Goal: Task Accomplishment & Management: Manage account settings

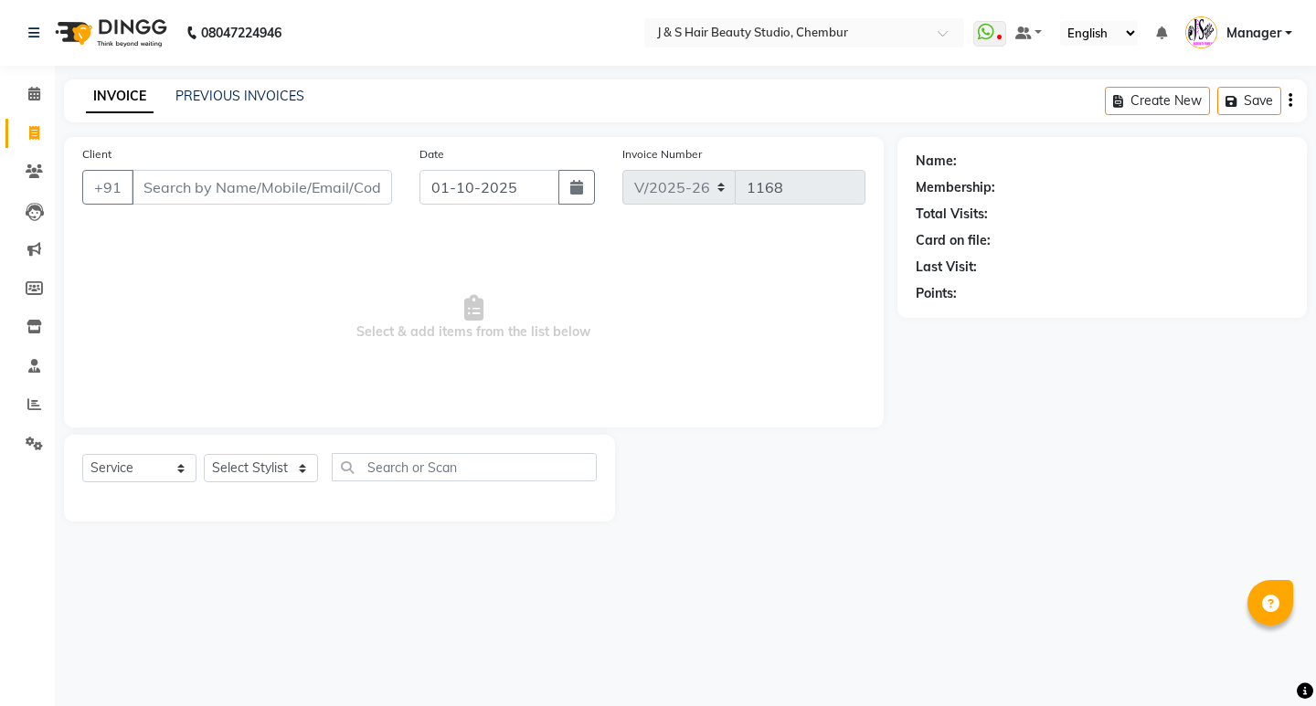
select select "143"
select select "service"
click at [281, 96] on link "PREVIOUS INVOICES" at bounding box center [239, 96] width 129 height 16
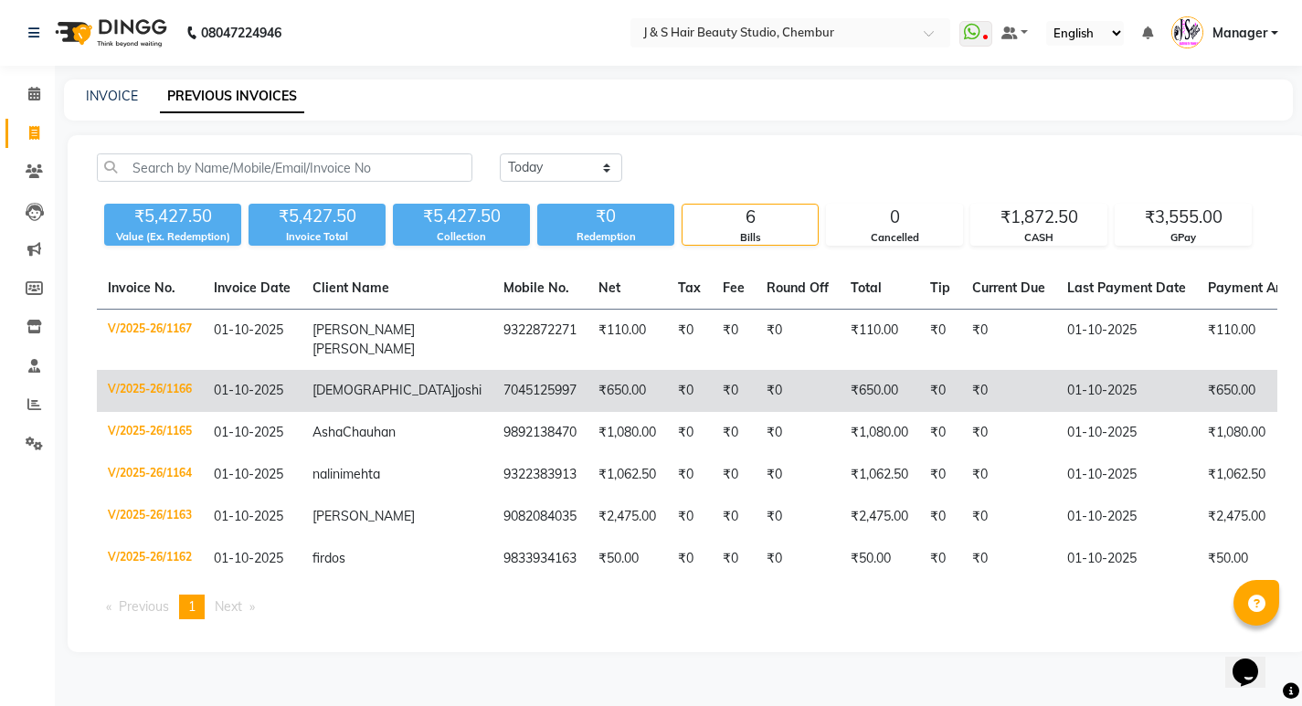
click at [395, 376] on td "sunita joshi" at bounding box center [396, 391] width 191 height 42
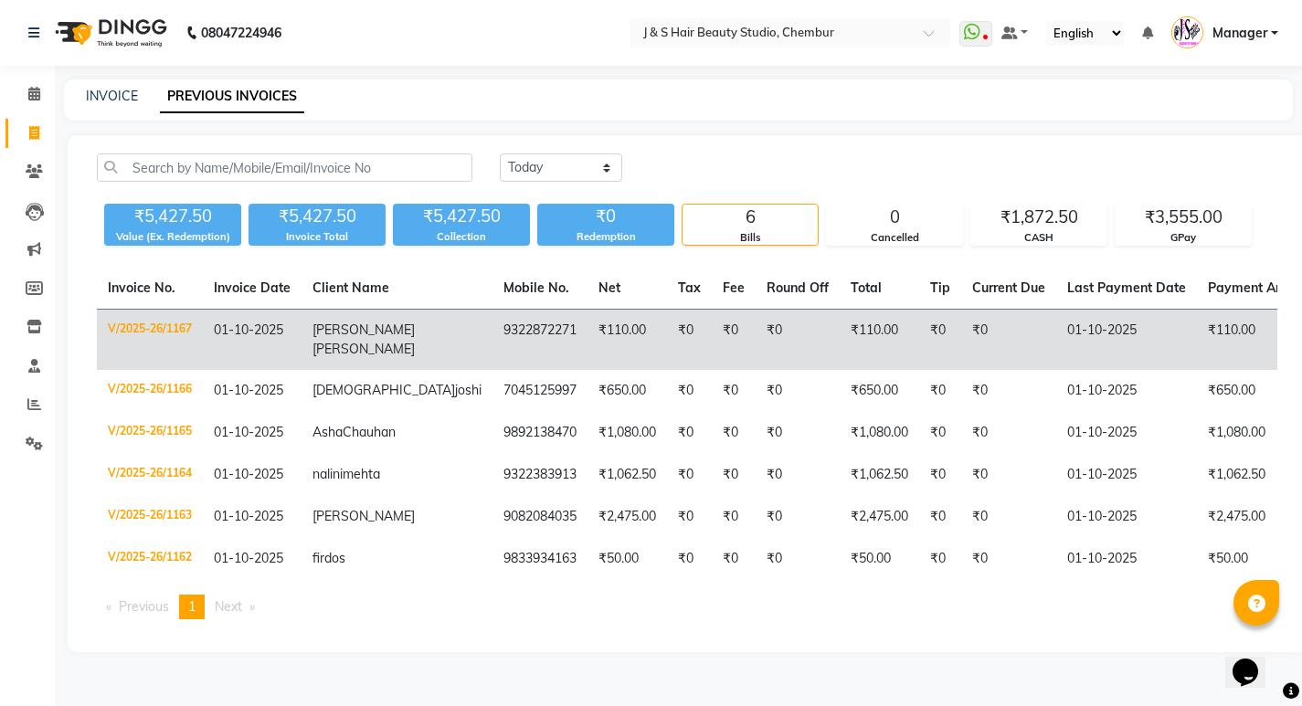
click at [320, 343] on span "Poojari" at bounding box center [363, 349] width 102 height 16
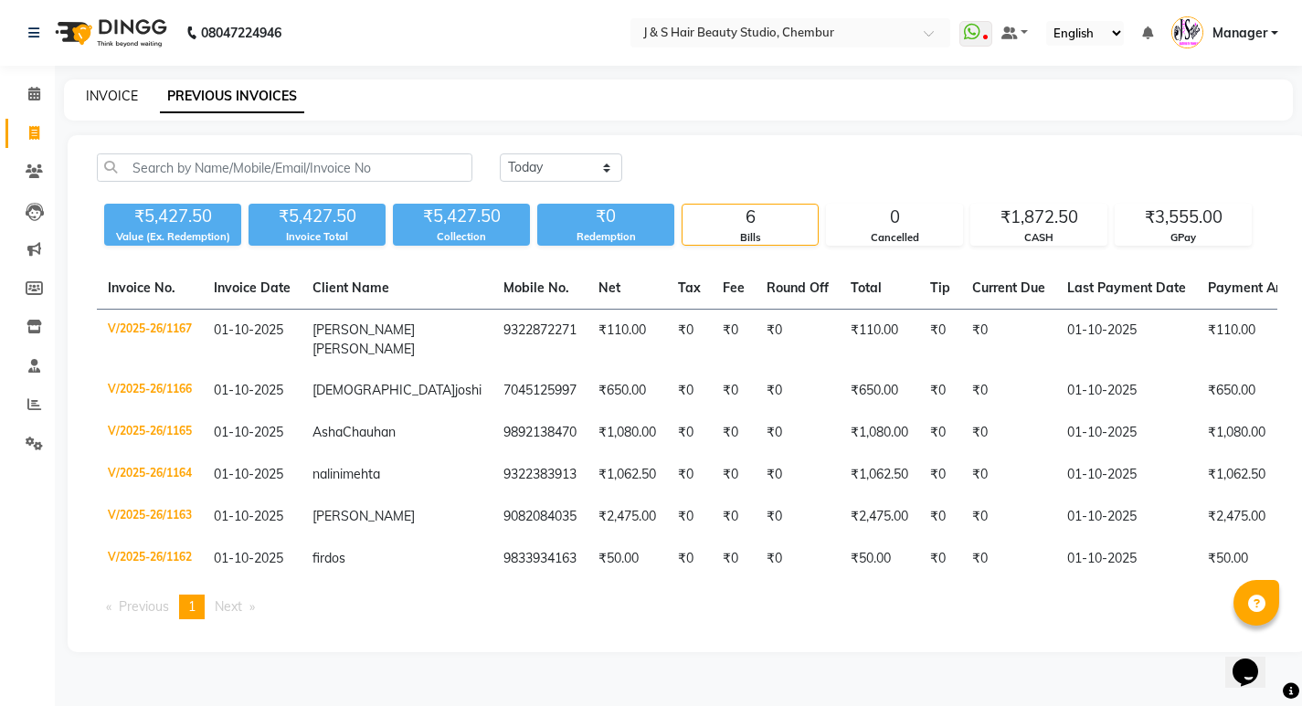
click at [111, 88] on link "INVOICE" at bounding box center [112, 96] width 52 height 16
select select "143"
select select "service"
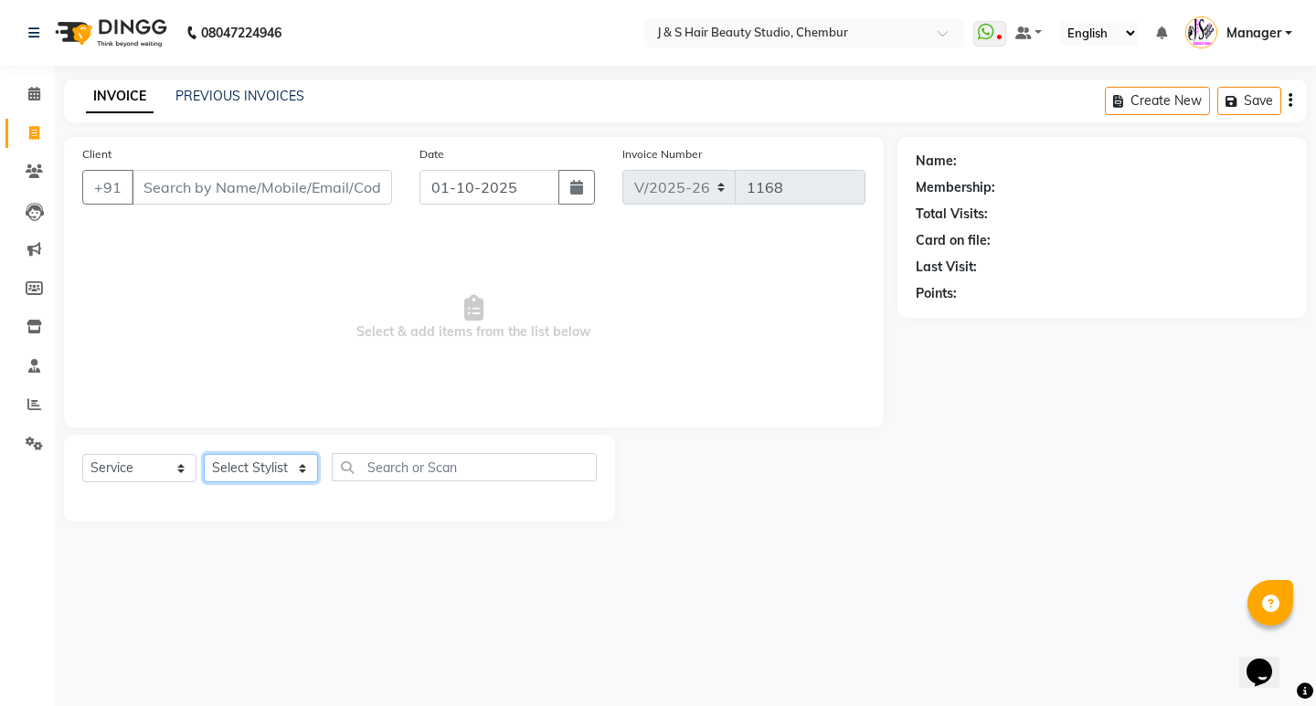
click at [252, 457] on select "Select Stylist Manager Neeta Mam No Preference 1 poonam Rupali Sheetal Mam Sush…" at bounding box center [261, 468] width 114 height 28
select select "4179"
click at [204, 454] on select "Select Stylist Manager Neeta Mam No Preference 1 poonam Rupali Sheetal Mam Sush…" at bounding box center [261, 468] width 114 height 28
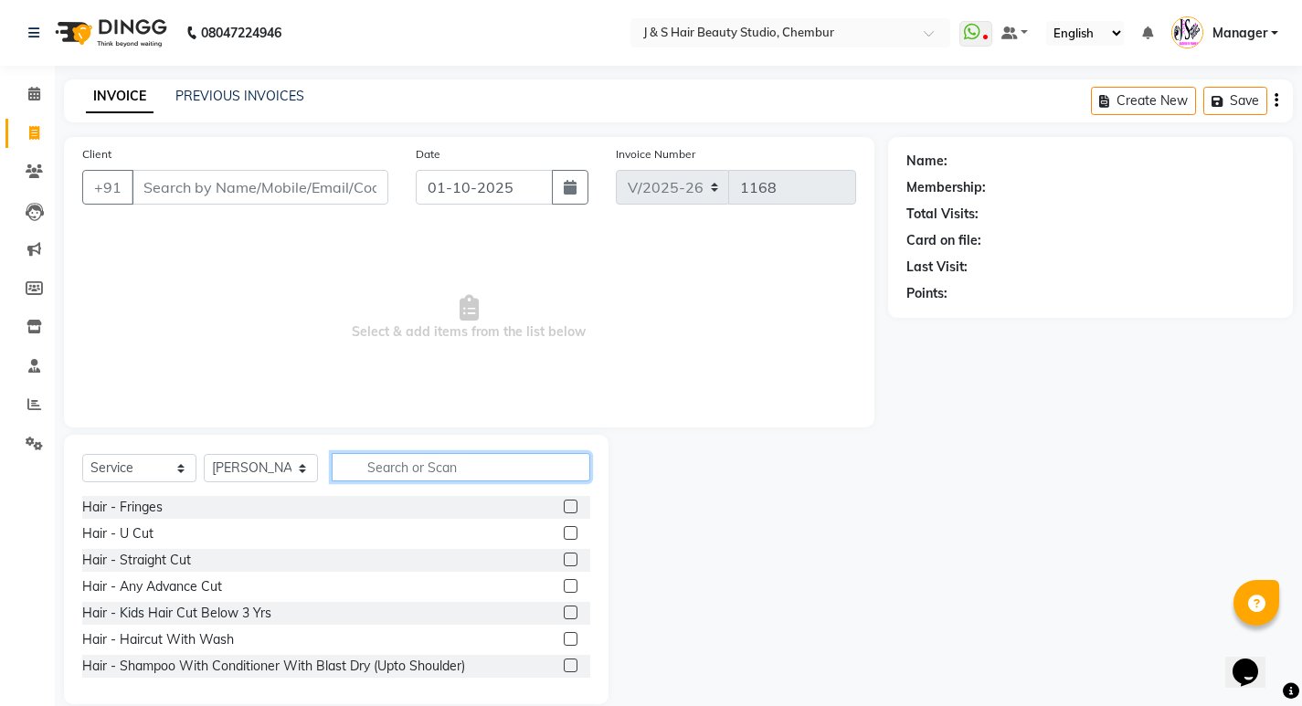
click at [416, 460] on input "text" at bounding box center [461, 467] width 259 height 28
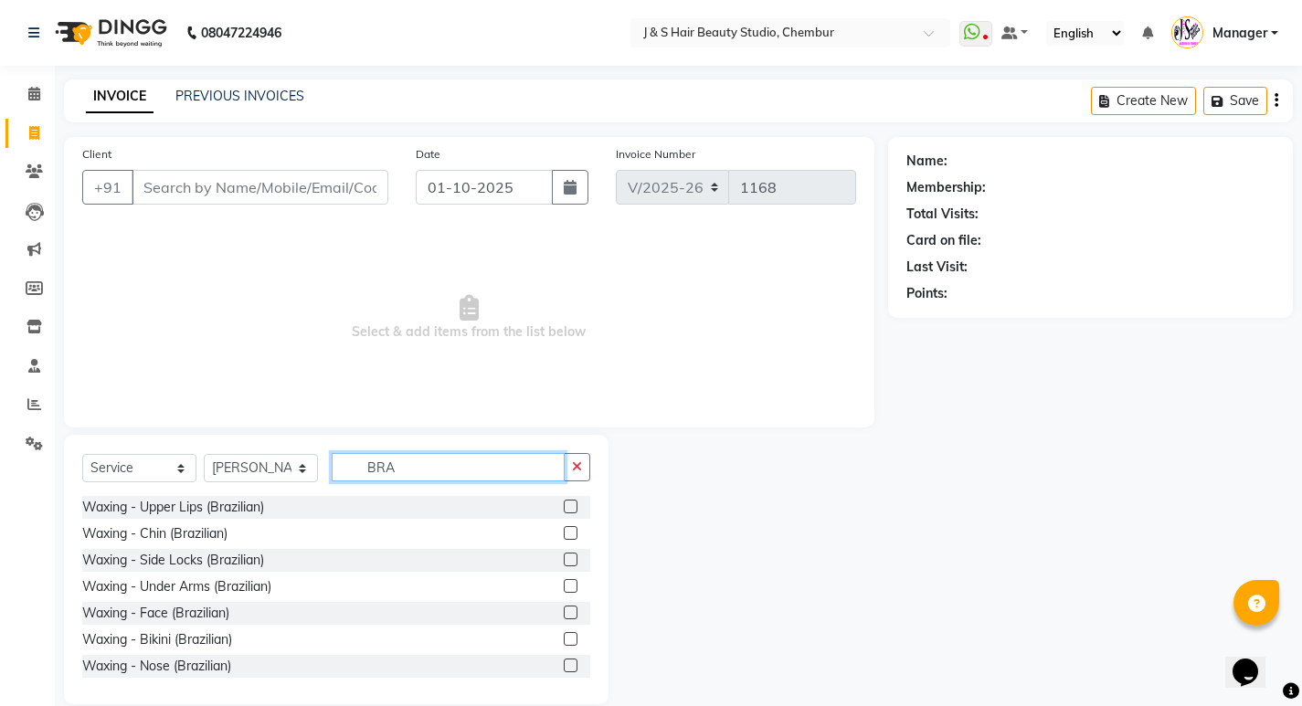
type input "BRA"
click at [564, 504] on label at bounding box center [571, 507] width 14 height 14
click at [564, 504] on input "checkbox" at bounding box center [570, 508] width 12 height 12
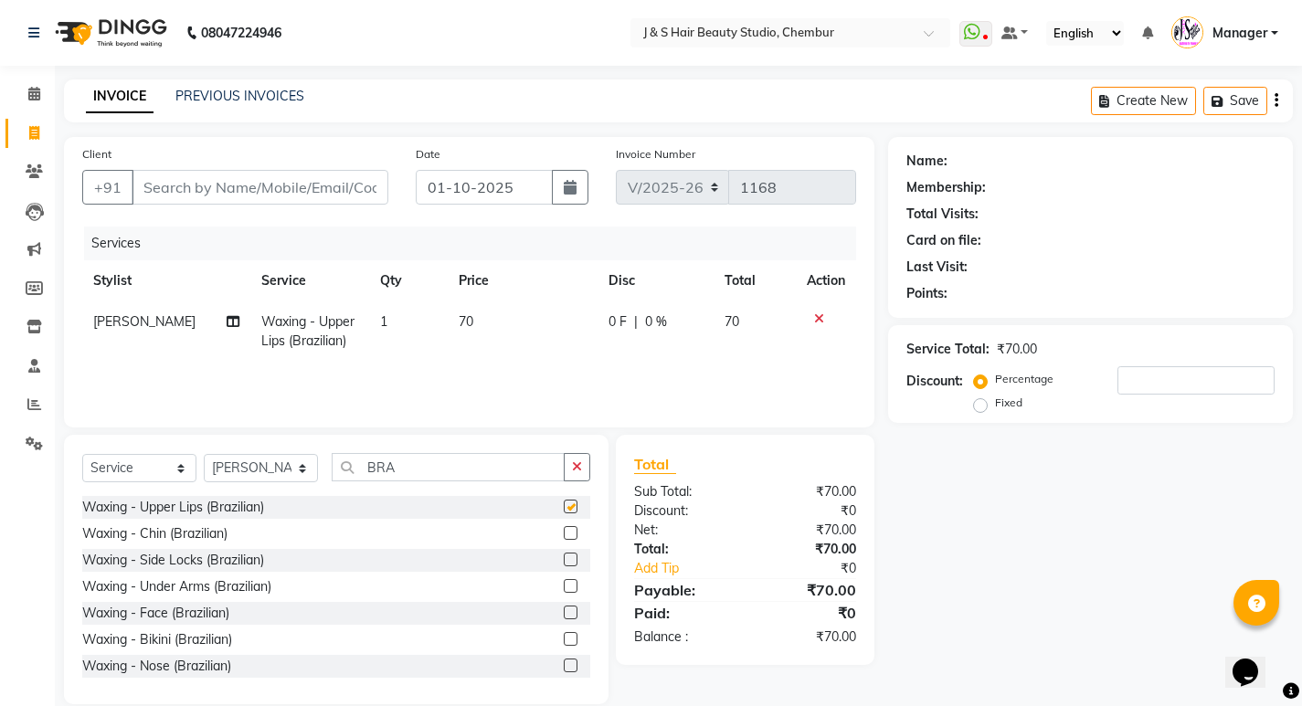
checkbox input "false"
click at [564, 536] on label at bounding box center [571, 533] width 14 height 14
click at [564, 536] on input "checkbox" at bounding box center [570, 534] width 12 height 12
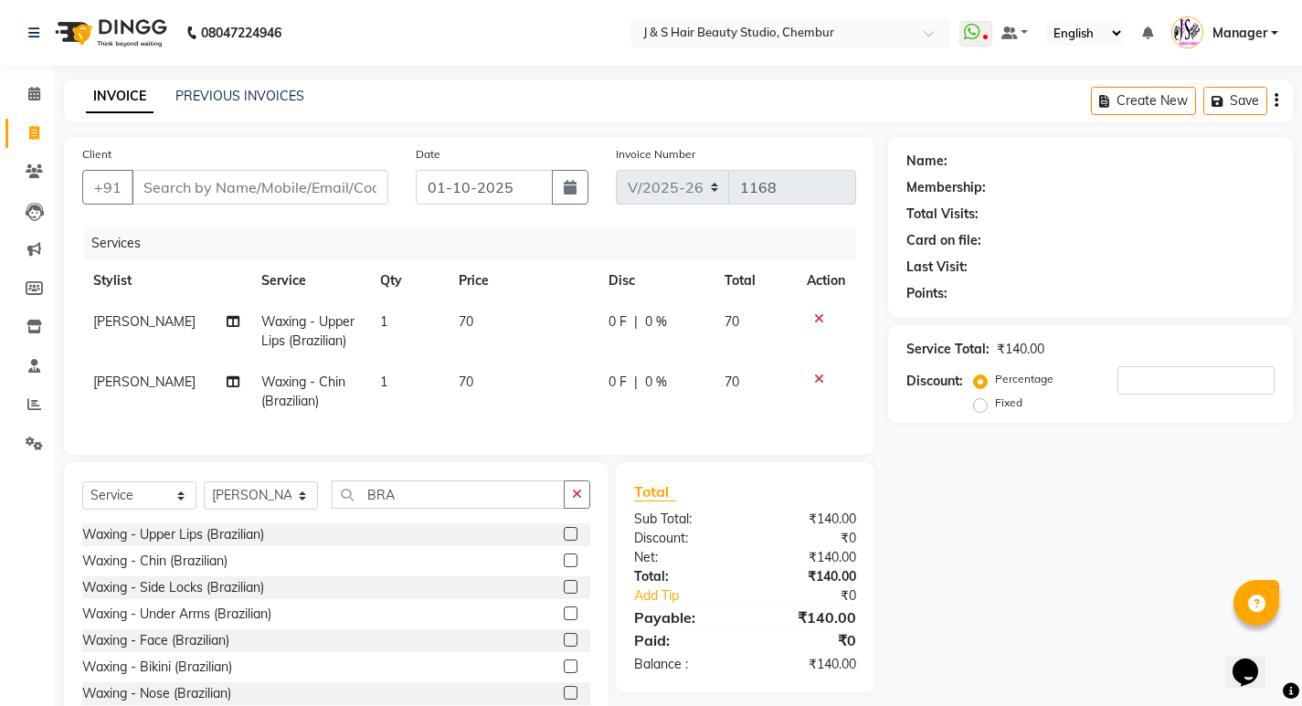
click at [564, 567] on label at bounding box center [571, 561] width 14 height 14
click at [564, 567] on input "checkbox" at bounding box center [570, 561] width 12 height 12
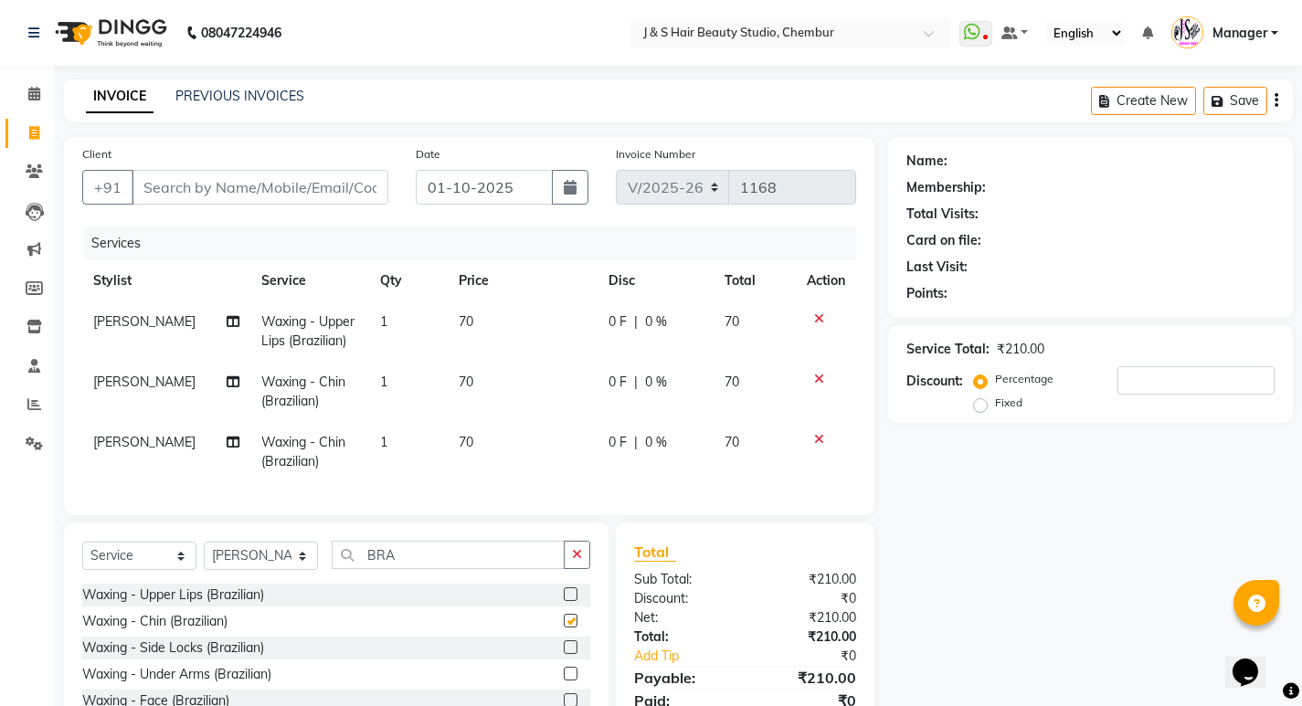
checkbox input "false"
click at [233, 191] on input "Client" at bounding box center [260, 187] width 257 height 35
type input "8"
type input "0"
type input "8552057557"
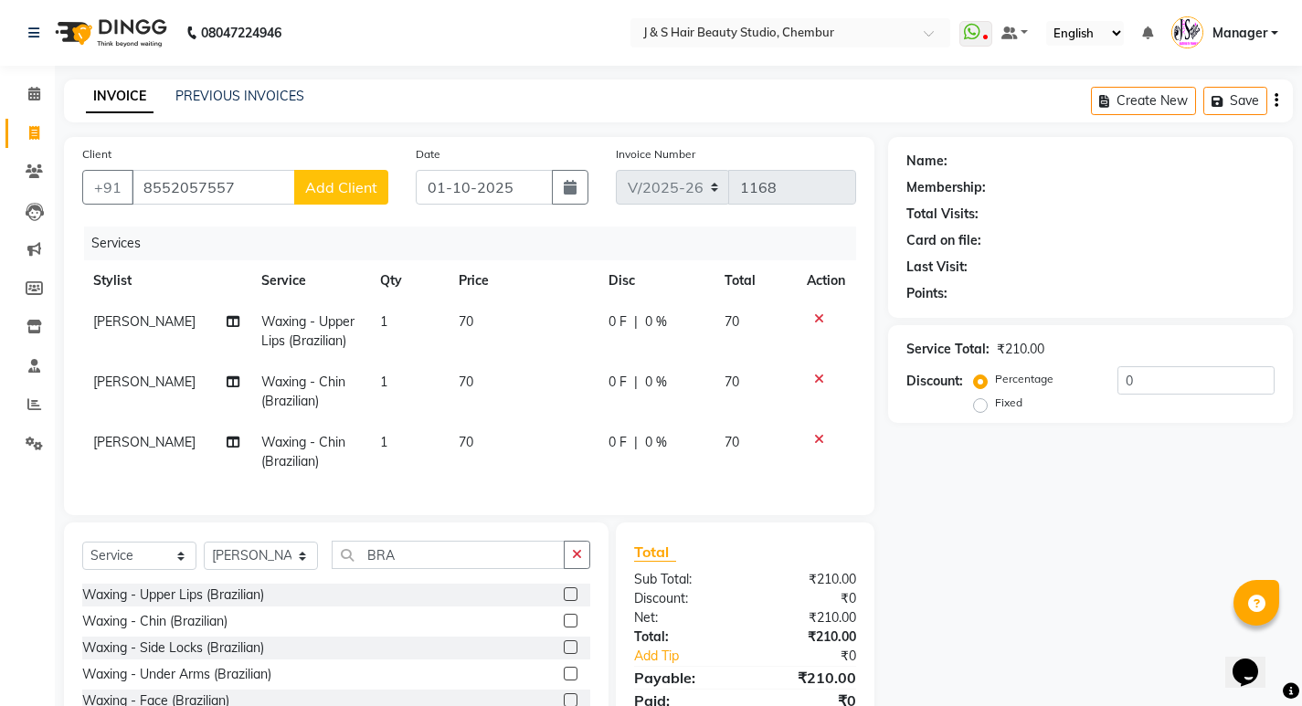
click at [340, 183] on span "Add Client" at bounding box center [341, 187] width 72 height 18
select select "22"
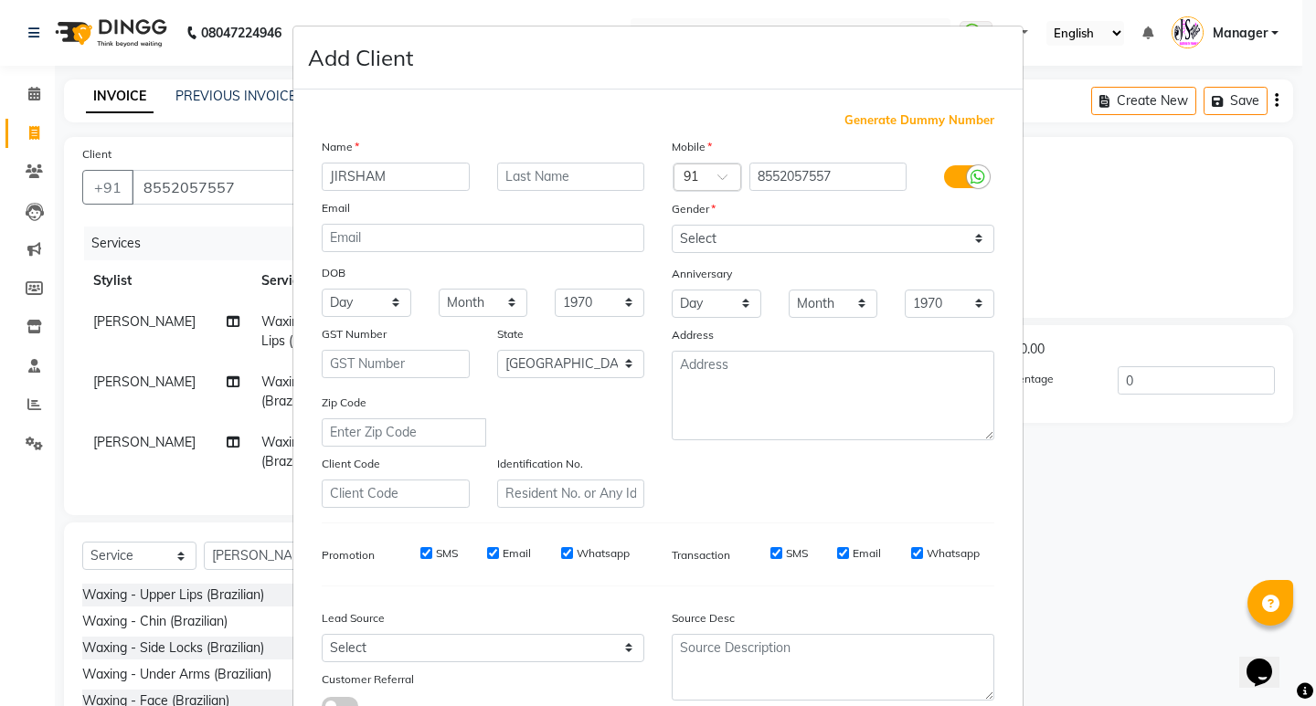
type input "JIRSHAM"
click at [840, 236] on select "Select Male Female Other Prefer Not To Say" at bounding box center [832, 239] width 322 height 28
select select "female"
click at [671, 225] on select "Select Male Female Other Prefer Not To Say" at bounding box center [832, 239] width 322 height 28
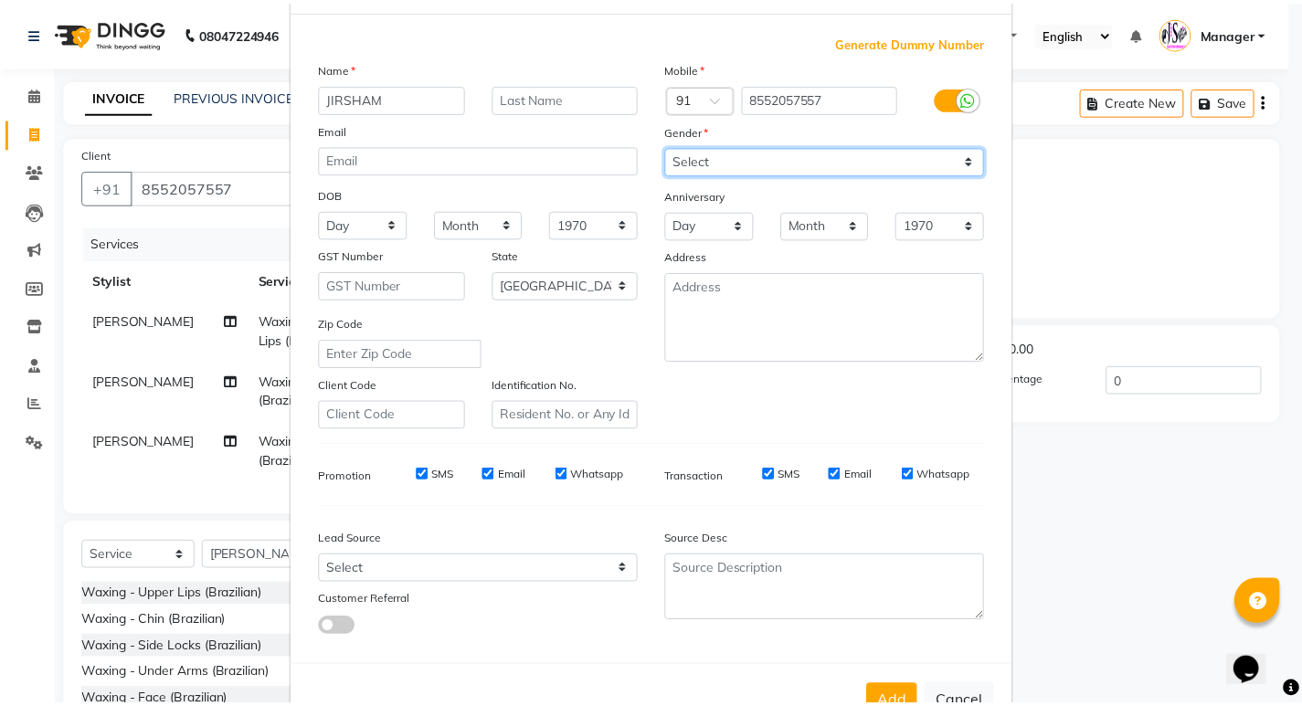
scroll to position [137, 0]
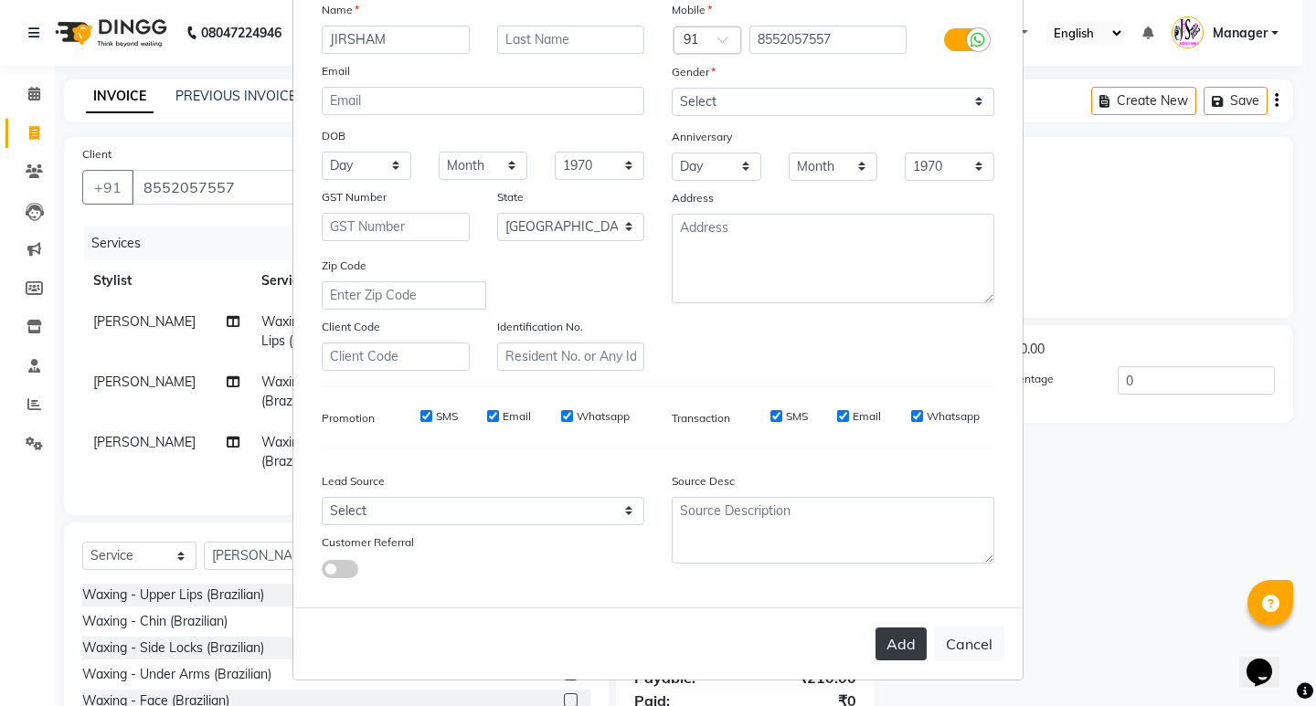
click at [901, 641] on button "Add" at bounding box center [900, 644] width 51 height 33
select select
select select "null"
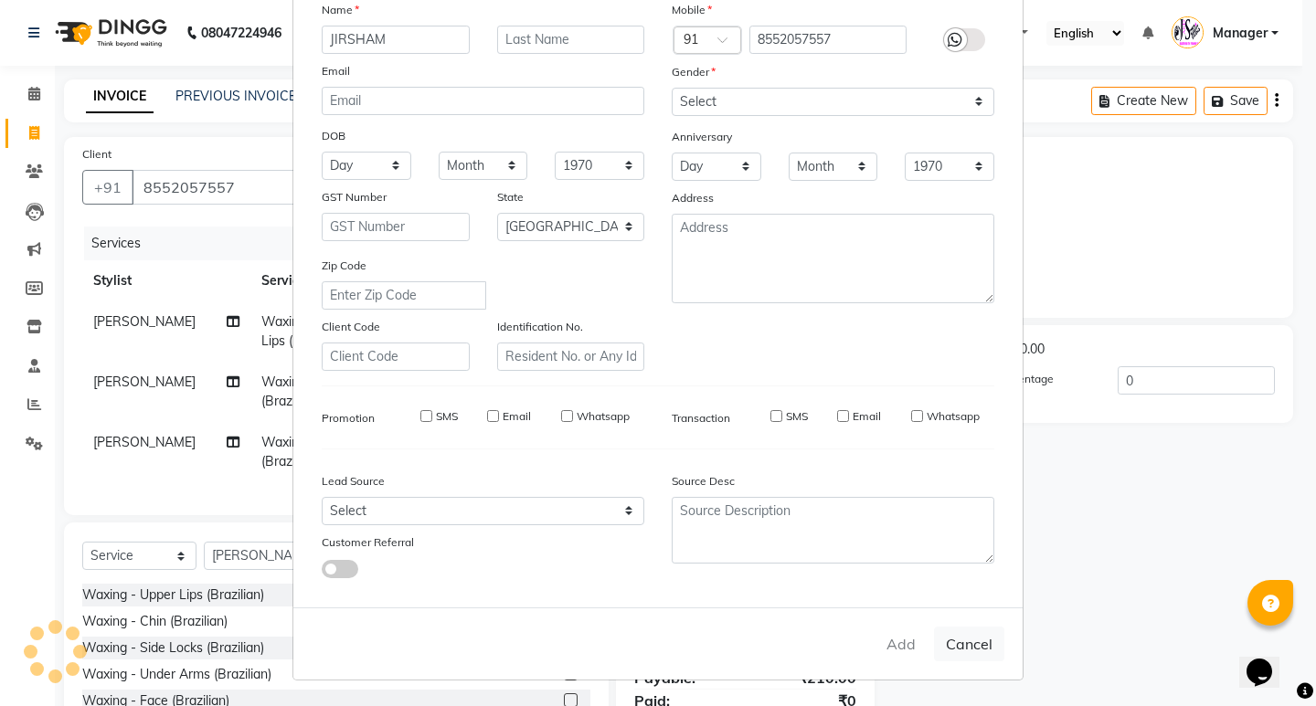
select select
checkbox input "false"
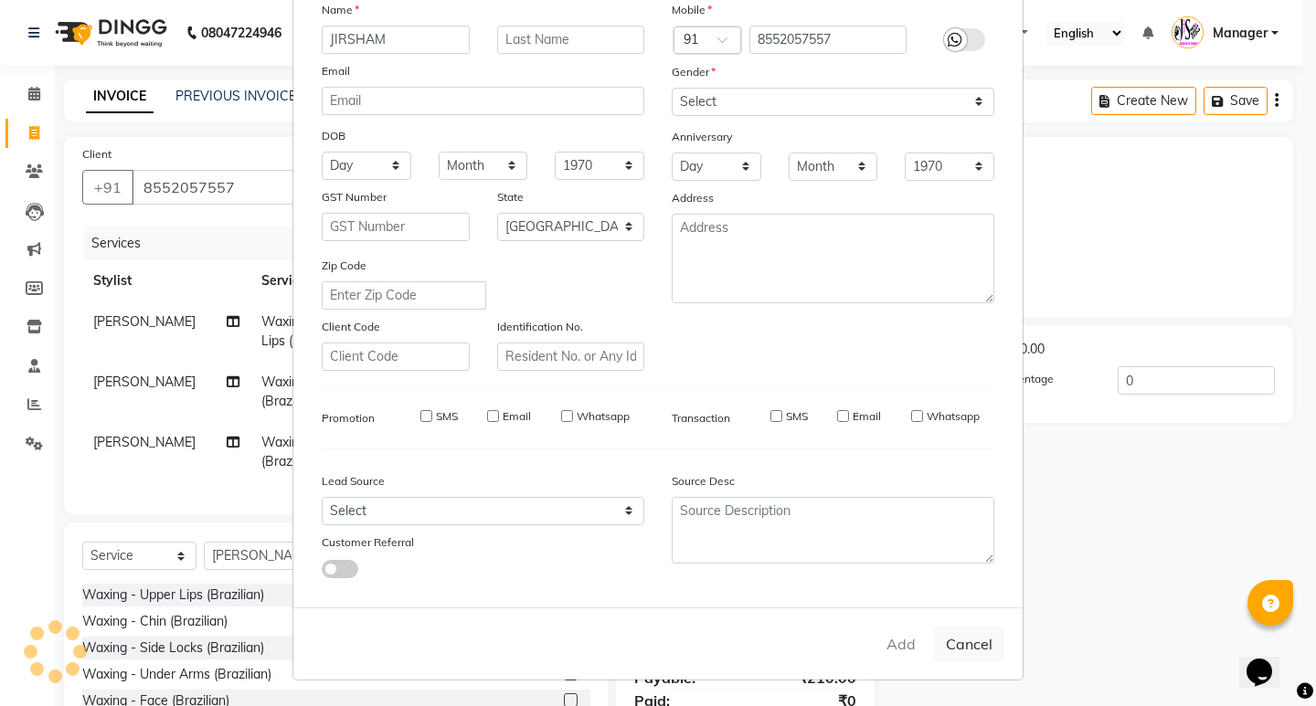
checkbox input "false"
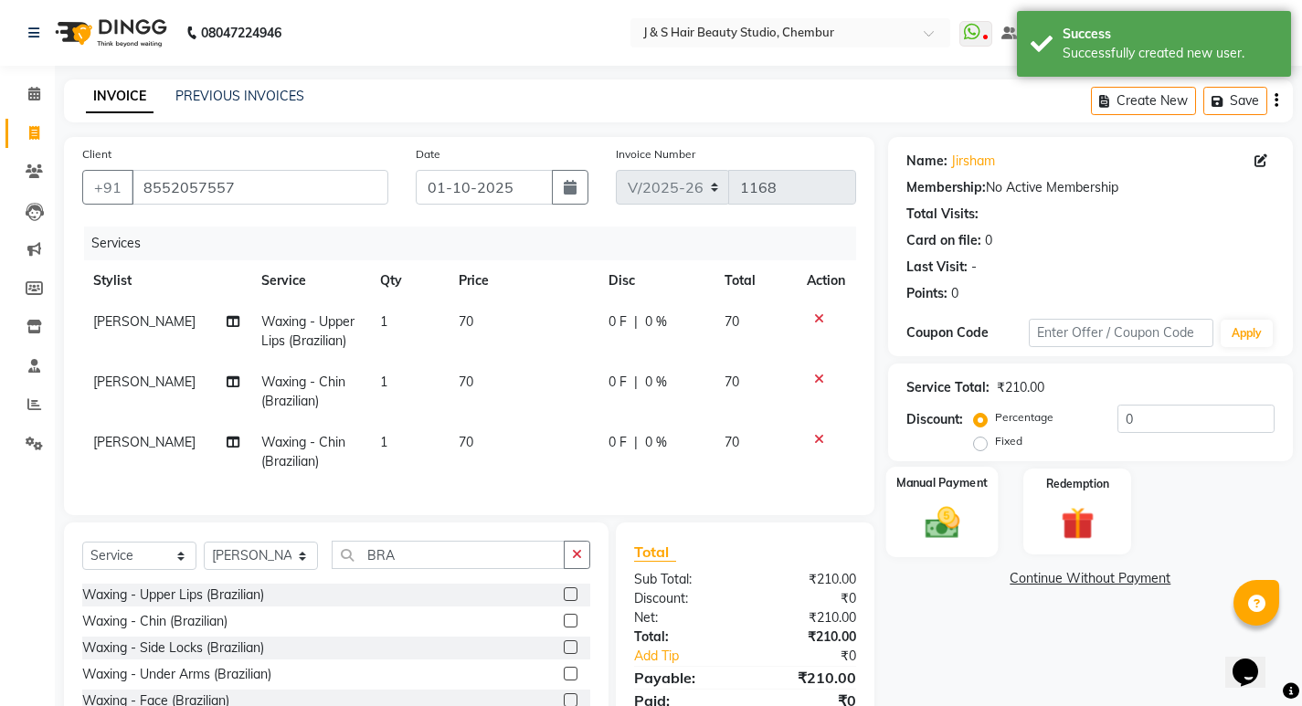
click at [962, 498] on div "Manual Payment" at bounding box center [941, 512] width 112 height 90
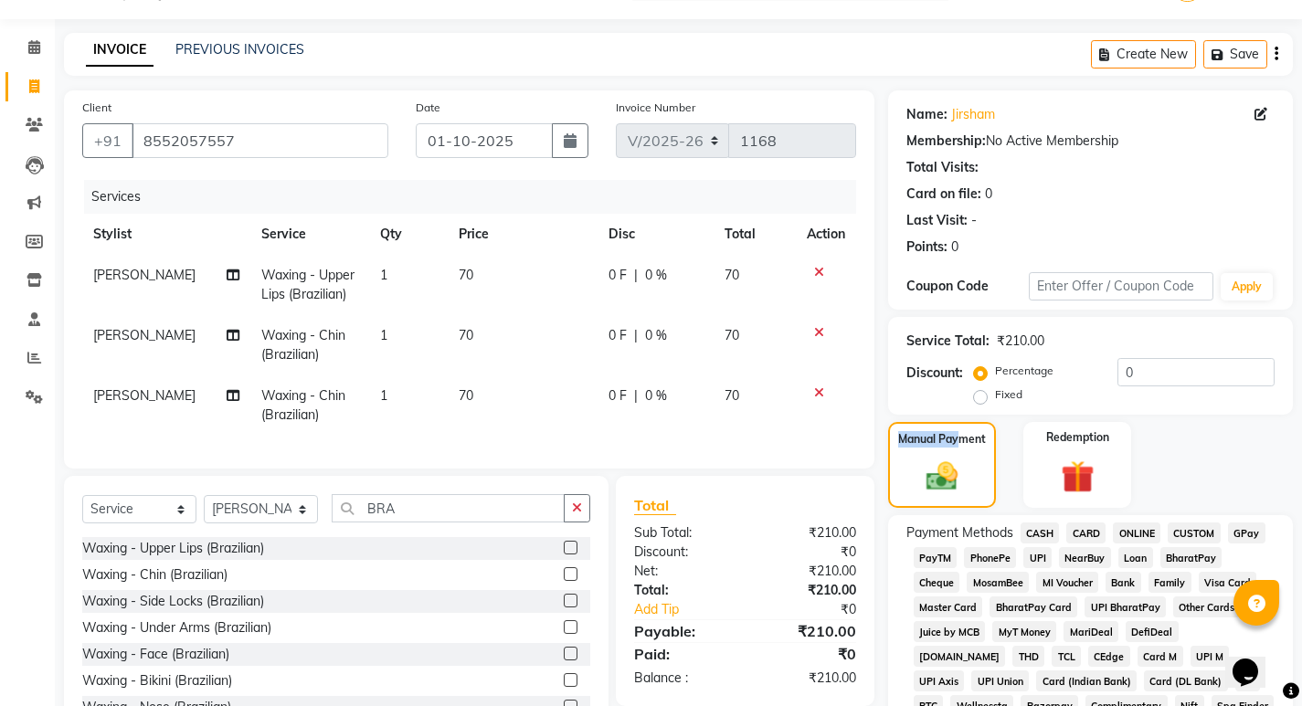
scroll to position [91, 0]
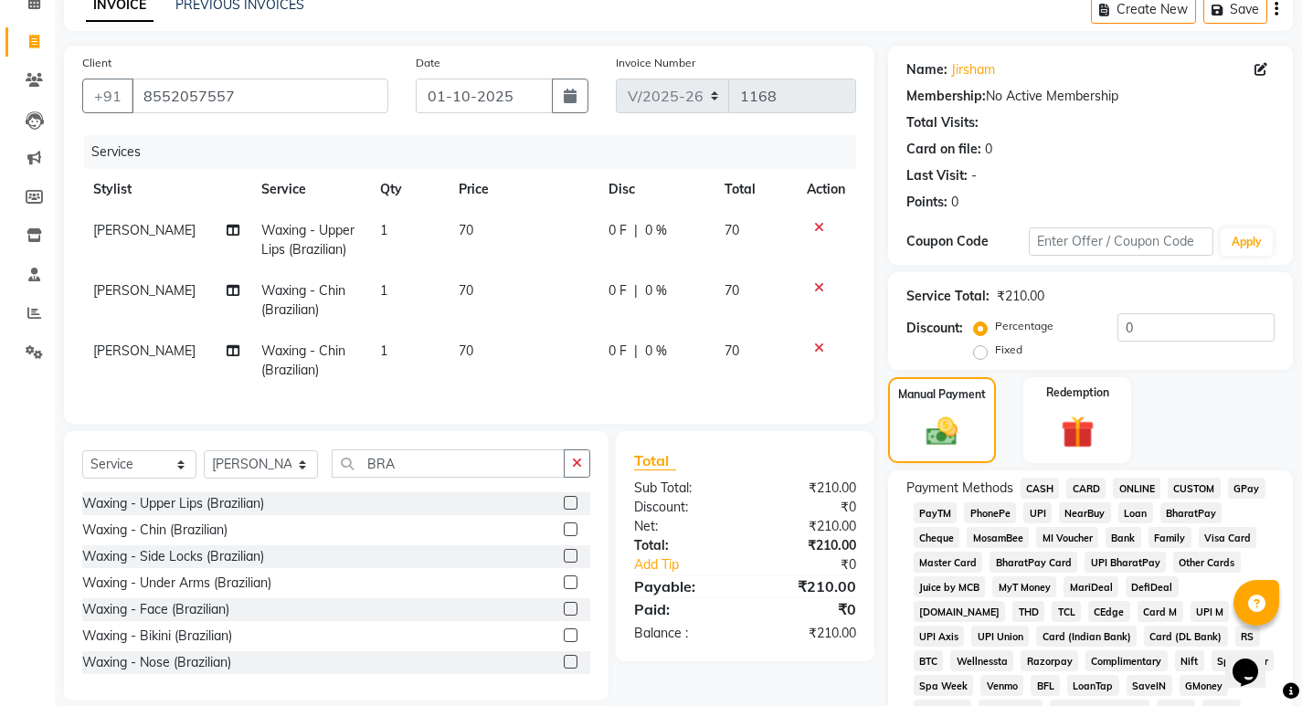
click at [1242, 491] on span "GPay" at bounding box center [1246, 488] width 37 height 21
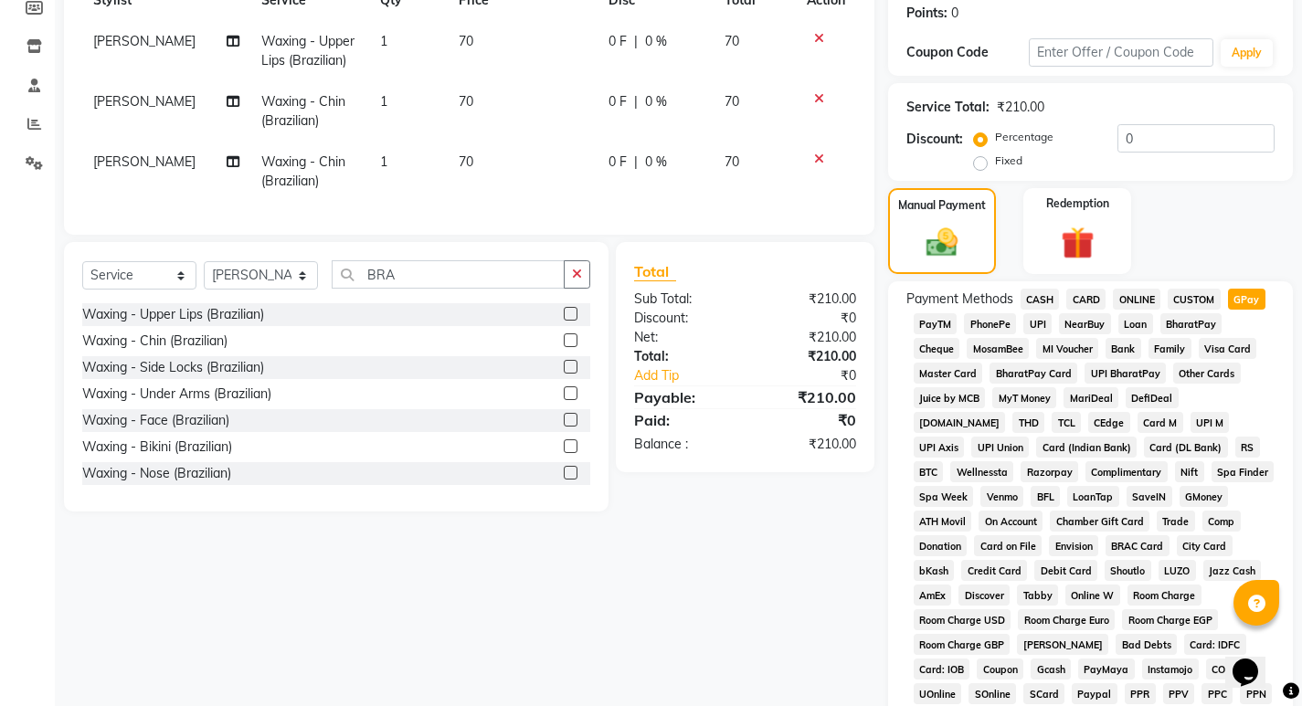
scroll to position [548, 0]
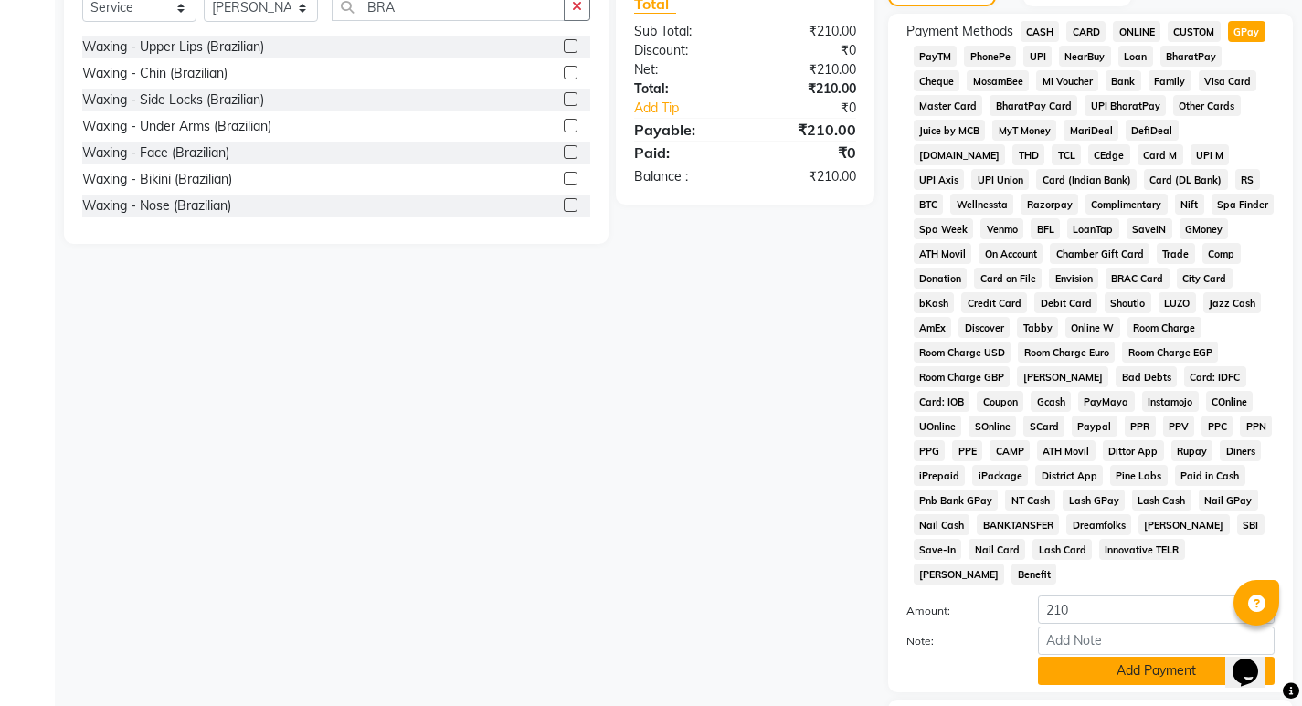
click at [1084, 657] on button "Add Payment" at bounding box center [1156, 671] width 237 height 28
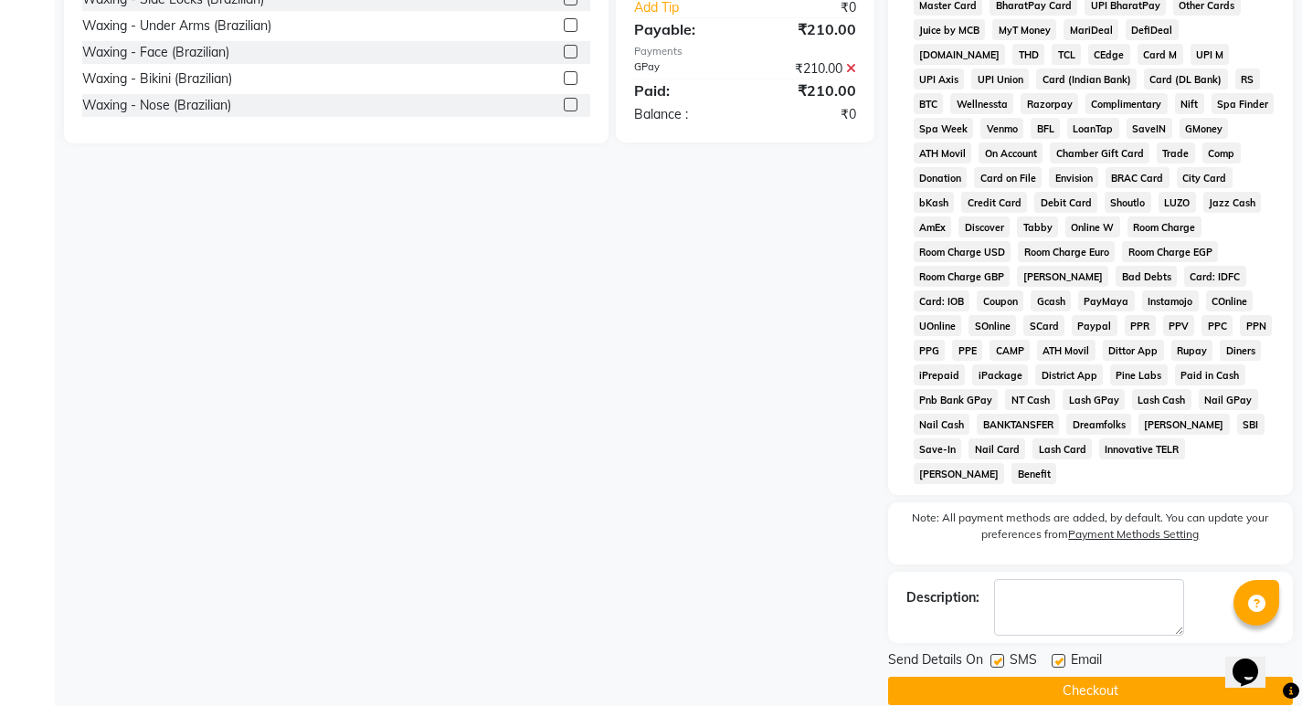
scroll to position [650, 0]
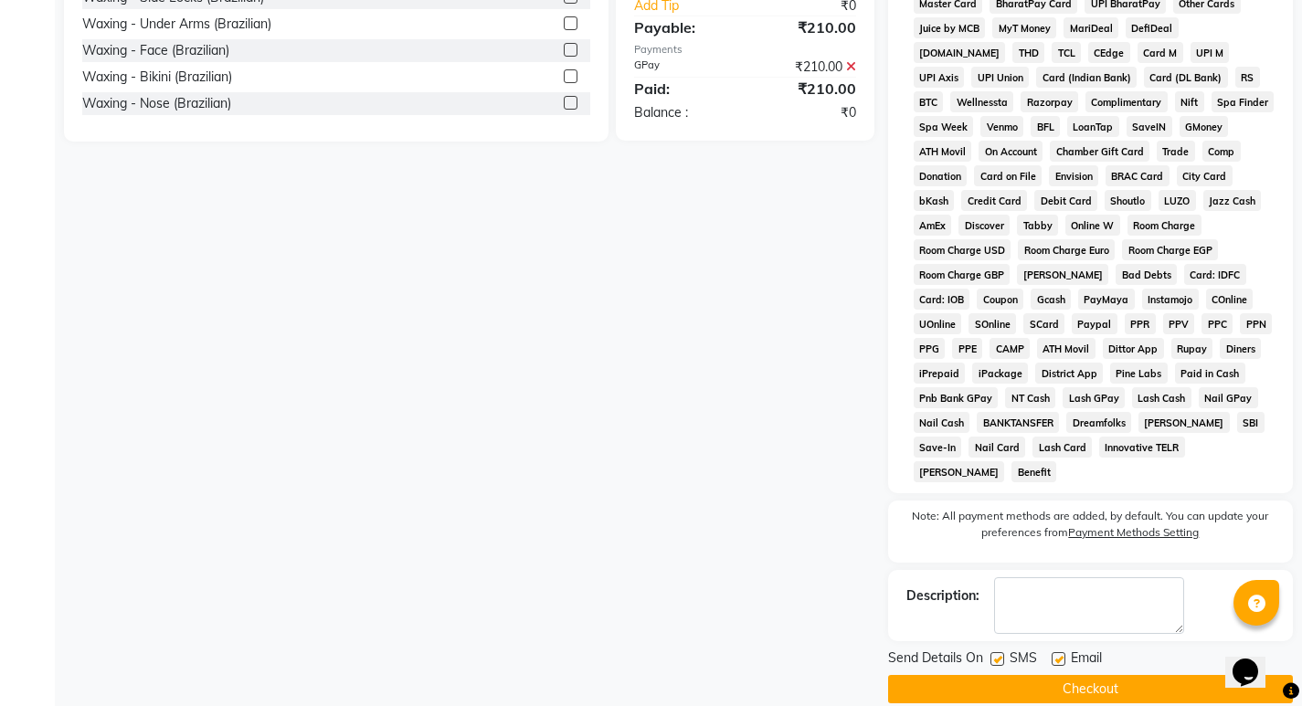
click at [1105, 675] on button "Checkout" at bounding box center [1090, 689] width 405 height 28
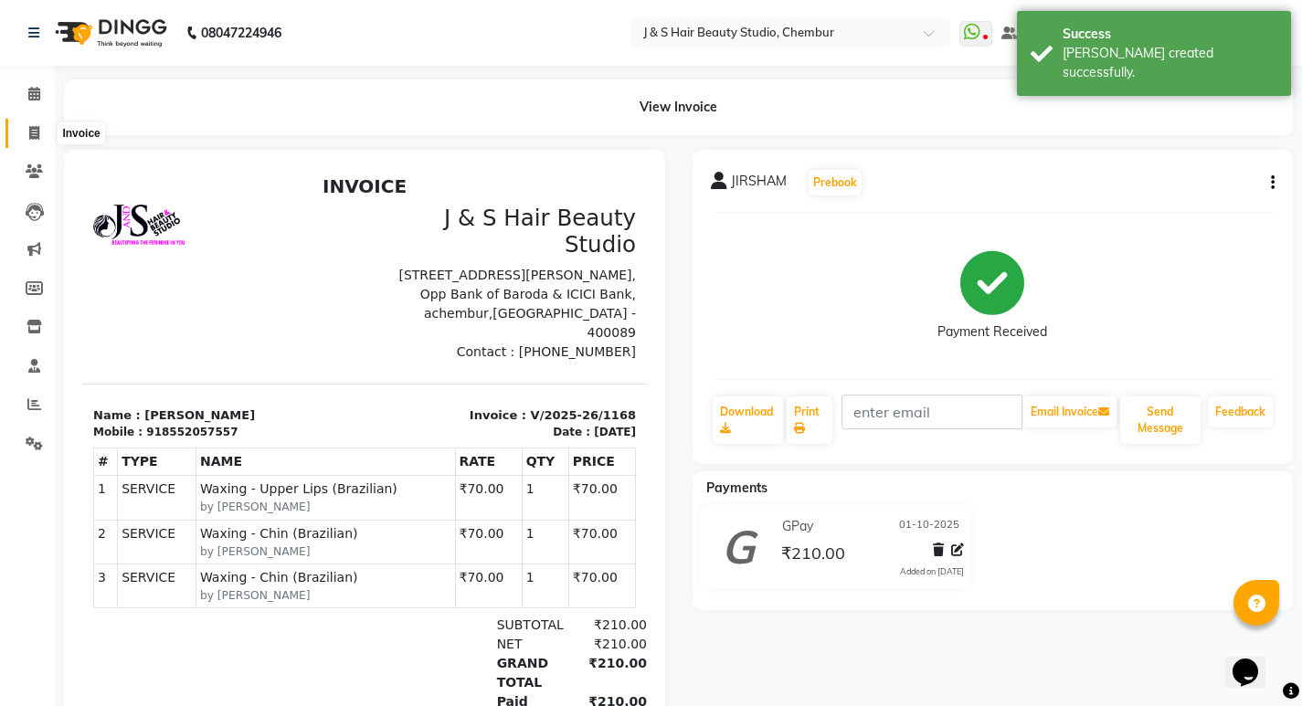
click at [26, 132] on span at bounding box center [34, 133] width 32 height 21
select select "service"
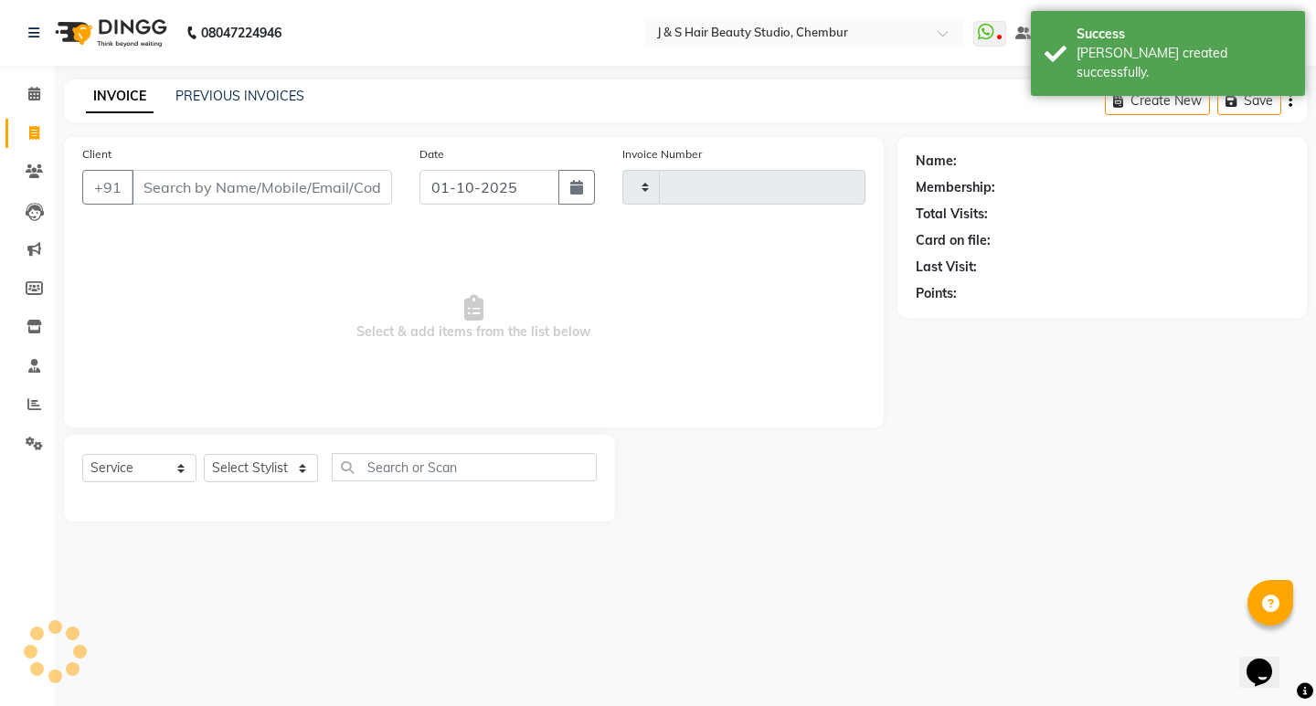
type input "1169"
select select "143"
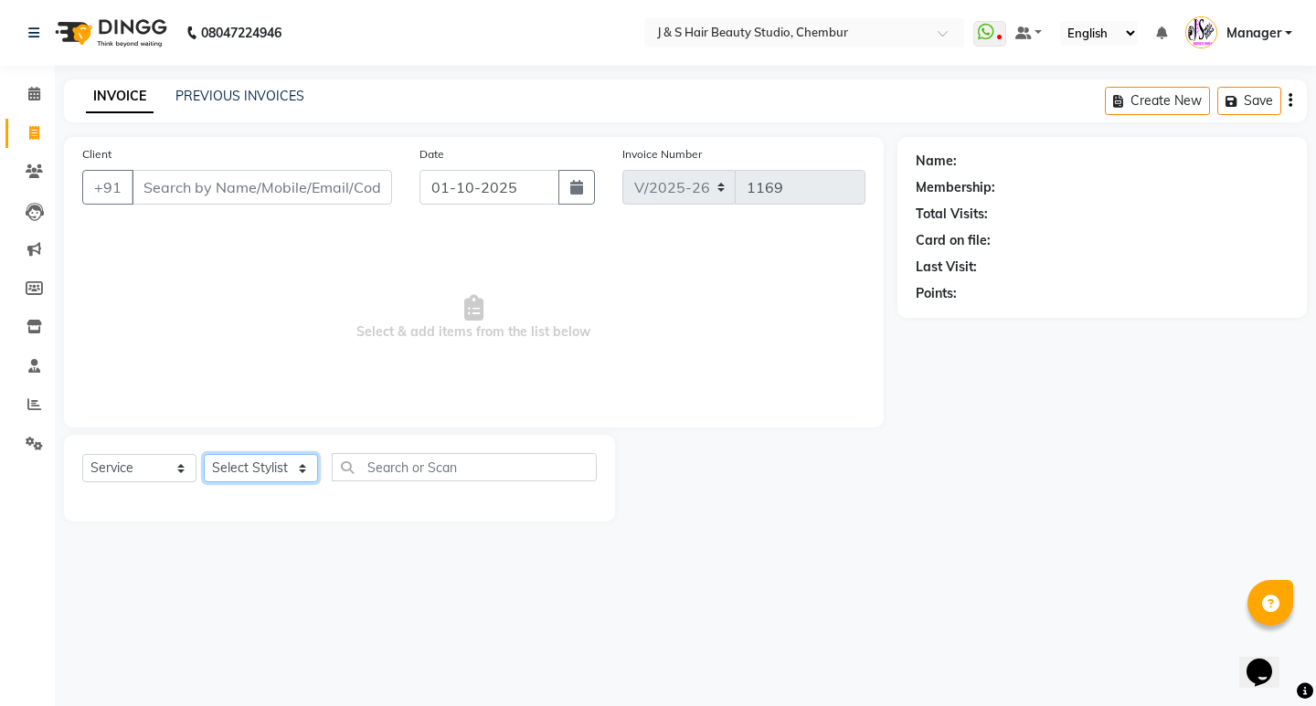
click at [247, 464] on select "Select Stylist Manager Neeta Mam No Preference 1 poonam Rupali Sheetal Mam Sush…" at bounding box center [261, 468] width 114 height 28
click at [204, 454] on select "Select Stylist Manager Neeta Mam No Preference 1 poonam Rupali Sheetal Mam Sush…" at bounding box center [261, 468] width 114 height 28
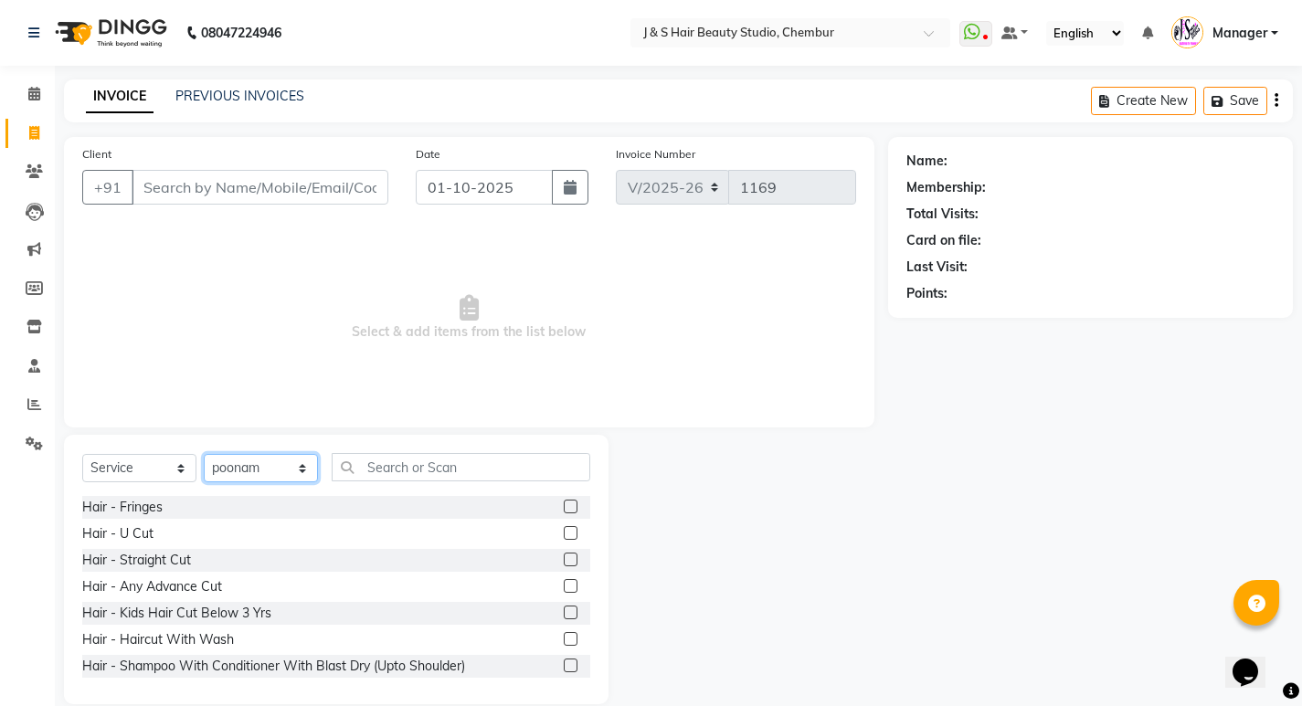
click at [291, 463] on select "Select Stylist Manager Neeta Mam No Preference 1 poonam Rupali Sheetal Mam Sush…" at bounding box center [261, 468] width 114 height 28
select select "4180"
click at [204, 454] on select "Select Stylist Manager Neeta Mam No Preference 1 poonam Rupali Sheetal Mam Sush…" at bounding box center [261, 468] width 114 height 28
click at [440, 467] on input "text" at bounding box center [461, 467] width 259 height 28
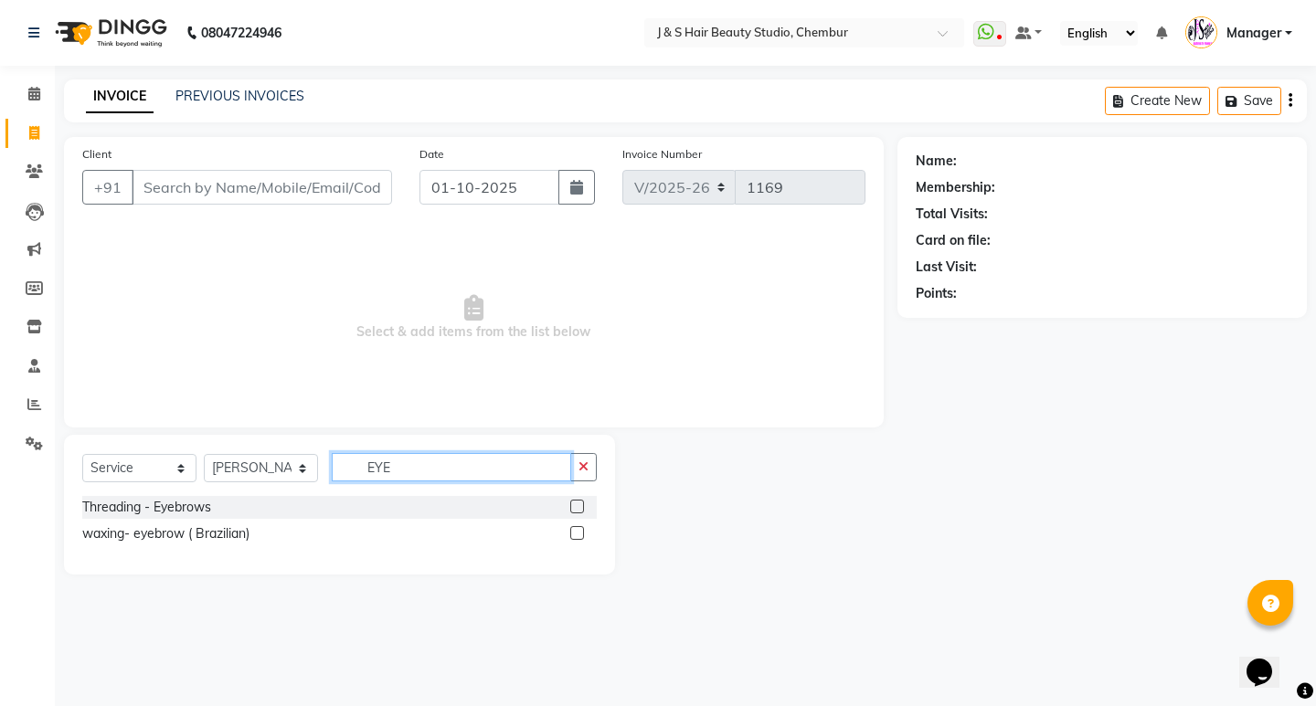
type input "EYE"
click at [573, 504] on label at bounding box center [577, 507] width 14 height 14
click at [573, 504] on input "checkbox" at bounding box center [576, 508] width 12 height 12
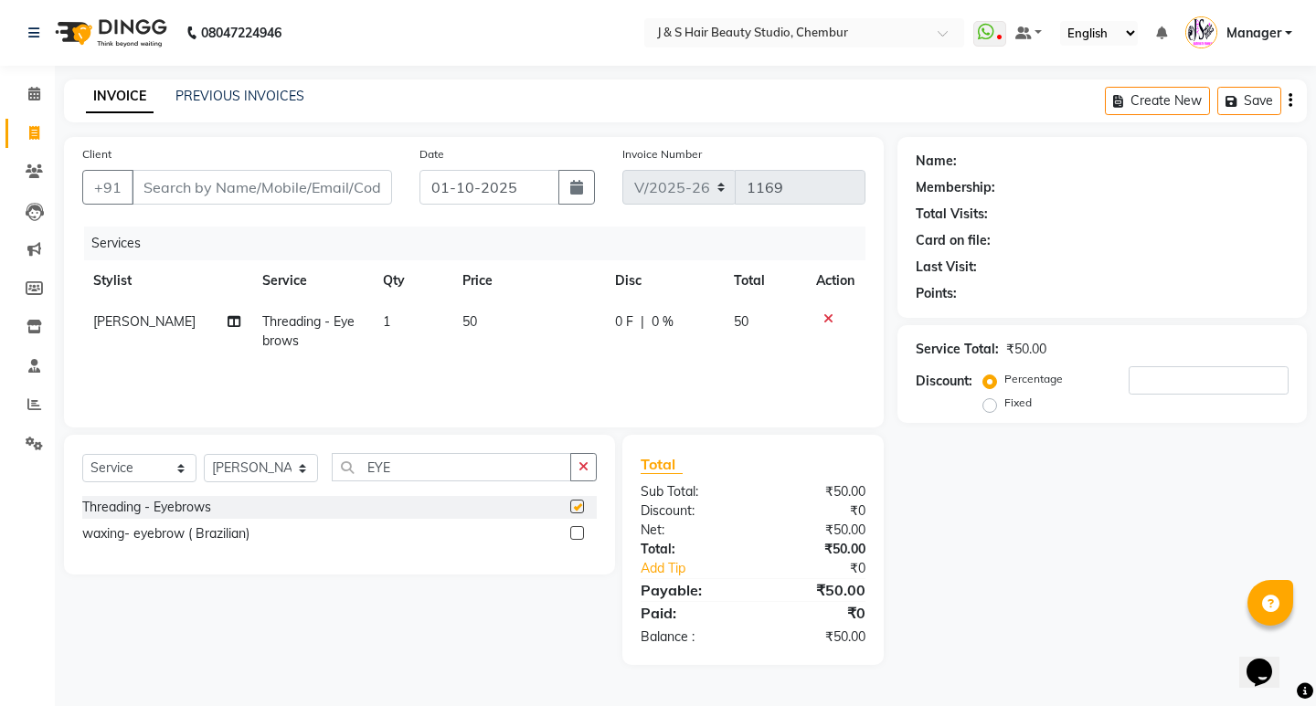
checkbox input "false"
click at [585, 457] on button "button" at bounding box center [583, 467] width 26 height 28
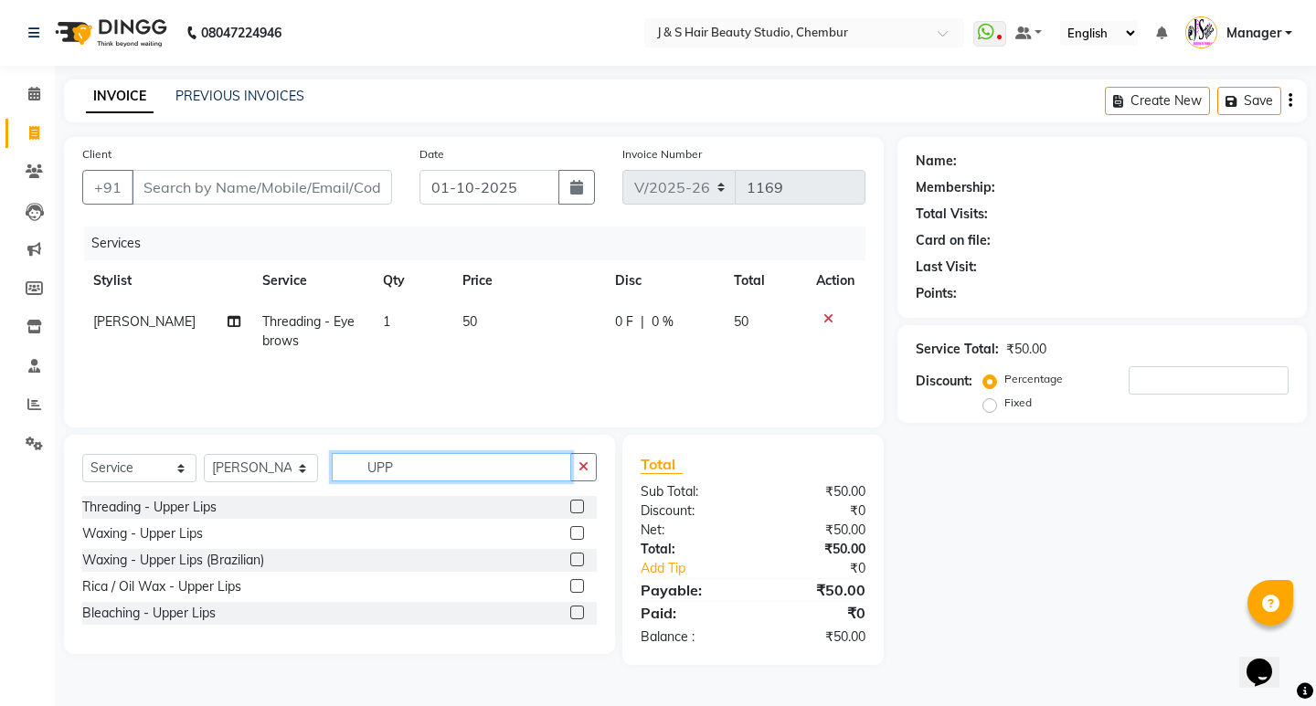
type input "UPP"
click at [574, 559] on label at bounding box center [577, 560] width 14 height 14
click at [574, 559] on input "checkbox" at bounding box center [576, 561] width 12 height 12
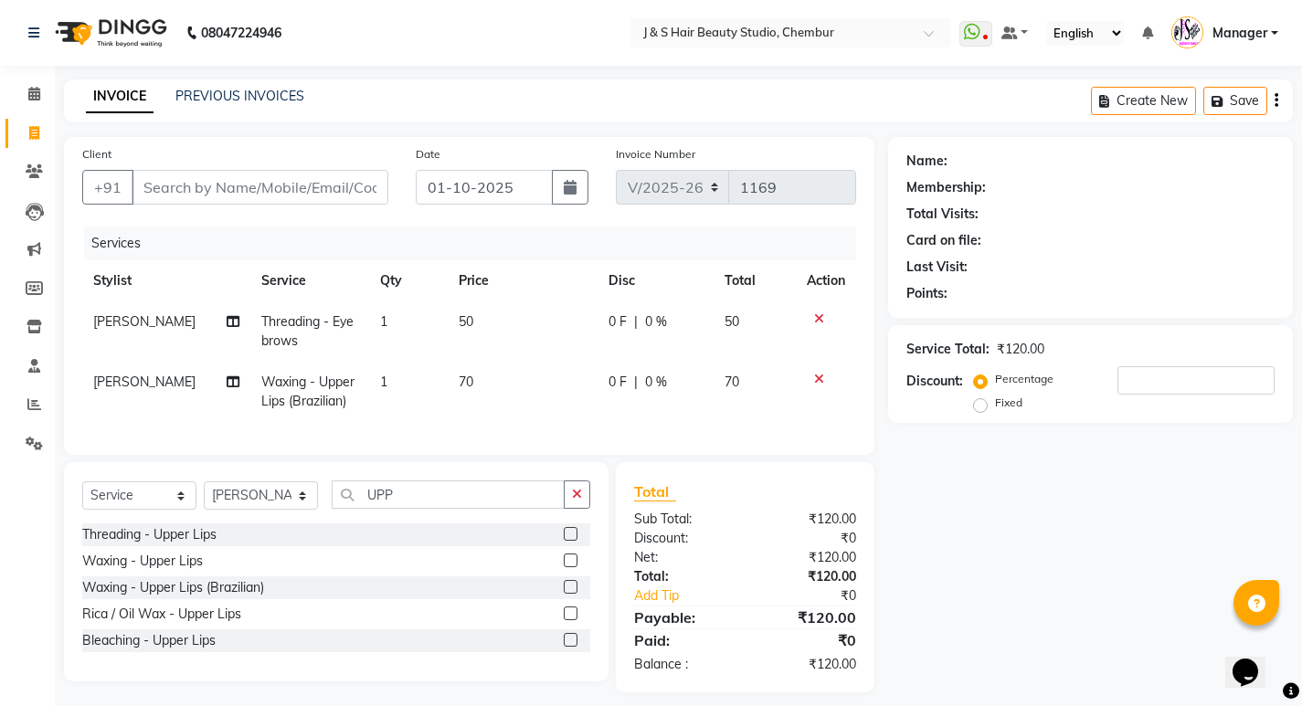
click at [568, 594] on label at bounding box center [571, 587] width 14 height 14
click at [568, 594] on input "checkbox" at bounding box center [570, 588] width 12 height 12
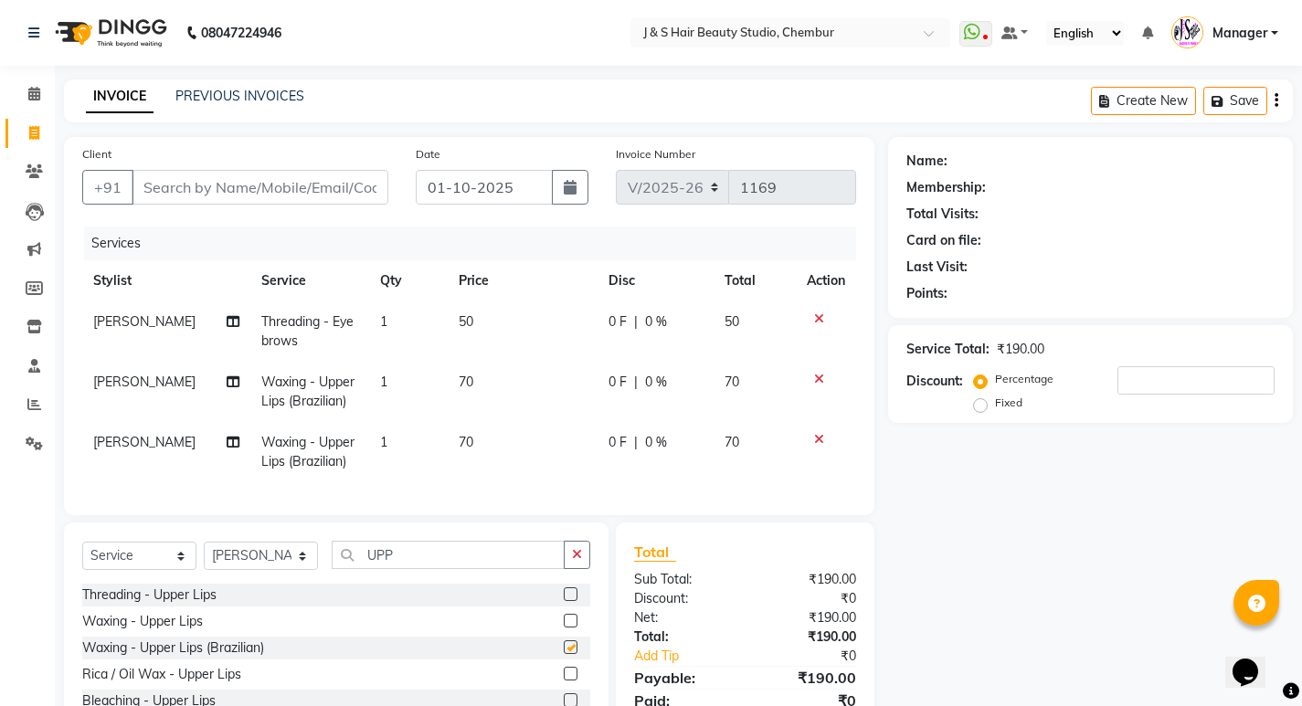
checkbox input "false"
click at [577, 561] on icon "button" at bounding box center [577, 554] width 10 height 13
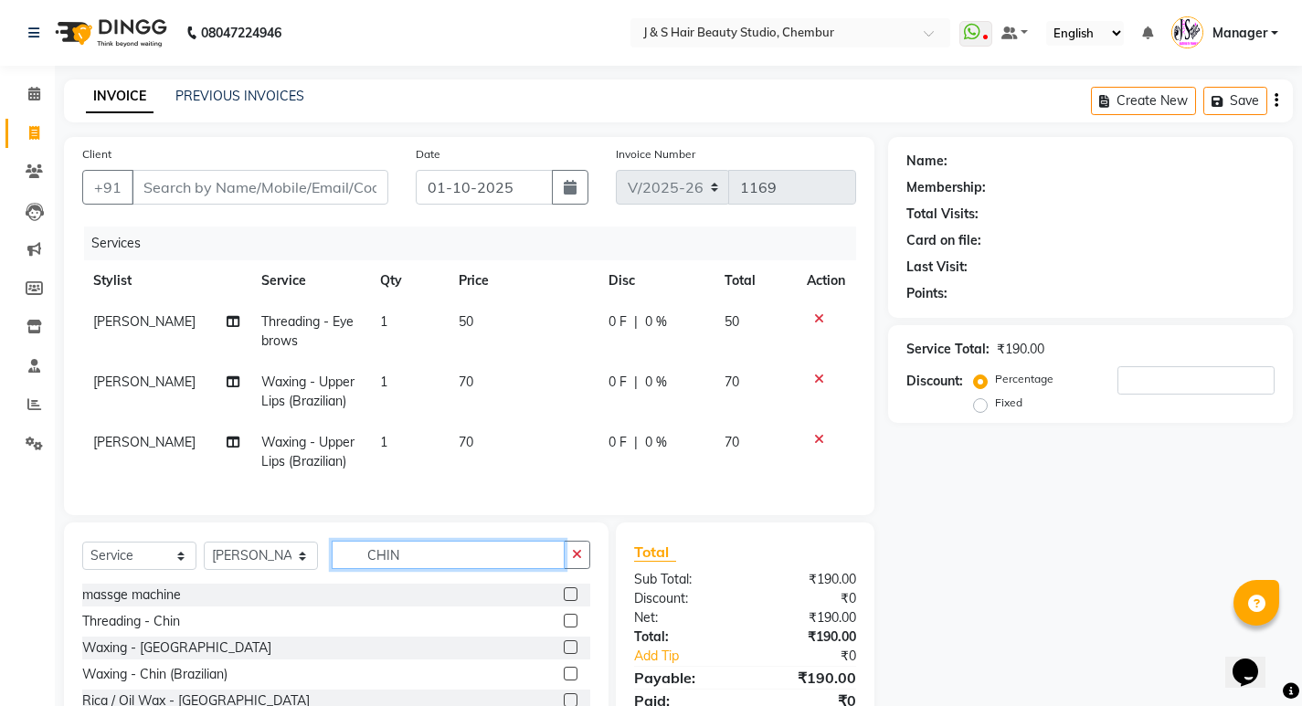
type input "CHIN"
click at [564, 681] on label at bounding box center [571, 674] width 14 height 14
click at [564, 681] on input "checkbox" at bounding box center [570, 675] width 12 height 12
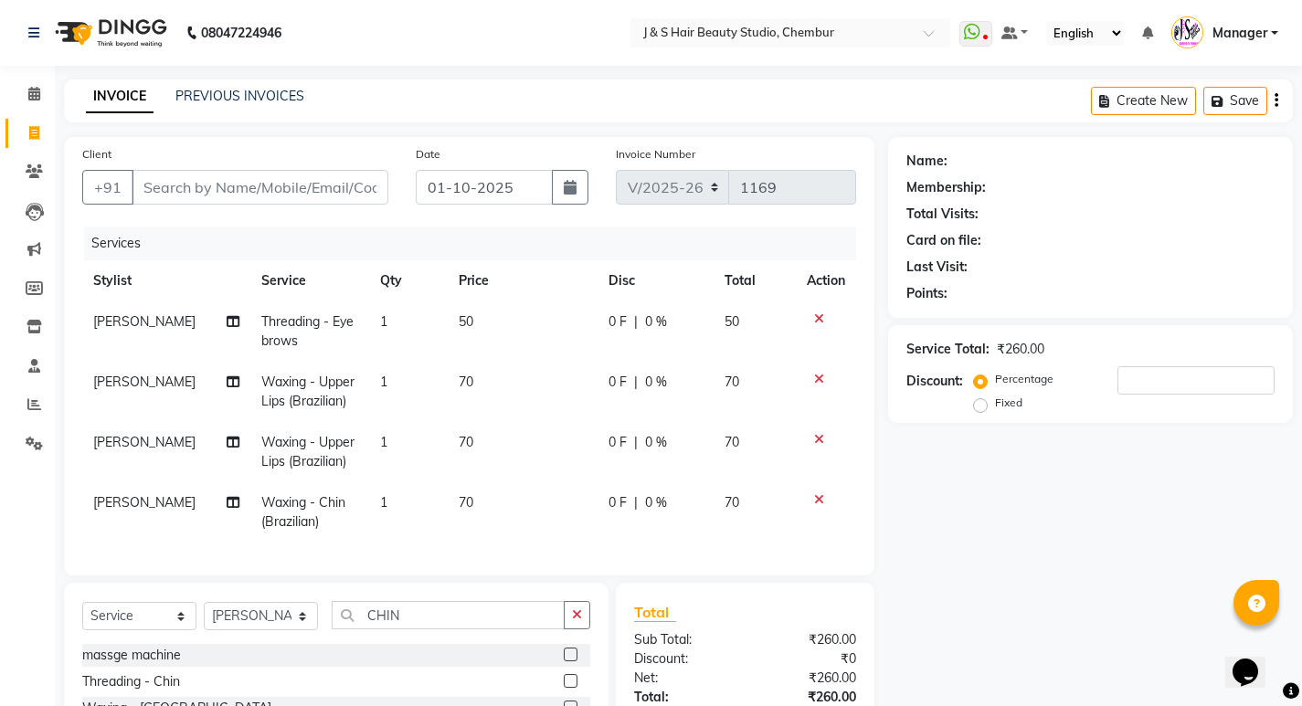
checkbox input "false"
click at [578, 621] on icon "button" at bounding box center [577, 614] width 10 height 13
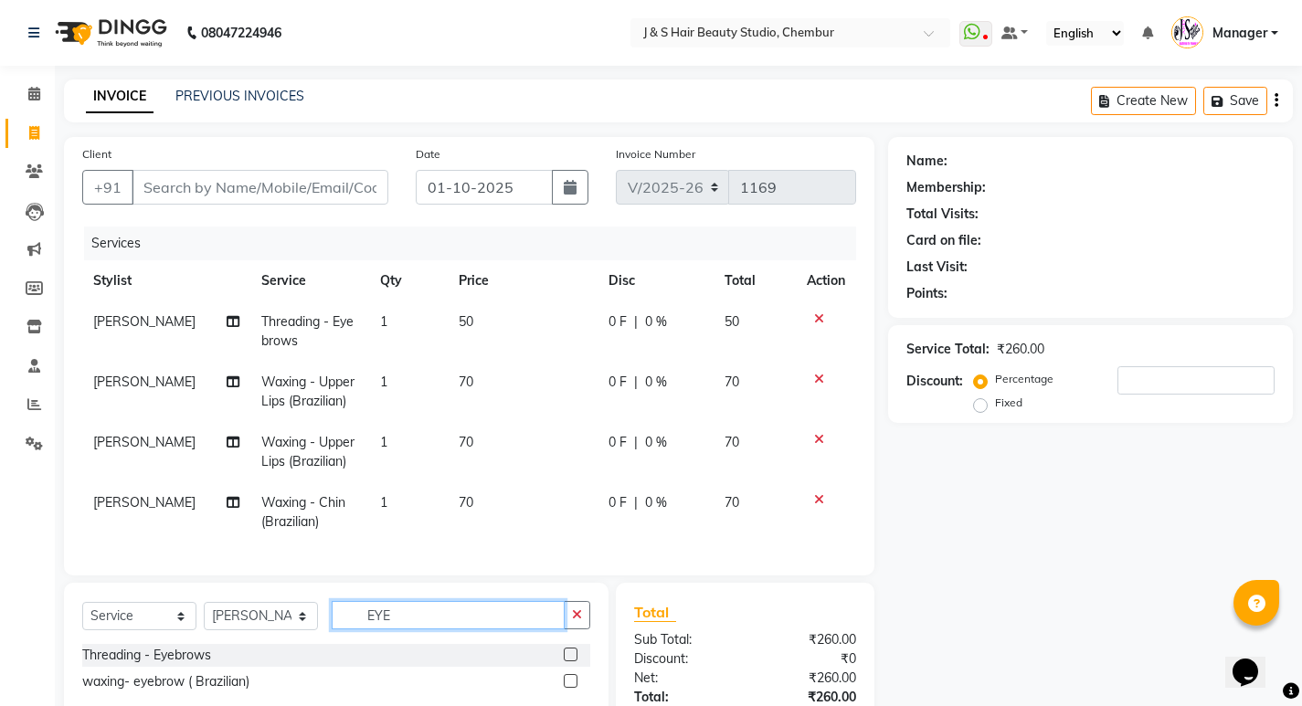
type input "EYE"
click at [574, 661] on label at bounding box center [571, 655] width 14 height 14
click at [574, 661] on input "checkbox" at bounding box center [570, 656] width 12 height 12
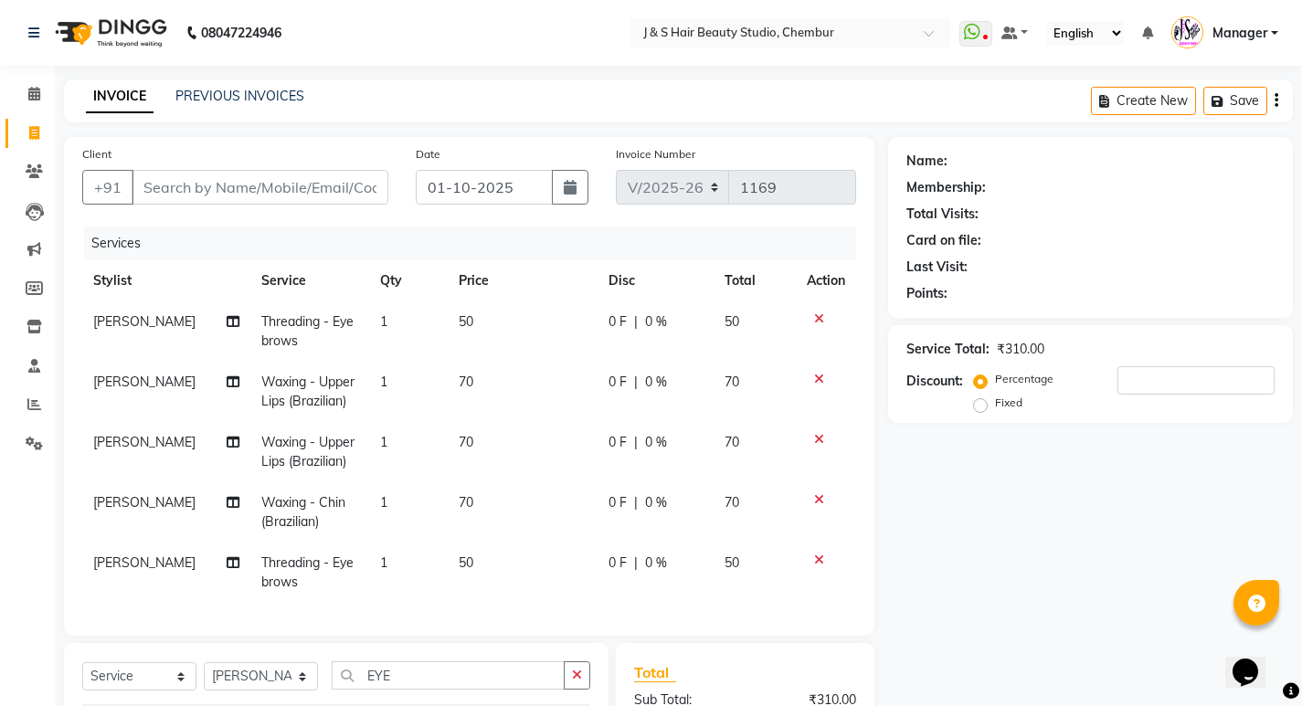
checkbox input "false"
click at [209, 185] on input "Client" at bounding box center [260, 187] width 257 height 35
click at [462, 685] on input "EYE" at bounding box center [448, 675] width 233 height 28
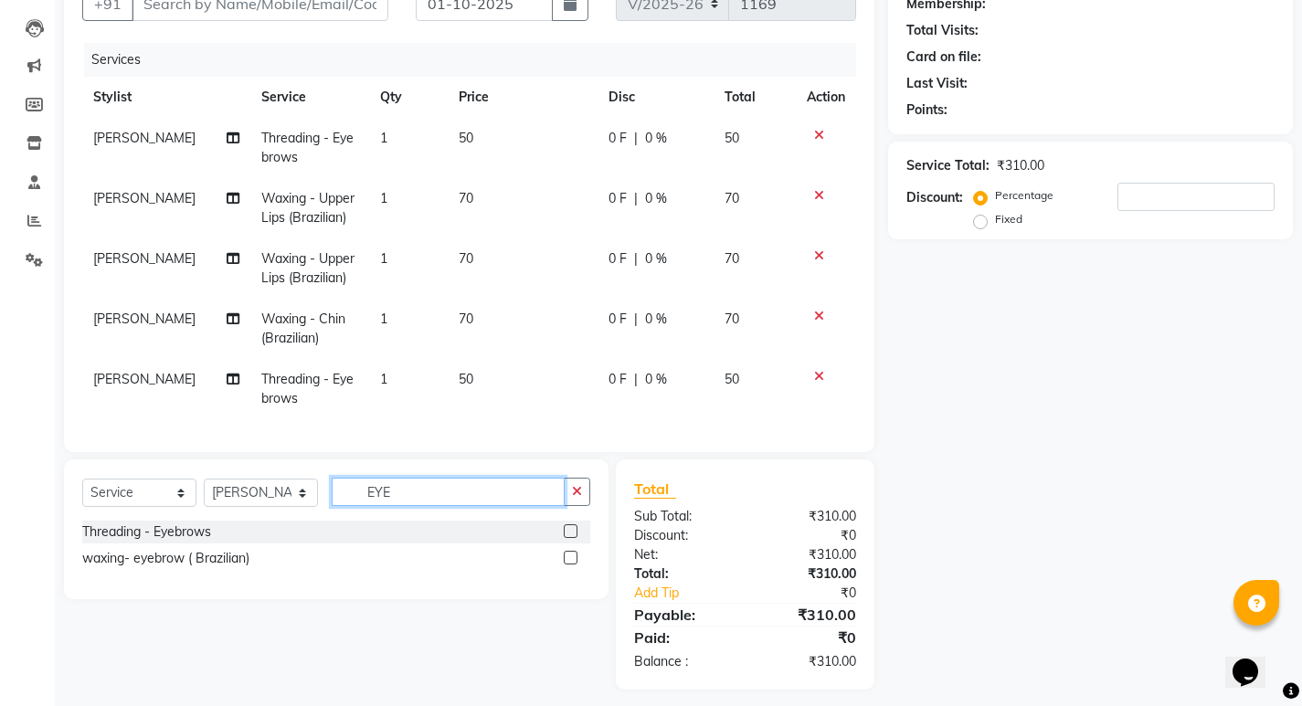
scroll to position [208, 0]
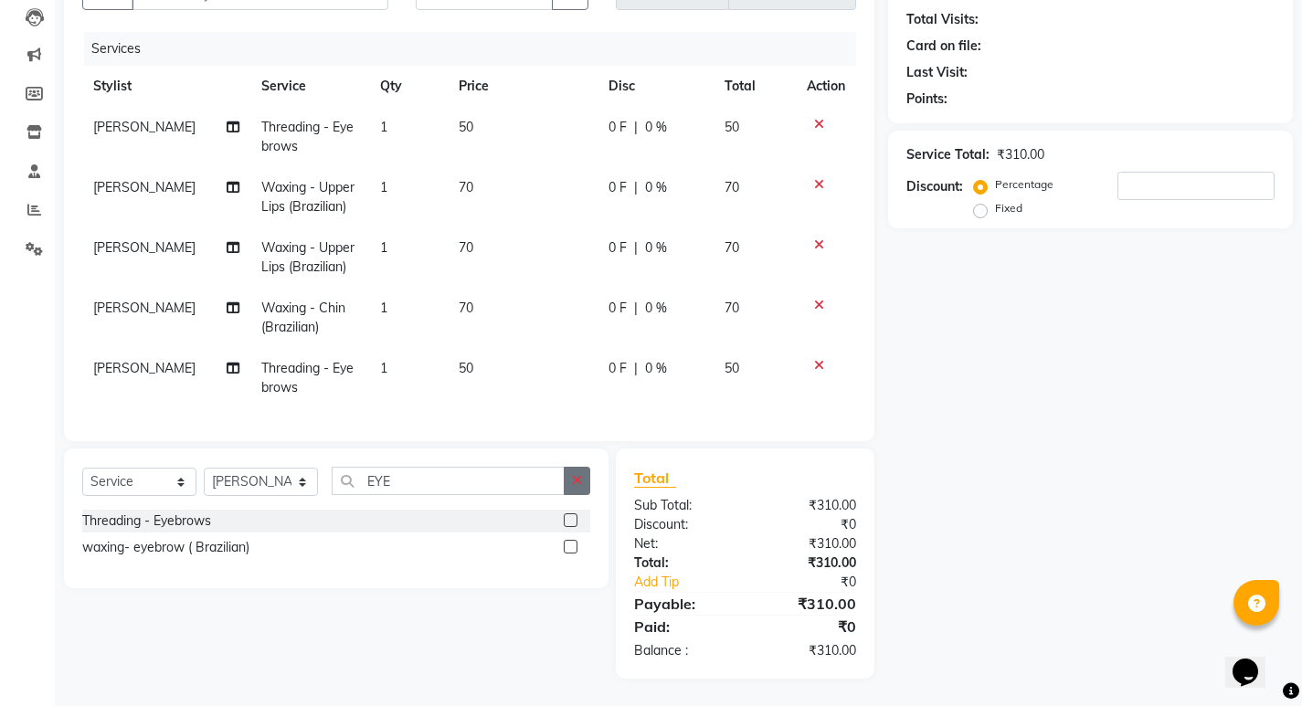
click at [573, 484] on icon "button" at bounding box center [577, 480] width 10 height 13
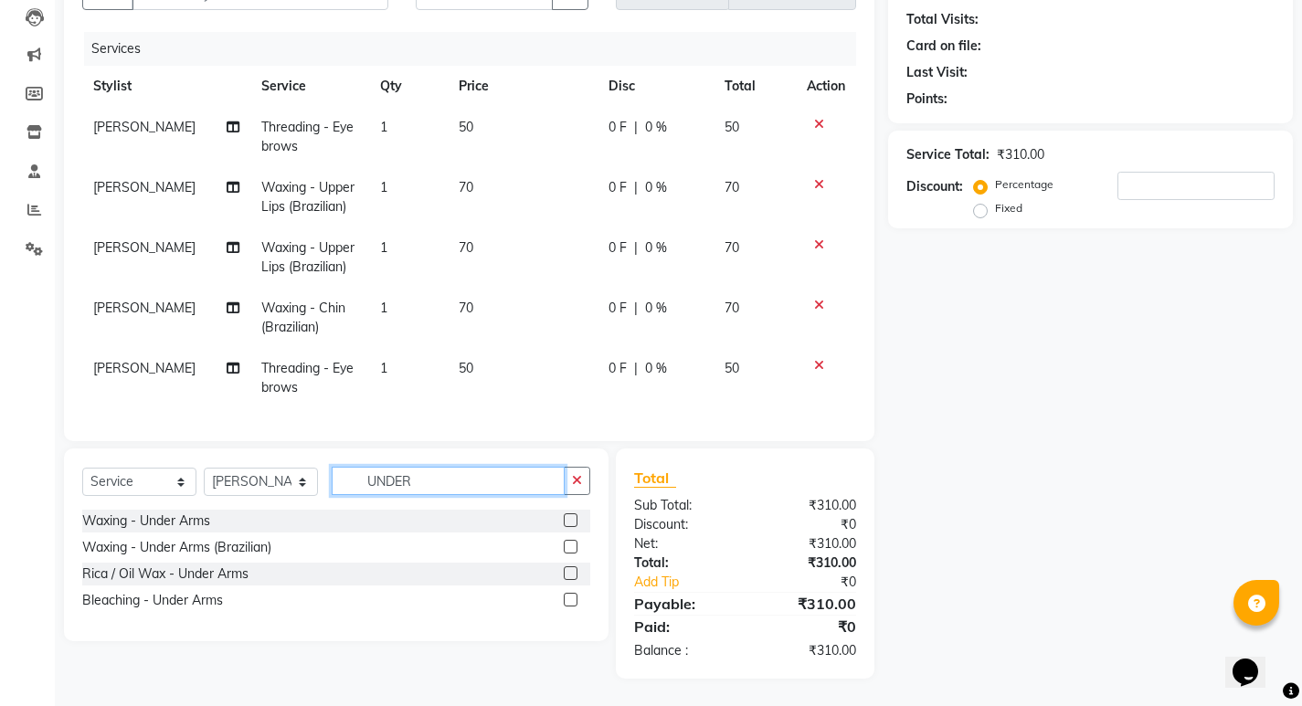
type input "UNDER"
click at [576, 572] on label at bounding box center [571, 573] width 14 height 14
click at [576, 572] on input "checkbox" at bounding box center [570, 574] width 12 height 12
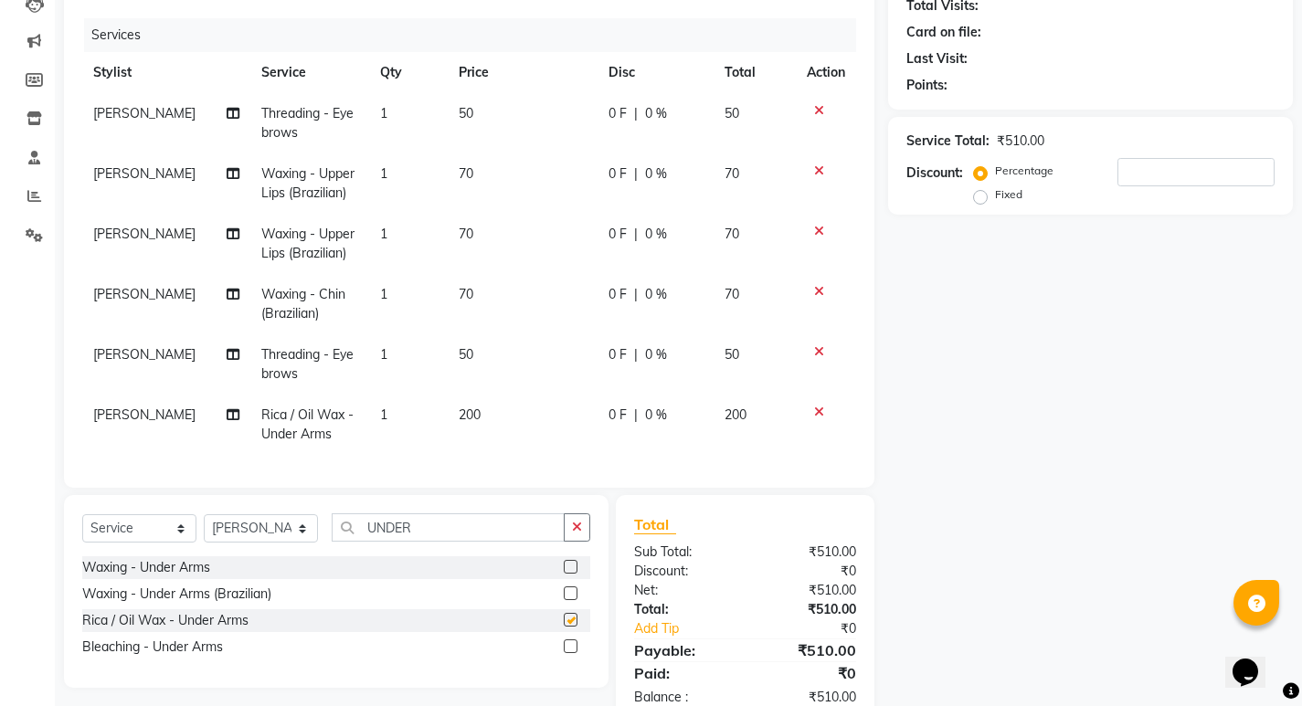
checkbox input "false"
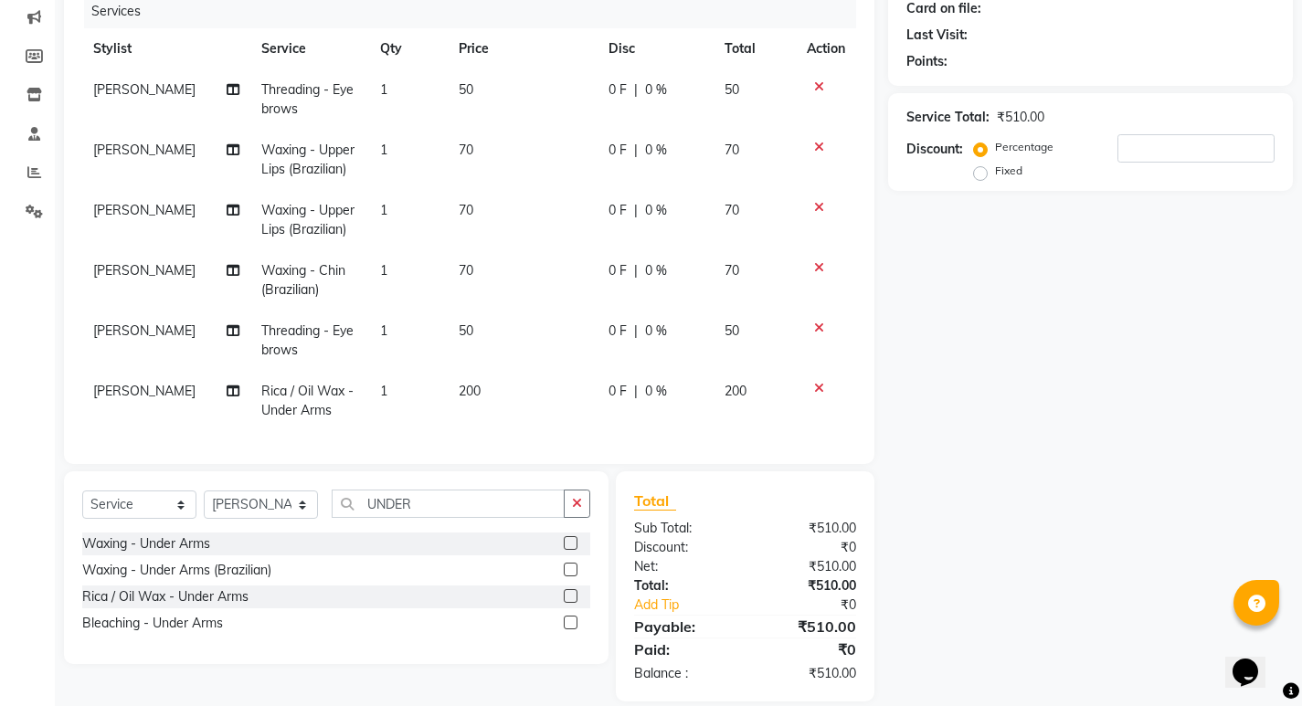
scroll to position [260, 0]
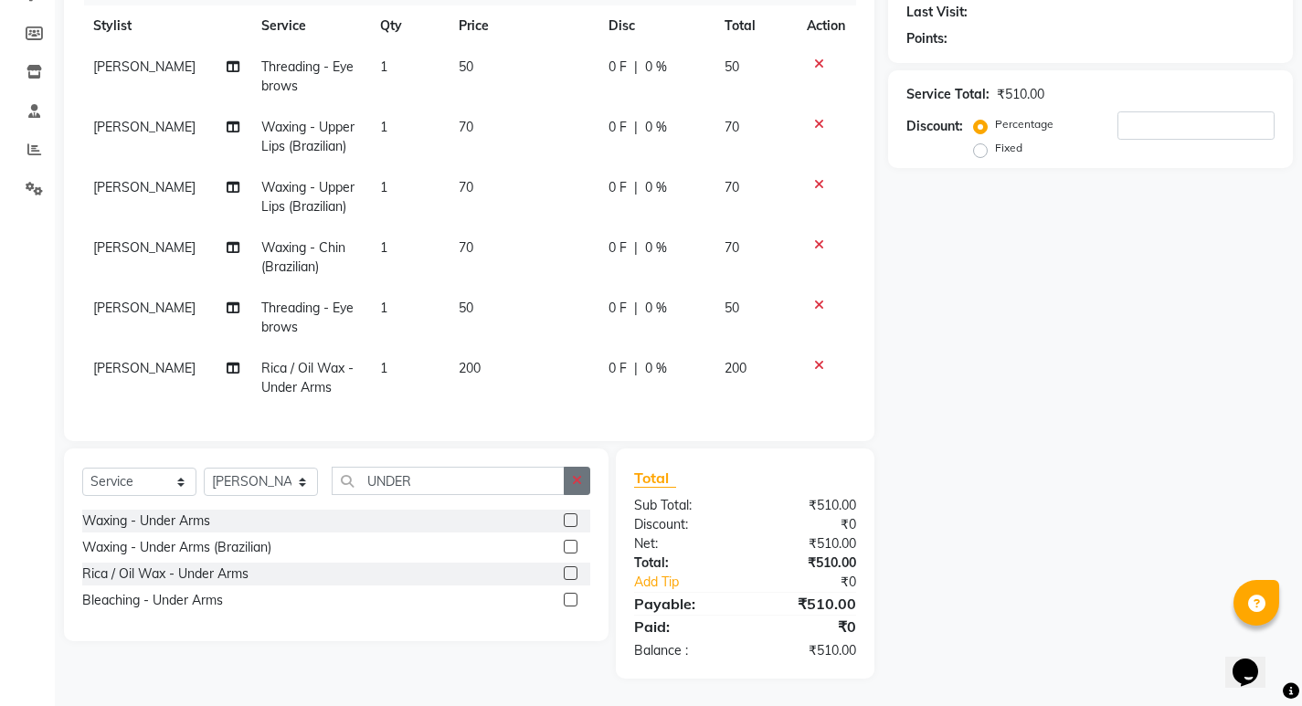
click at [577, 483] on icon "button" at bounding box center [577, 480] width 10 height 13
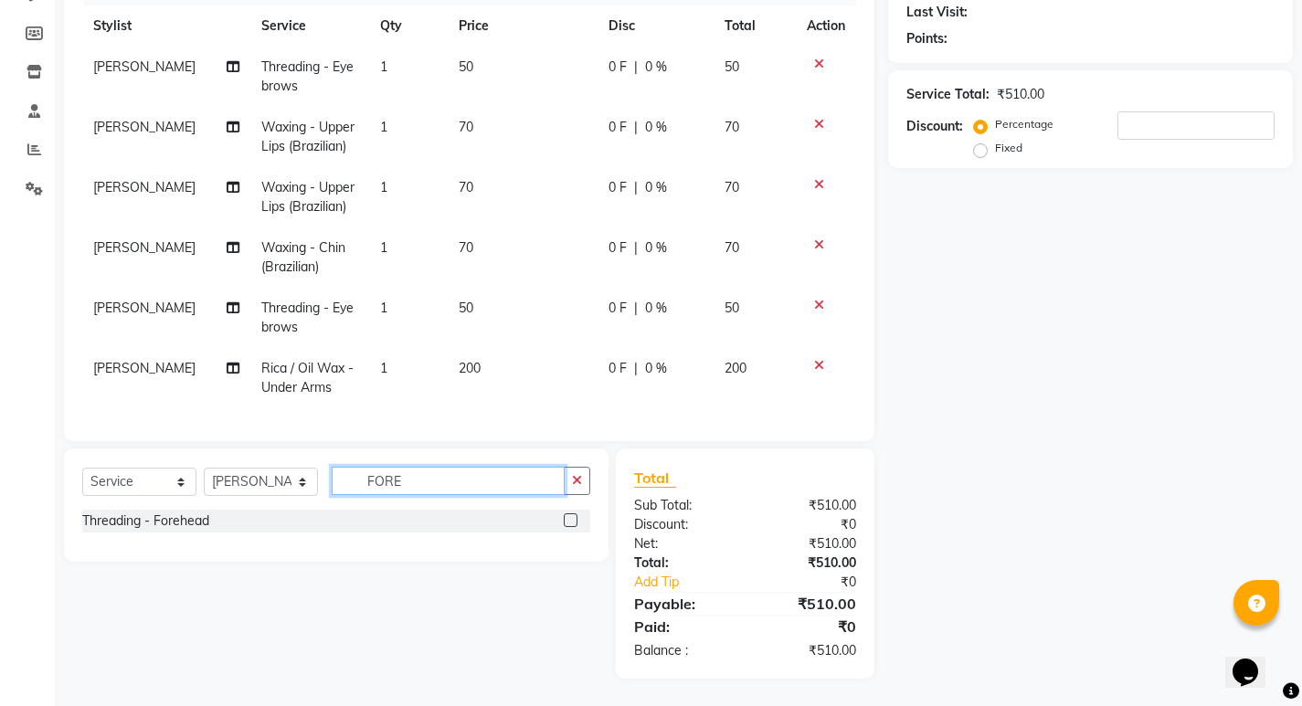
type input "FORE"
click at [574, 520] on label at bounding box center [571, 520] width 14 height 14
click at [574, 520] on input "checkbox" at bounding box center [570, 521] width 12 height 12
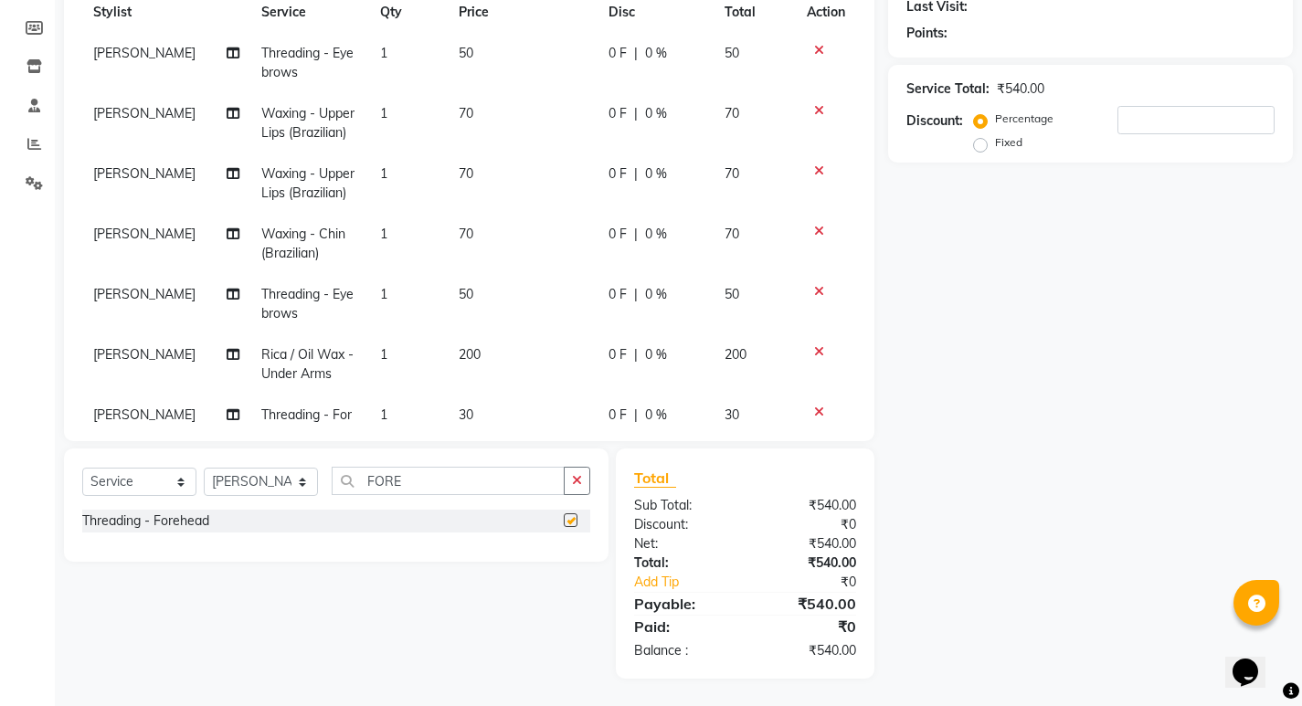
checkbox input "false"
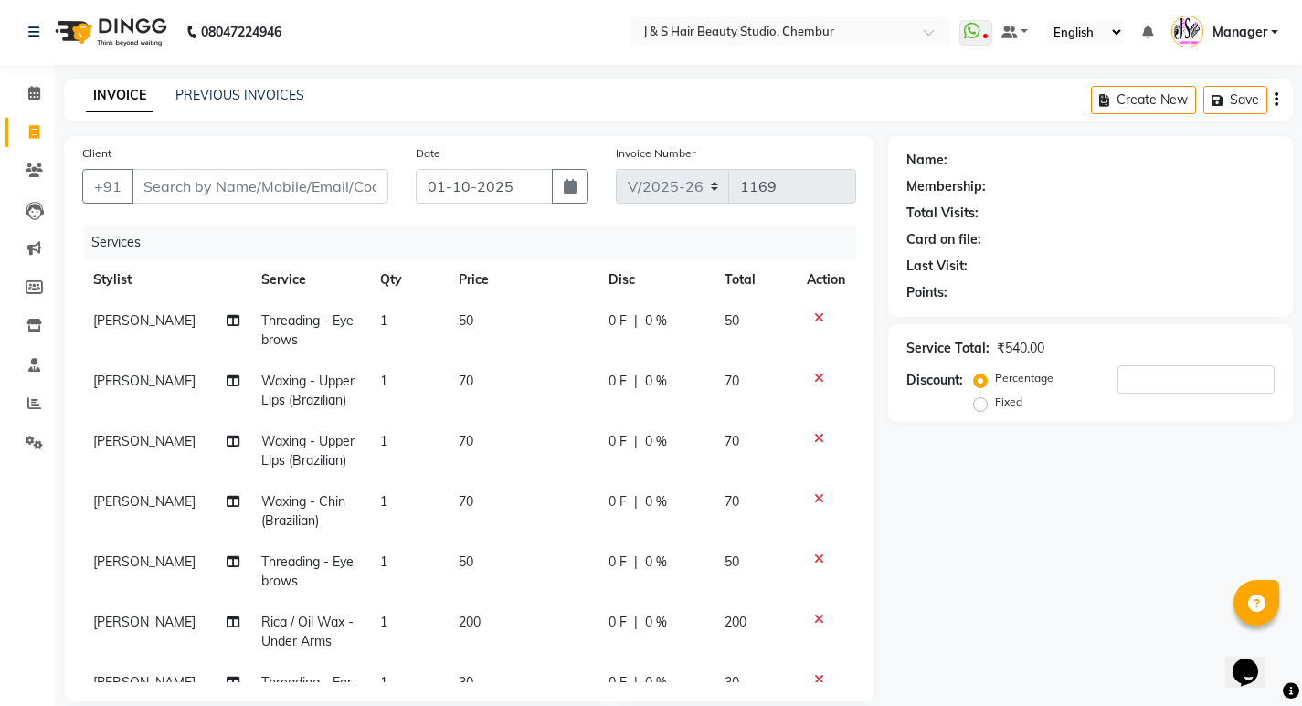
scroll to position [0, 0]
click at [260, 185] on input "Client" at bounding box center [260, 187] width 257 height 35
type input "9"
type input "0"
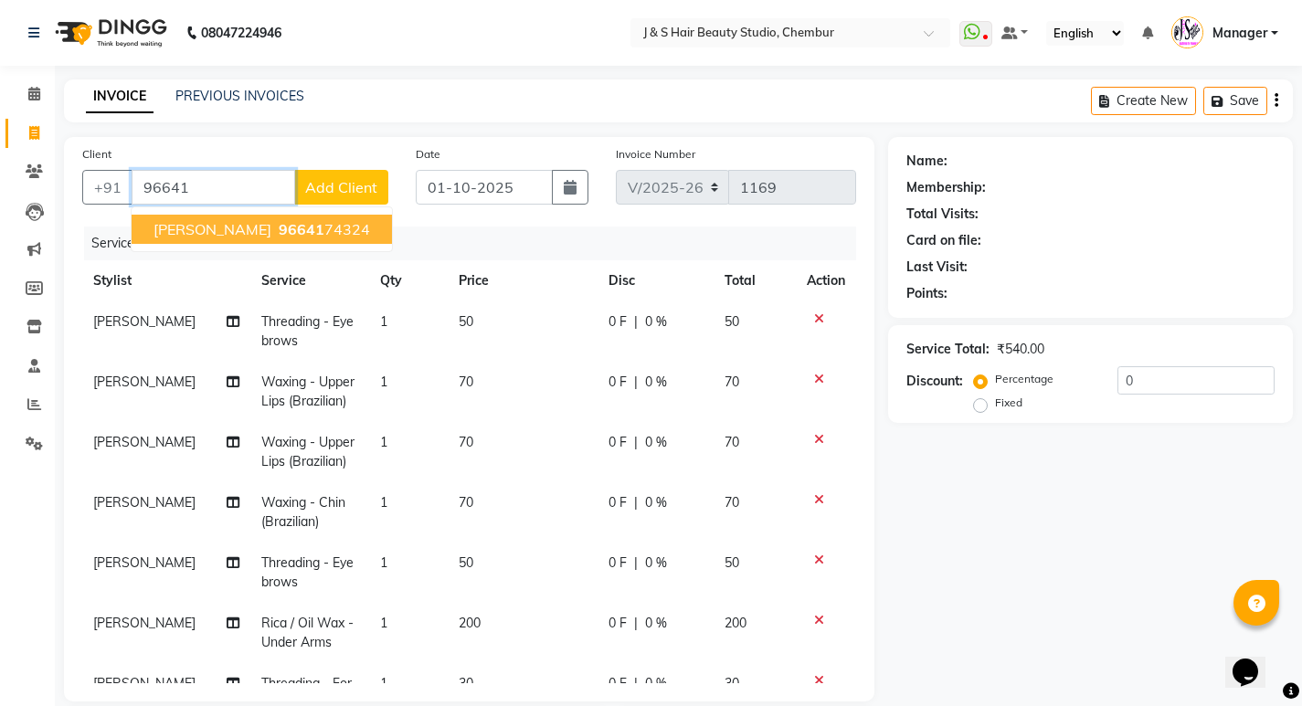
click at [279, 227] on span "96641" at bounding box center [302, 229] width 46 height 18
type input "9664174324"
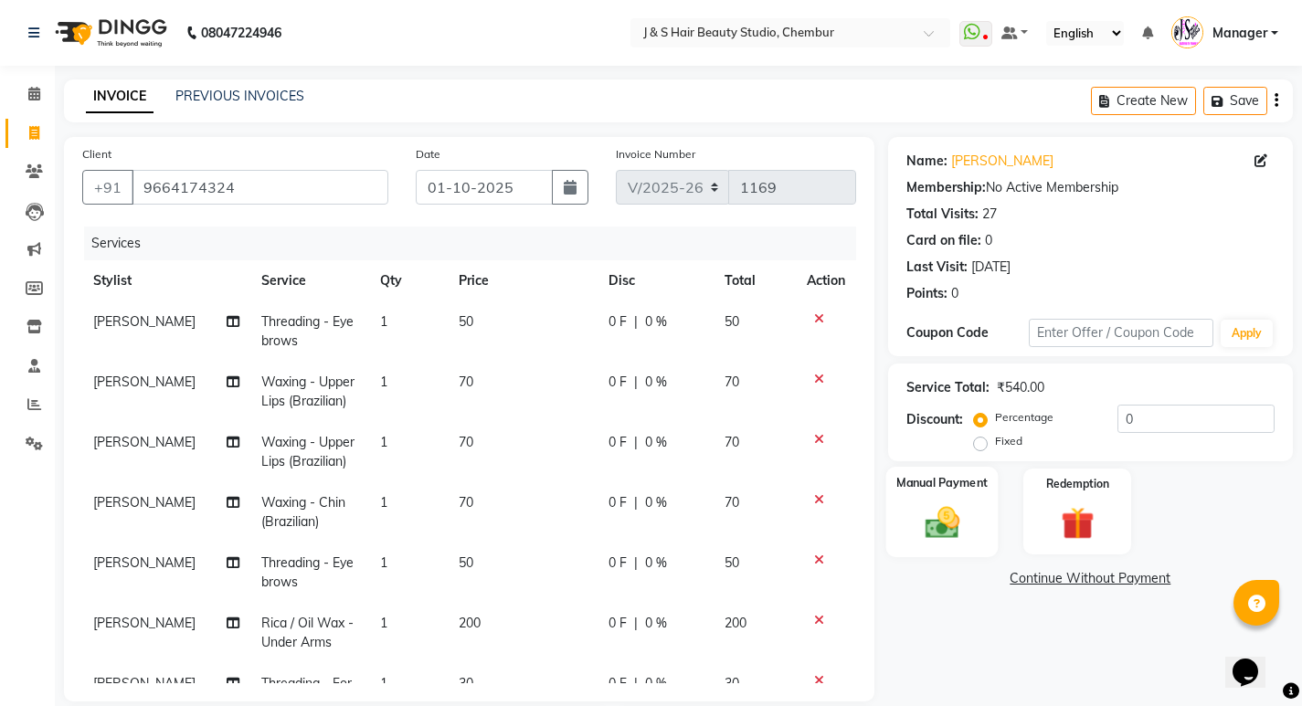
click at [906, 521] on div "Manual Payment" at bounding box center [941, 512] width 112 height 90
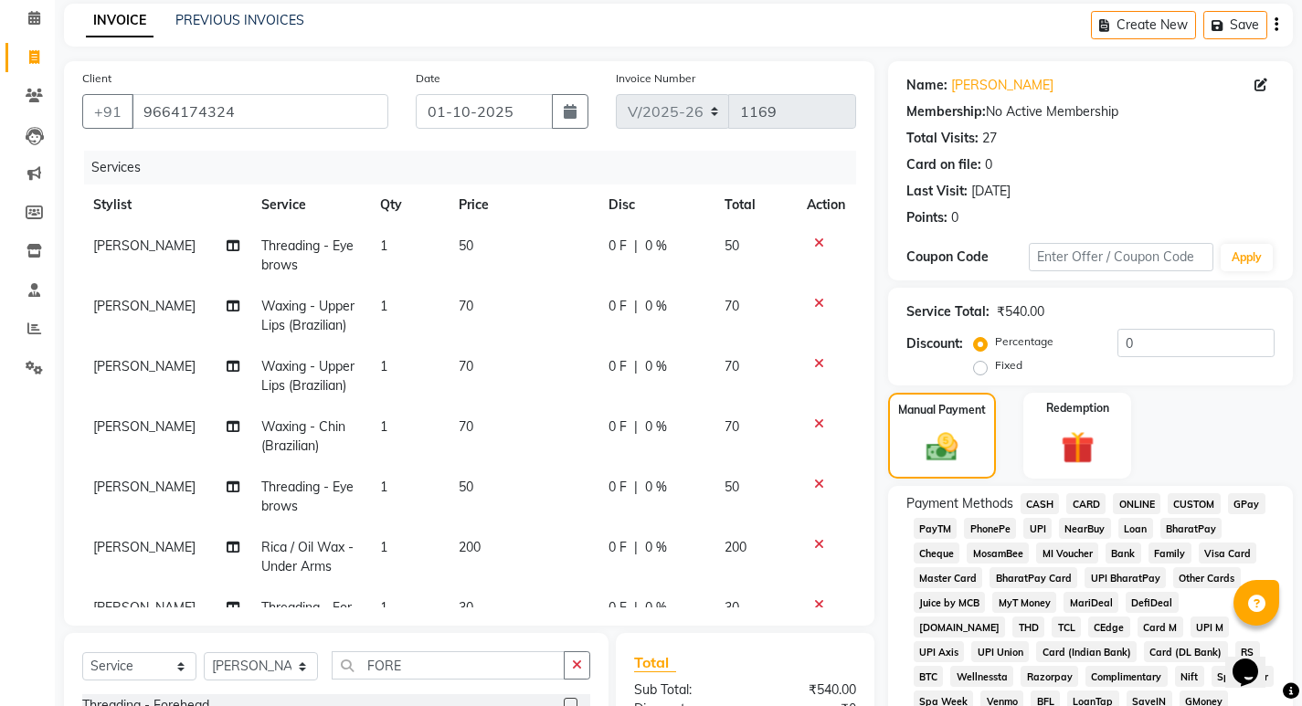
scroll to position [457, 0]
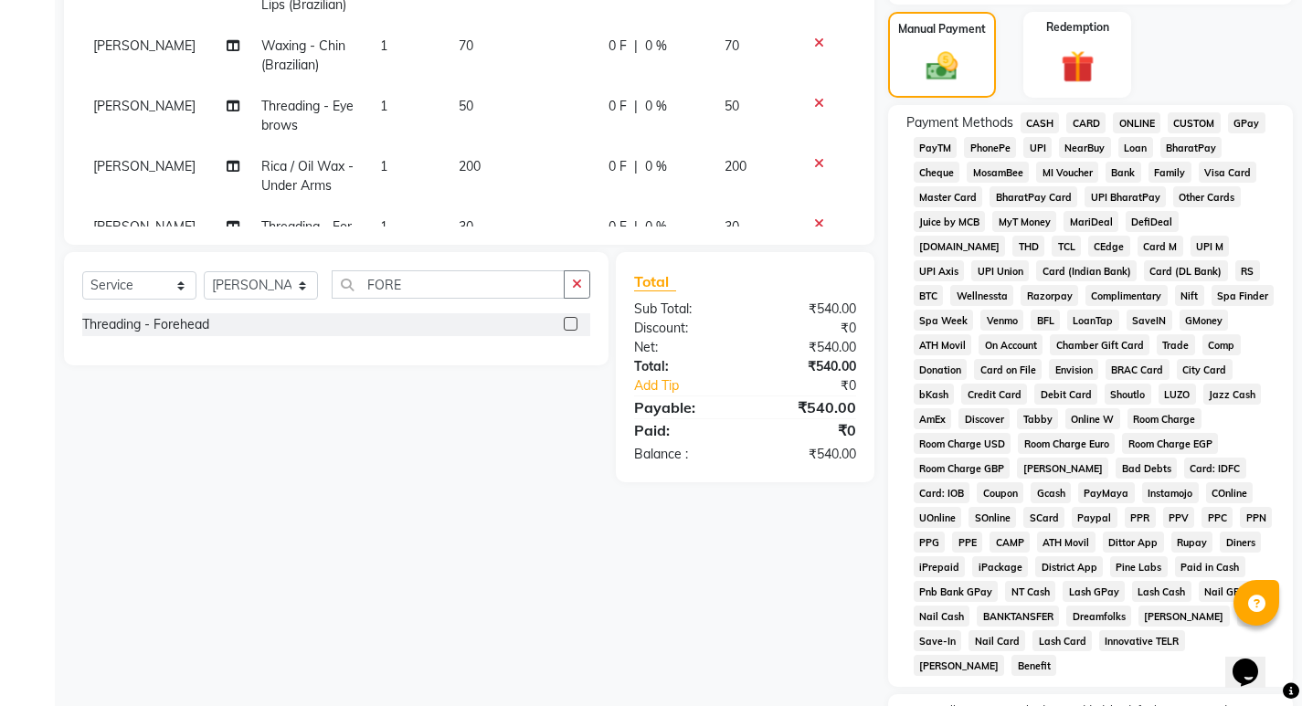
click at [1252, 119] on span "GPay" at bounding box center [1246, 122] width 37 height 21
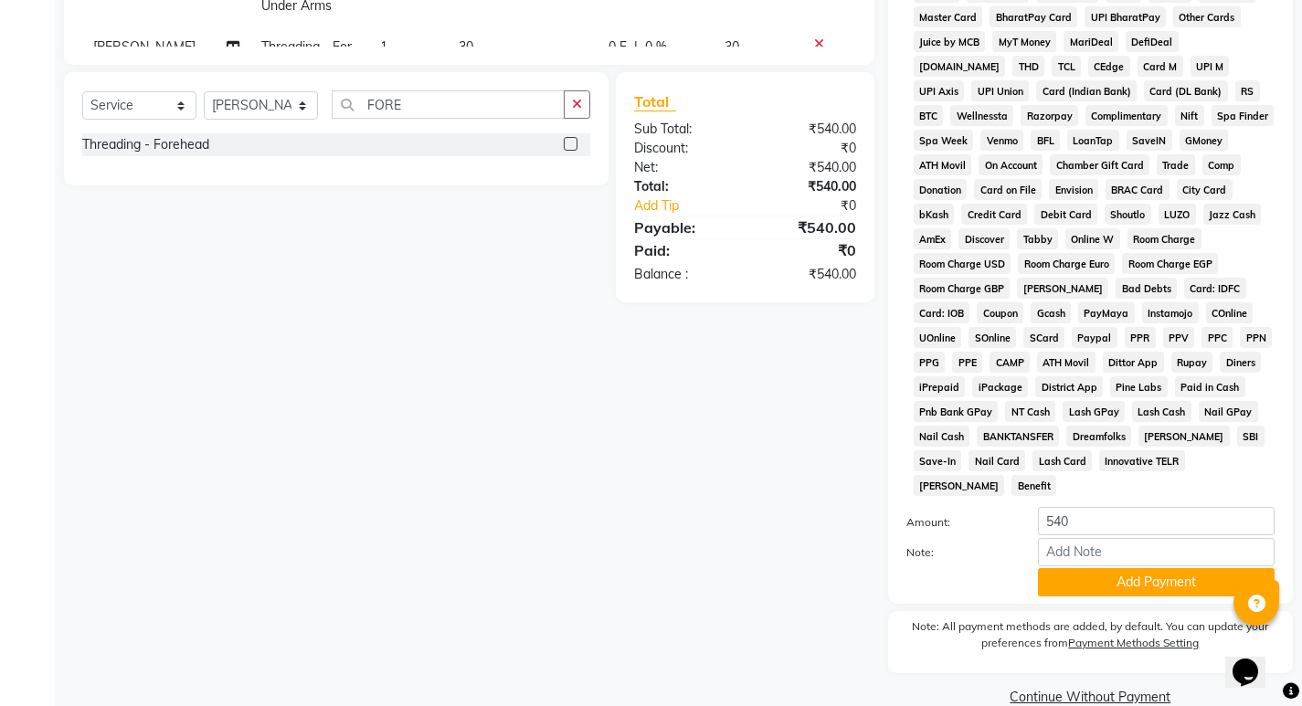
scroll to position [644, 0]
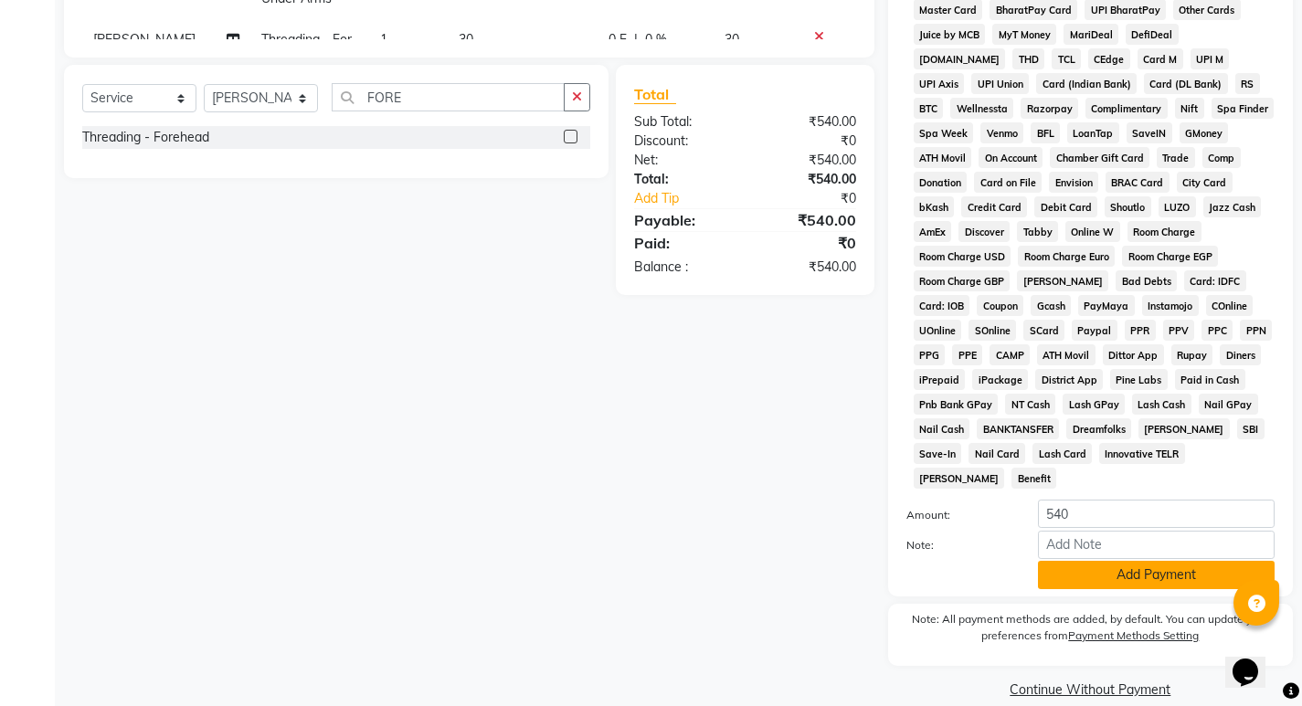
click at [1129, 561] on button "Add Payment" at bounding box center [1156, 575] width 237 height 28
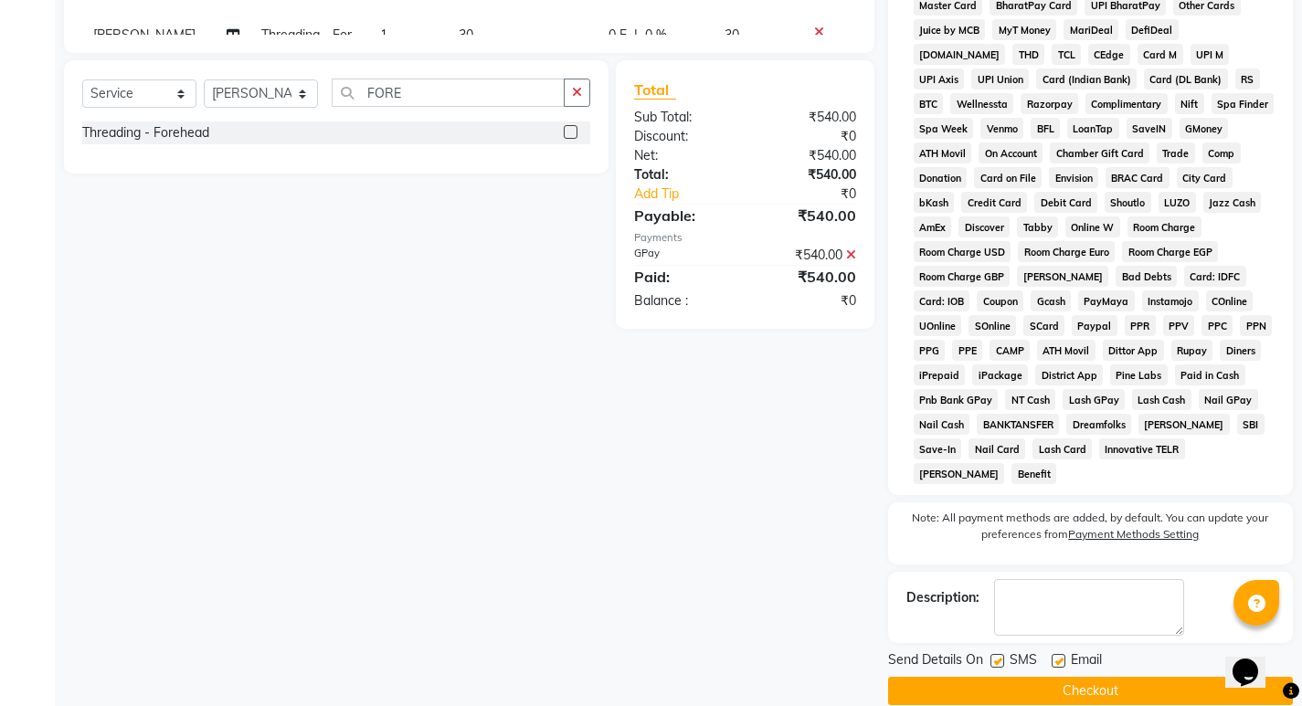
scroll to position [650, 0]
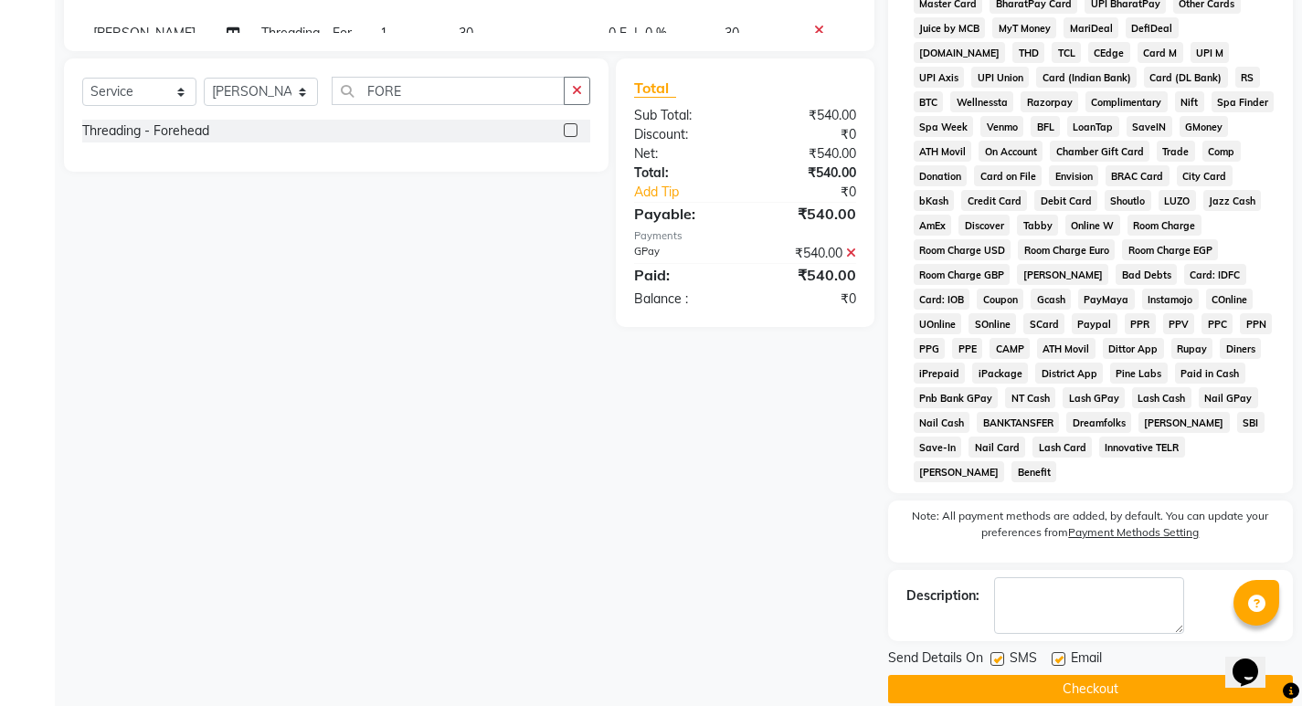
click at [1069, 675] on button "Checkout" at bounding box center [1090, 689] width 405 height 28
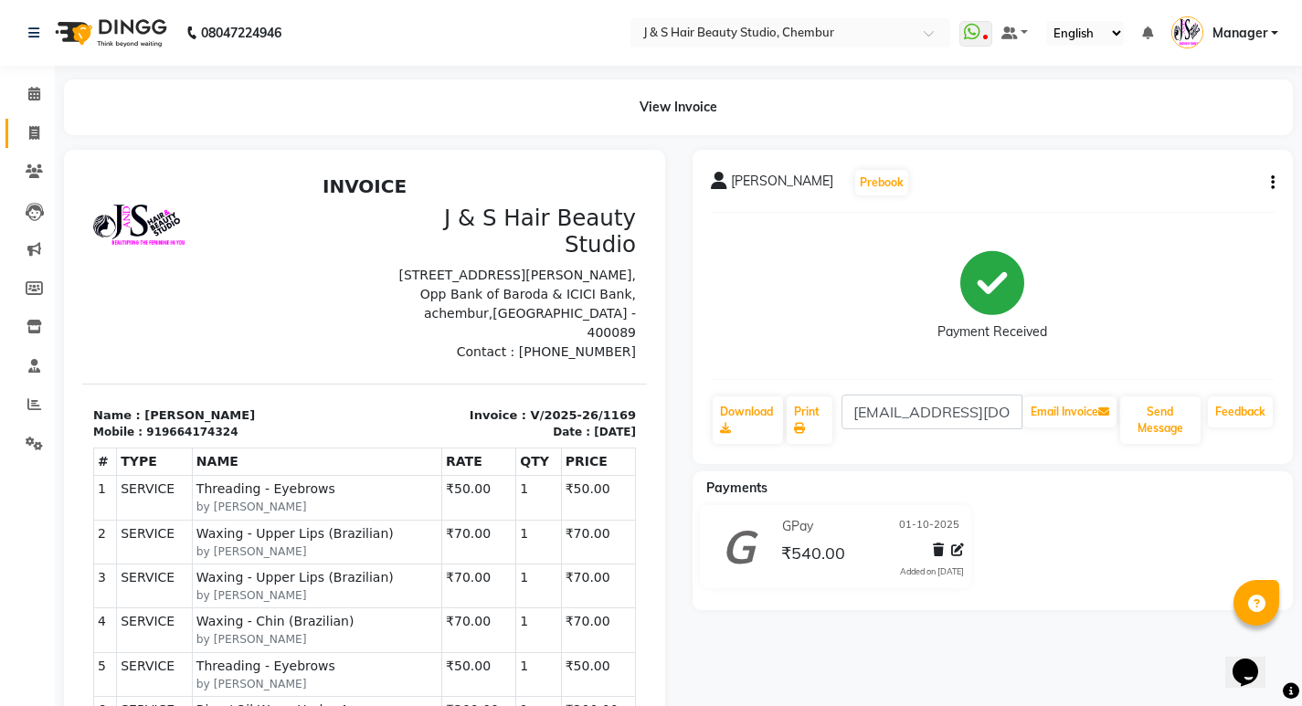
click at [26, 143] on link "Invoice" at bounding box center [27, 134] width 44 height 30
select select "143"
select select "service"
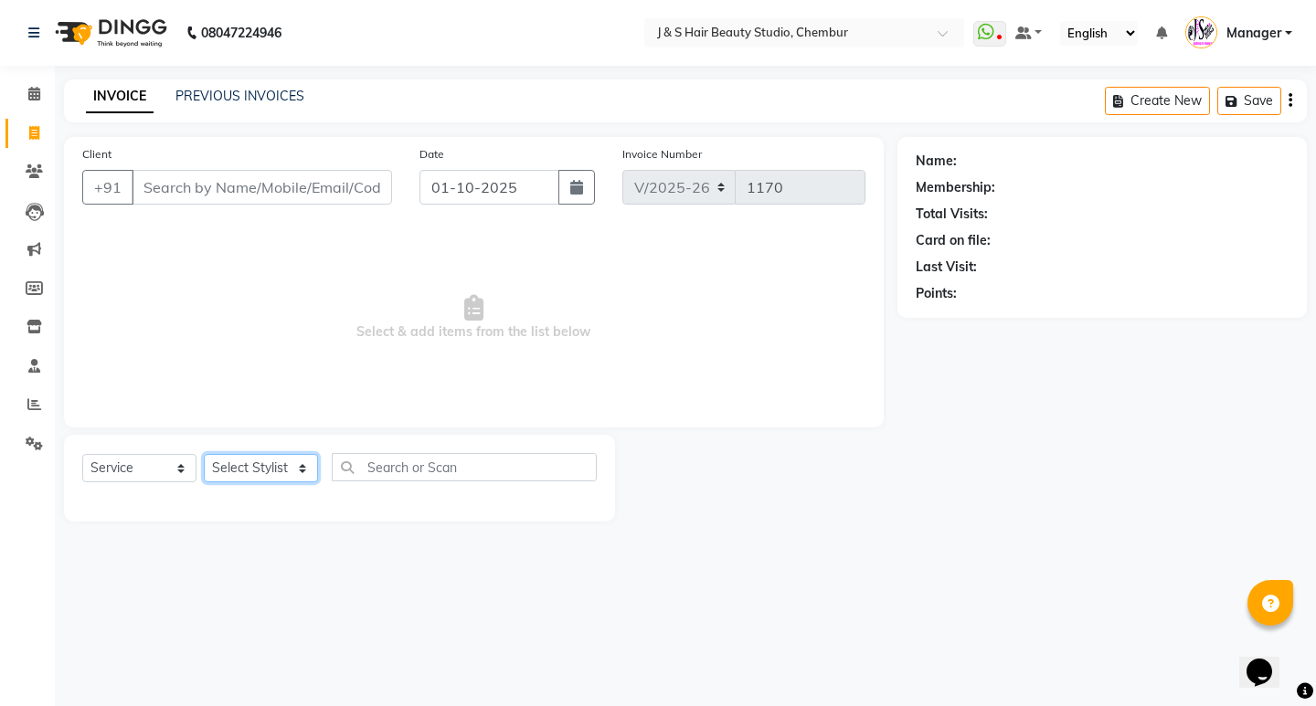
click at [276, 467] on select "Select Stylist Manager Neeta Mam No Preference 1 poonam Rupali Sheetal Mam Sush…" at bounding box center [261, 468] width 114 height 28
select select "4179"
click at [204, 454] on select "Select Stylist Manager Neeta Mam No Preference 1 poonam Rupali Sheetal Mam Sush…" at bounding box center [261, 468] width 114 height 28
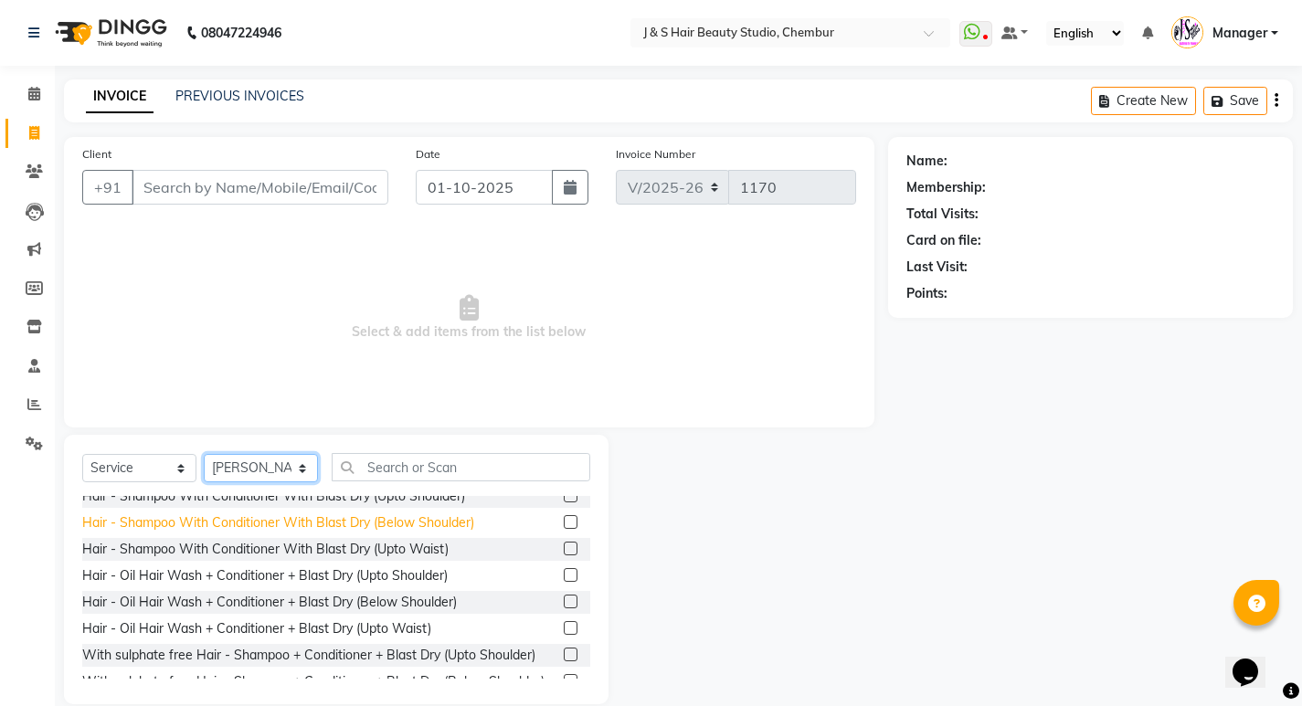
scroll to position [183, 0]
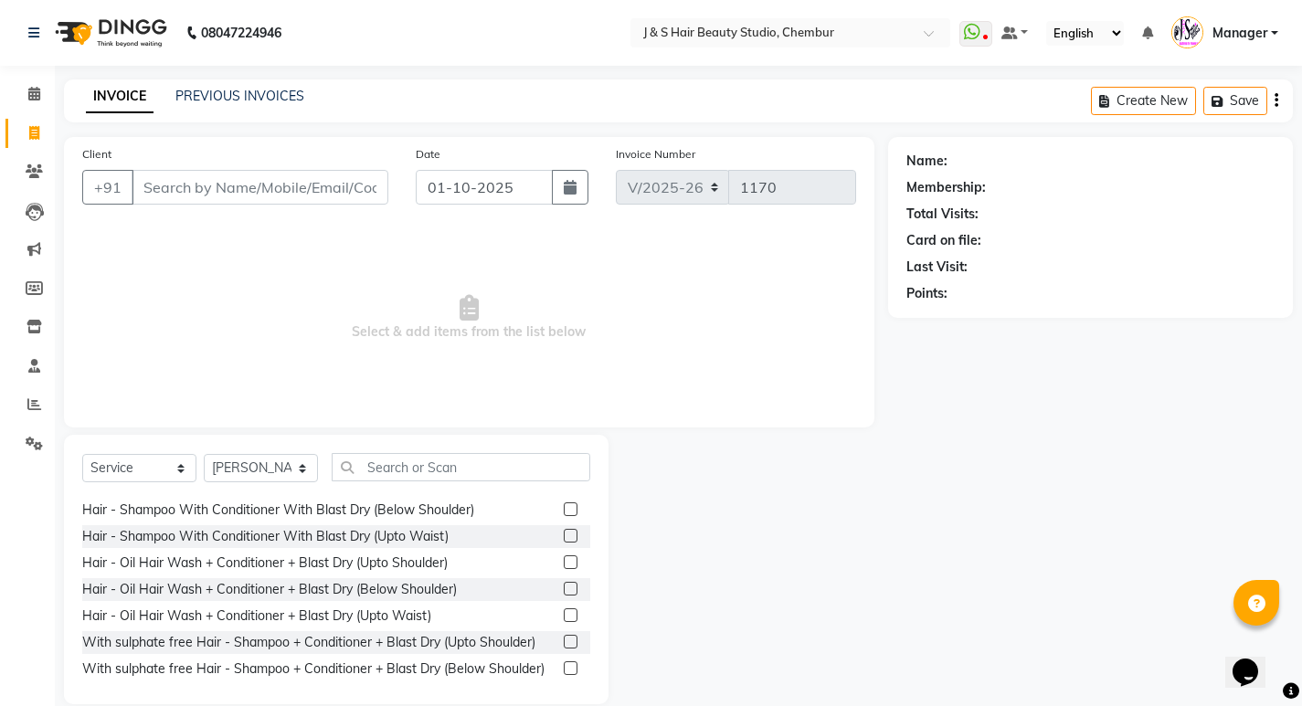
click at [564, 536] on label at bounding box center [571, 536] width 14 height 14
click at [564, 536] on input "checkbox" at bounding box center [570, 537] width 12 height 12
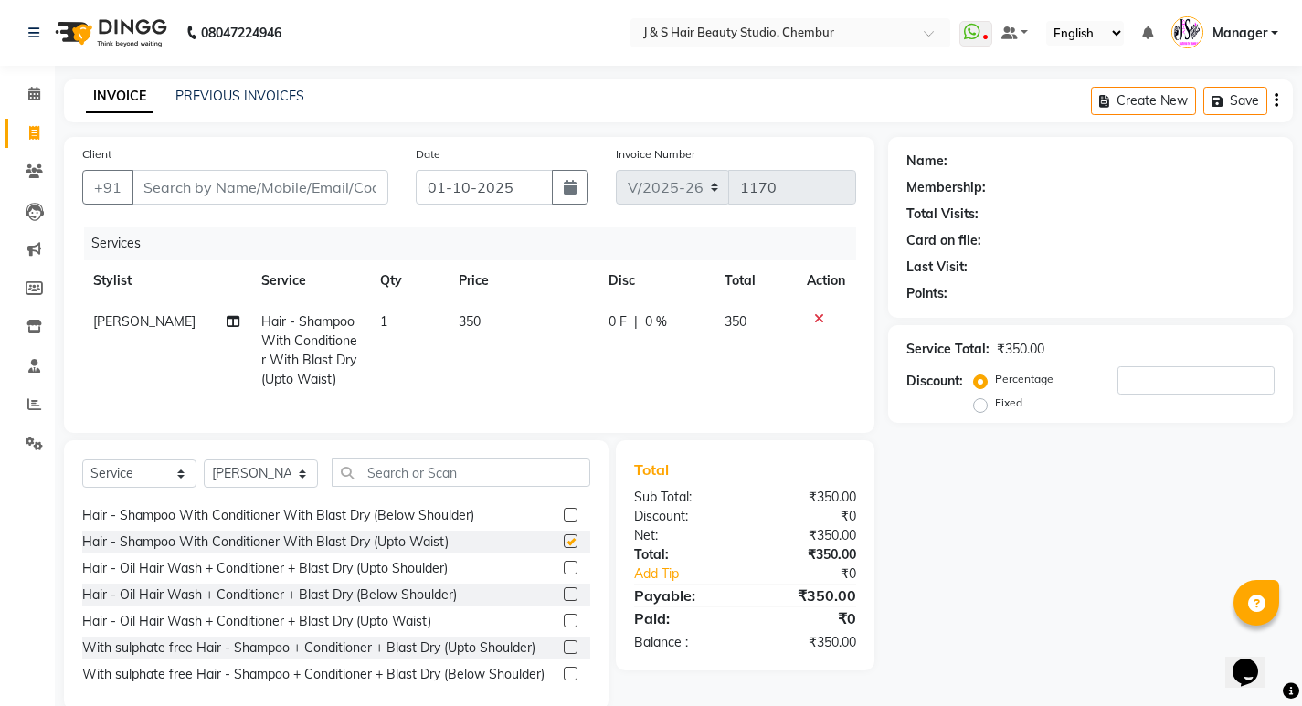
checkbox input "false"
click at [816, 323] on icon at bounding box center [819, 318] width 10 height 13
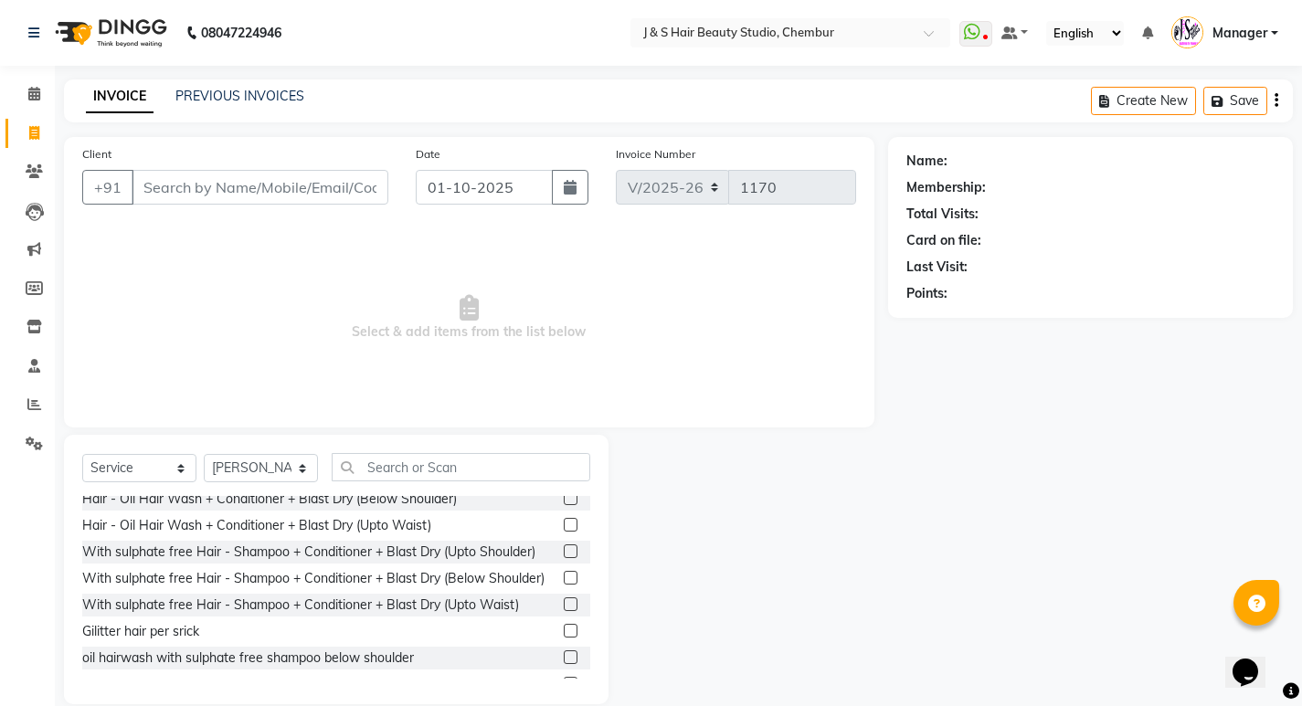
scroll to position [274, 0]
click at [564, 522] on label at bounding box center [571, 524] width 14 height 14
click at [564, 522] on input "checkbox" at bounding box center [570, 525] width 12 height 12
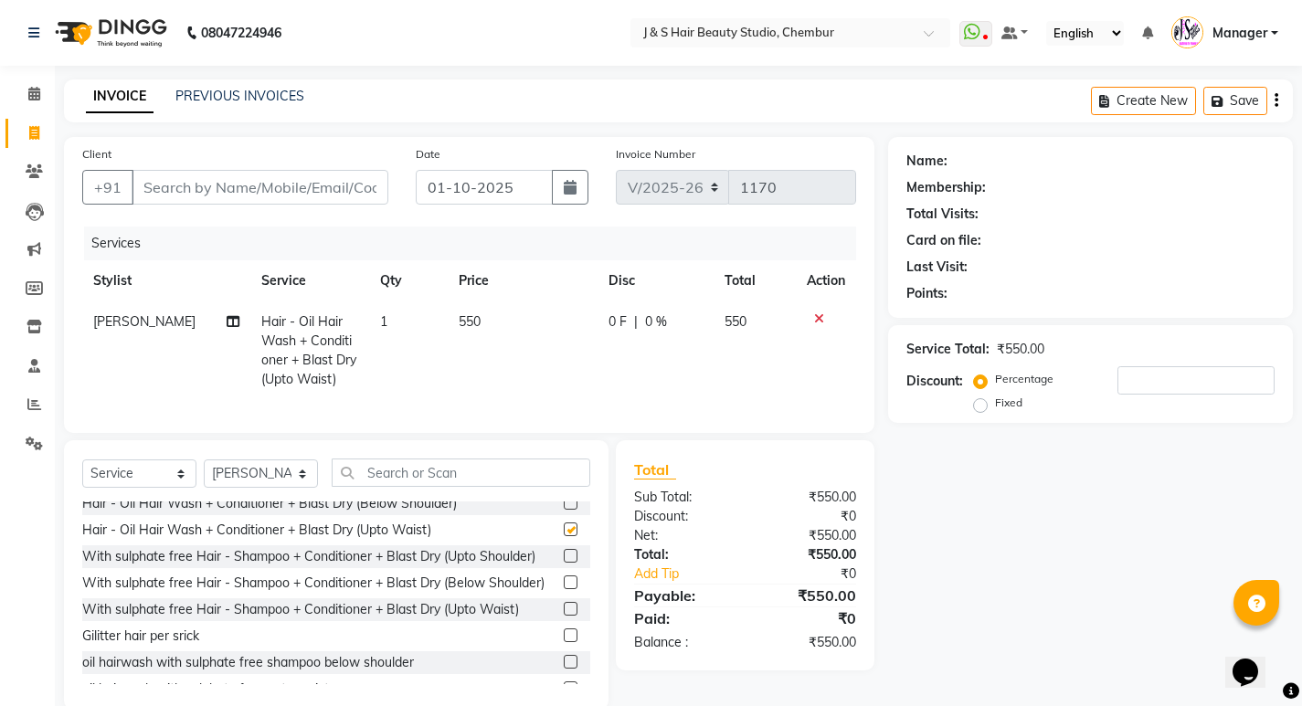
checkbox input "false"
click at [817, 313] on icon at bounding box center [819, 318] width 10 height 13
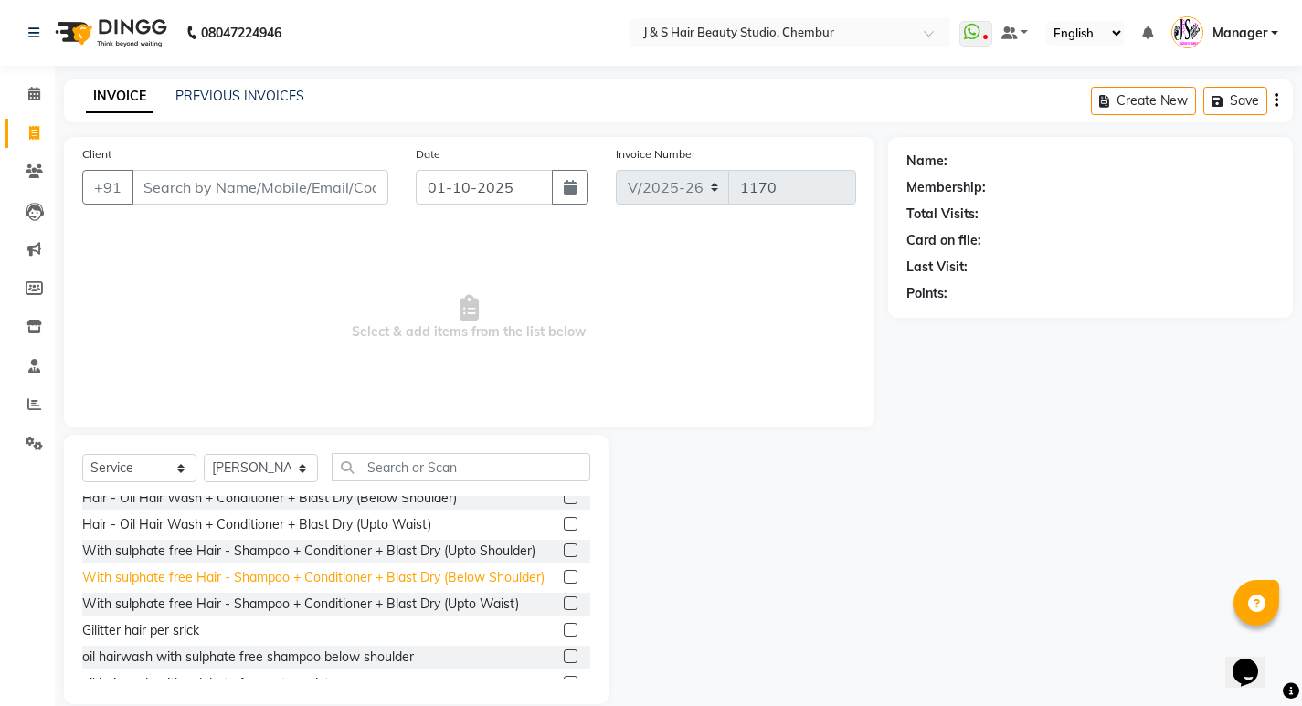
scroll to position [183, 0]
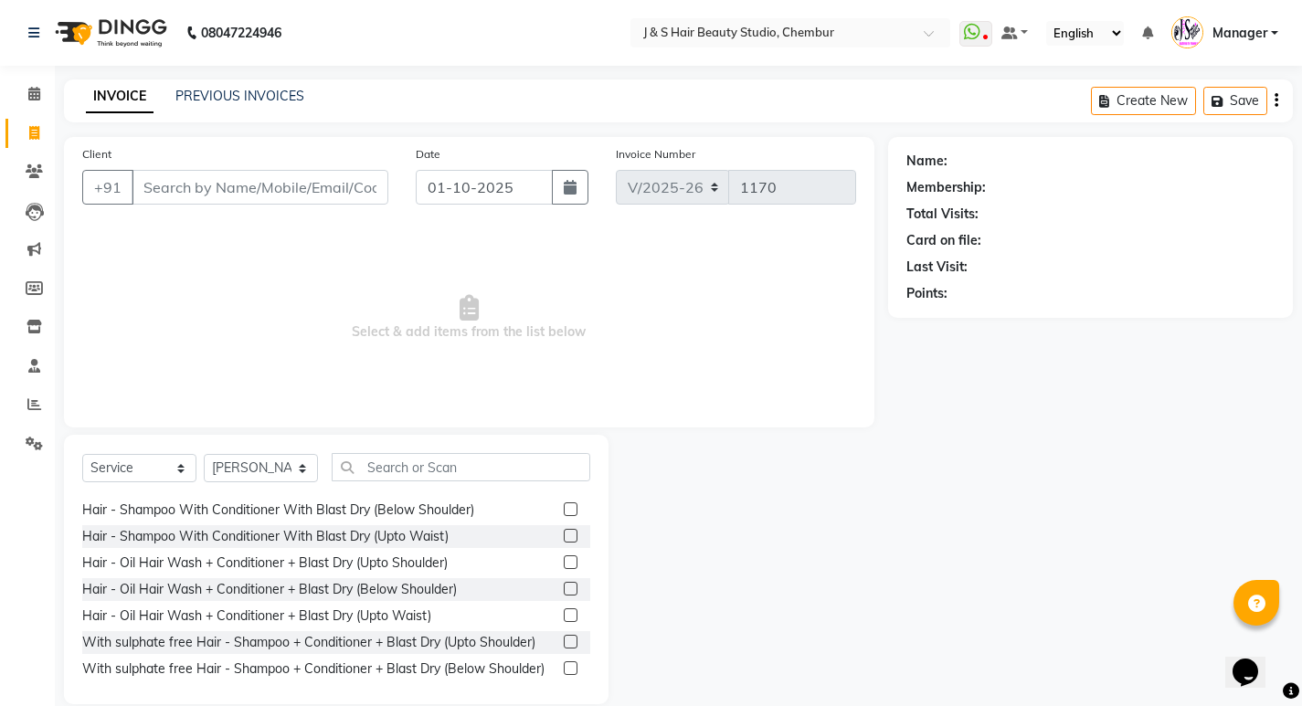
click at [564, 537] on label at bounding box center [571, 536] width 14 height 14
click at [564, 537] on input "checkbox" at bounding box center [570, 537] width 12 height 12
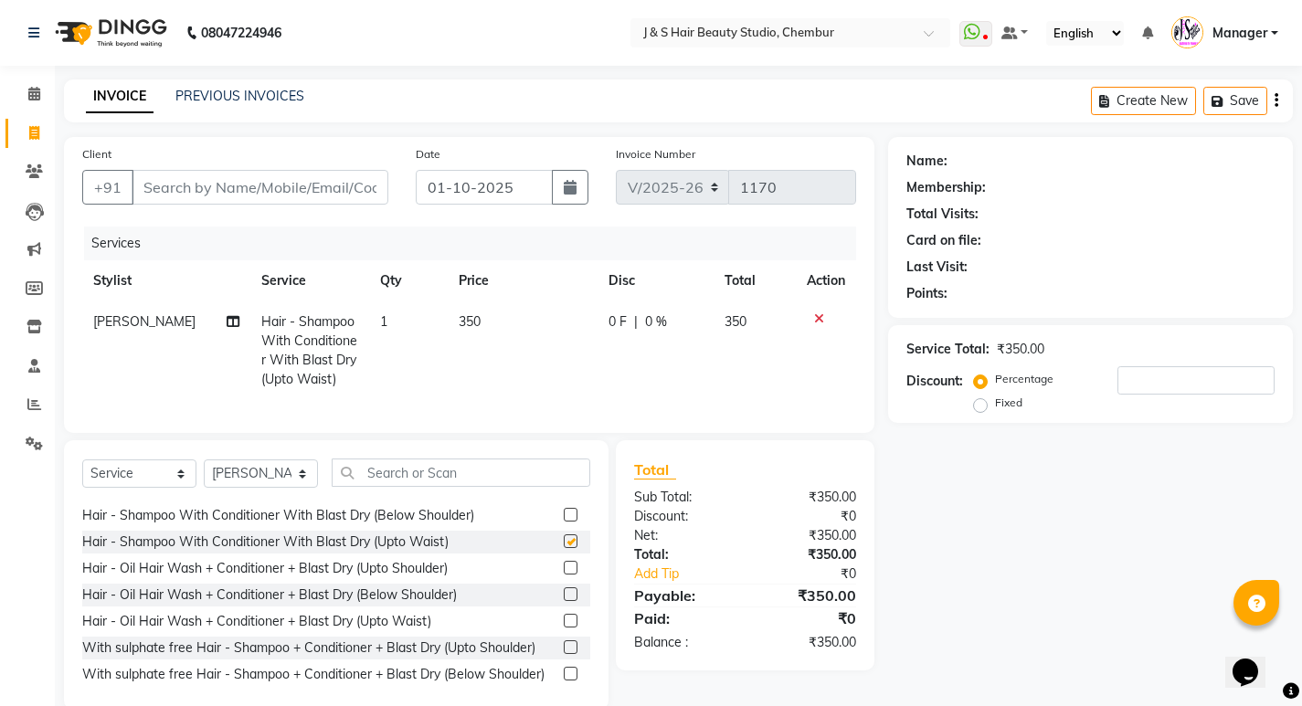
checkbox input "false"
click at [216, 183] on input "Client" at bounding box center [260, 187] width 257 height 35
type input "S"
type input "0"
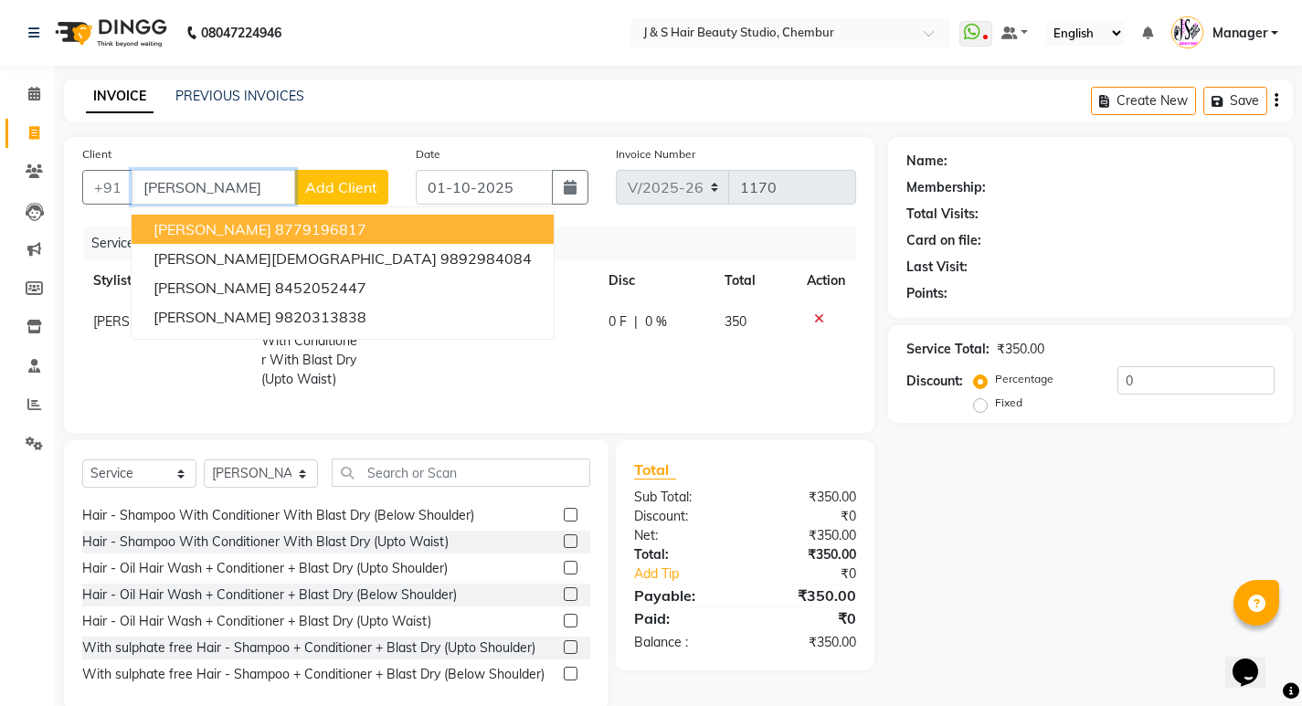
click at [215, 227] on span "Sangita lalla" at bounding box center [212, 229] width 118 height 18
type input "8779196817"
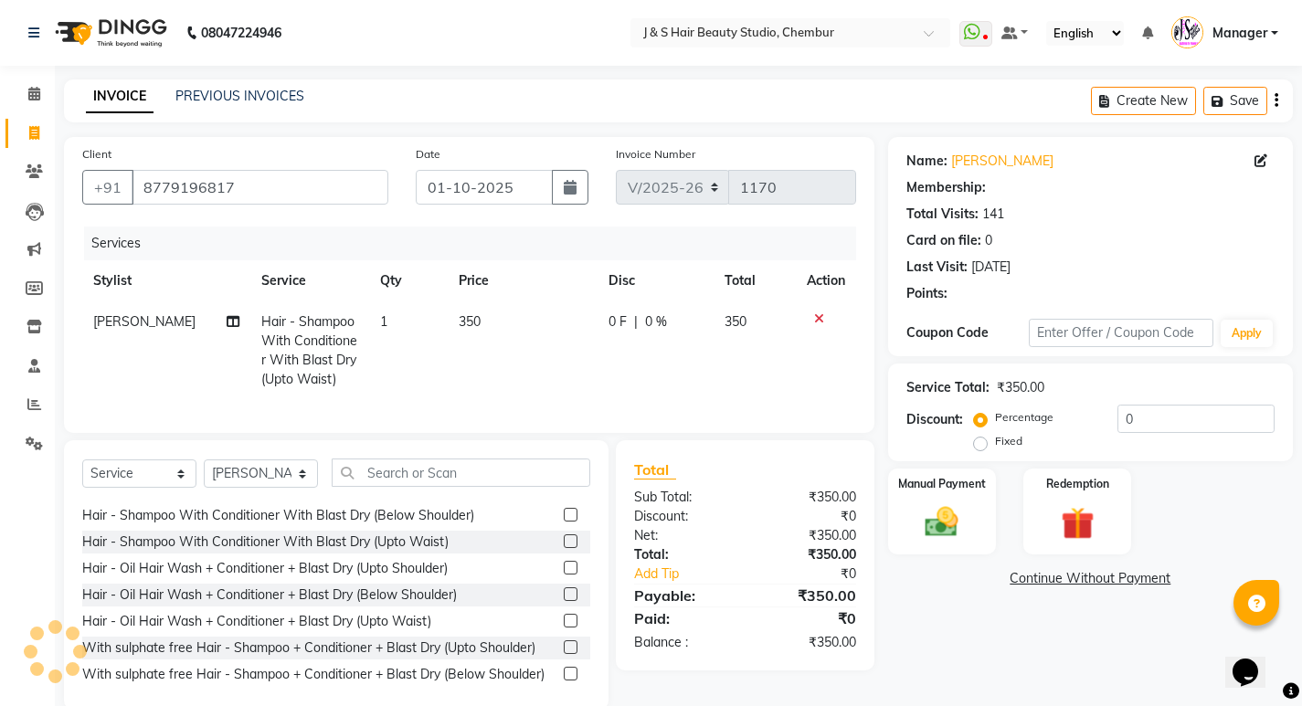
select select "1: Object"
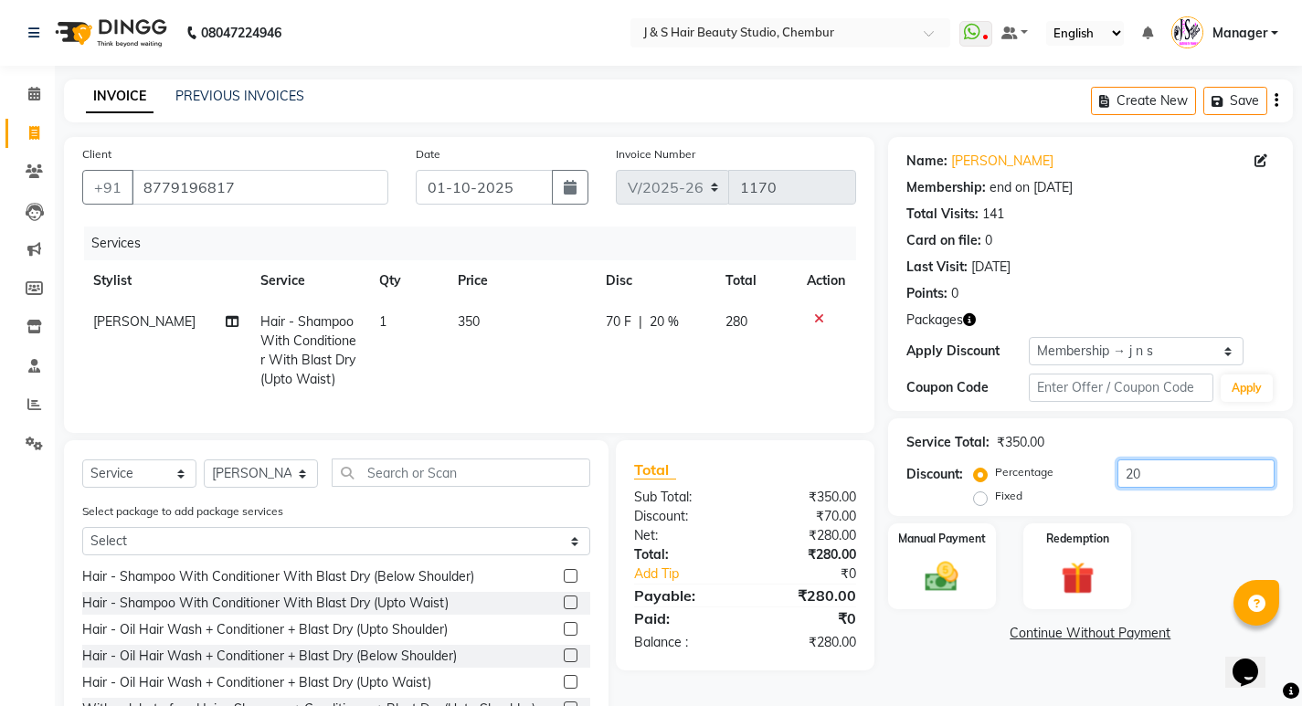
click at [1150, 470] on input "20" at bounding box center [1195, 474] width 157 height 28
type input "2"
click at [1151, 535] on div "Manual Payment Redemption" at bounding box center [1090, 566] width 432 height 87
click at [1156, 469] on input "15" at bounding box center [1195, 474] width 157 height 28
type input "1"
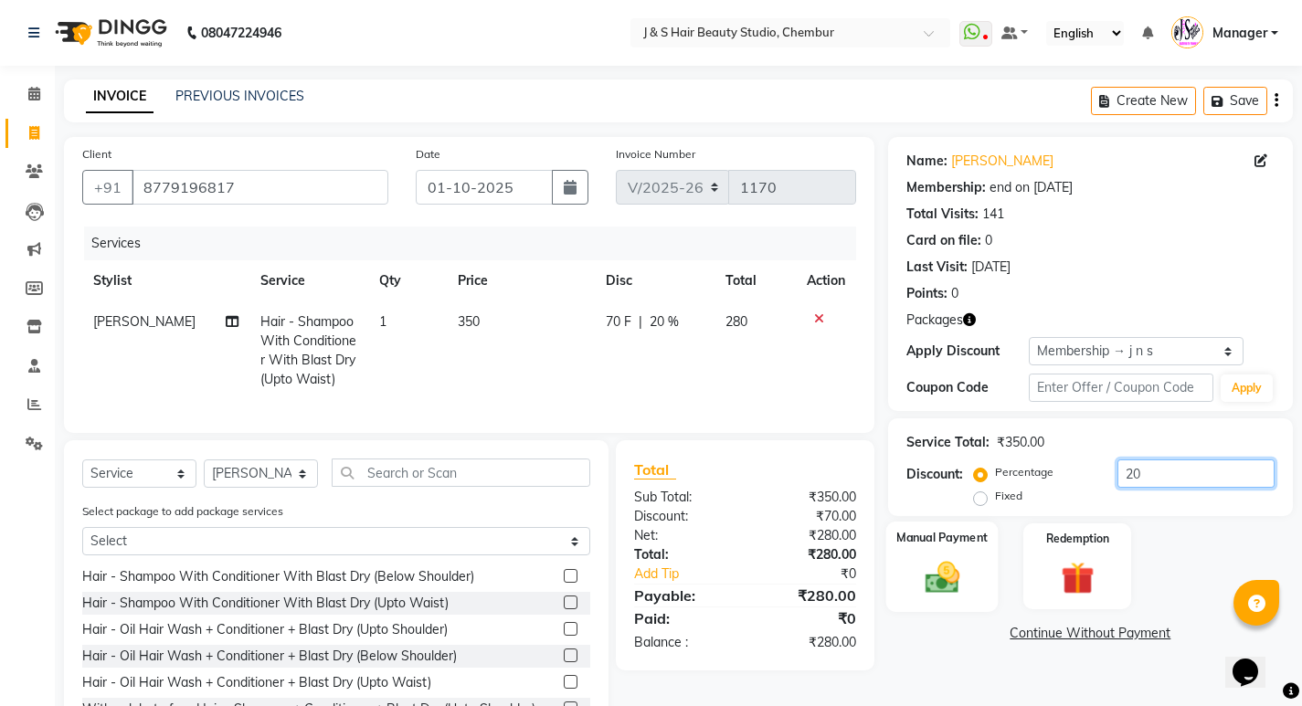
type input "20"
click at [971, 574] on div "Manual Payment" at bounding box center [941, 567] width 112 height 90
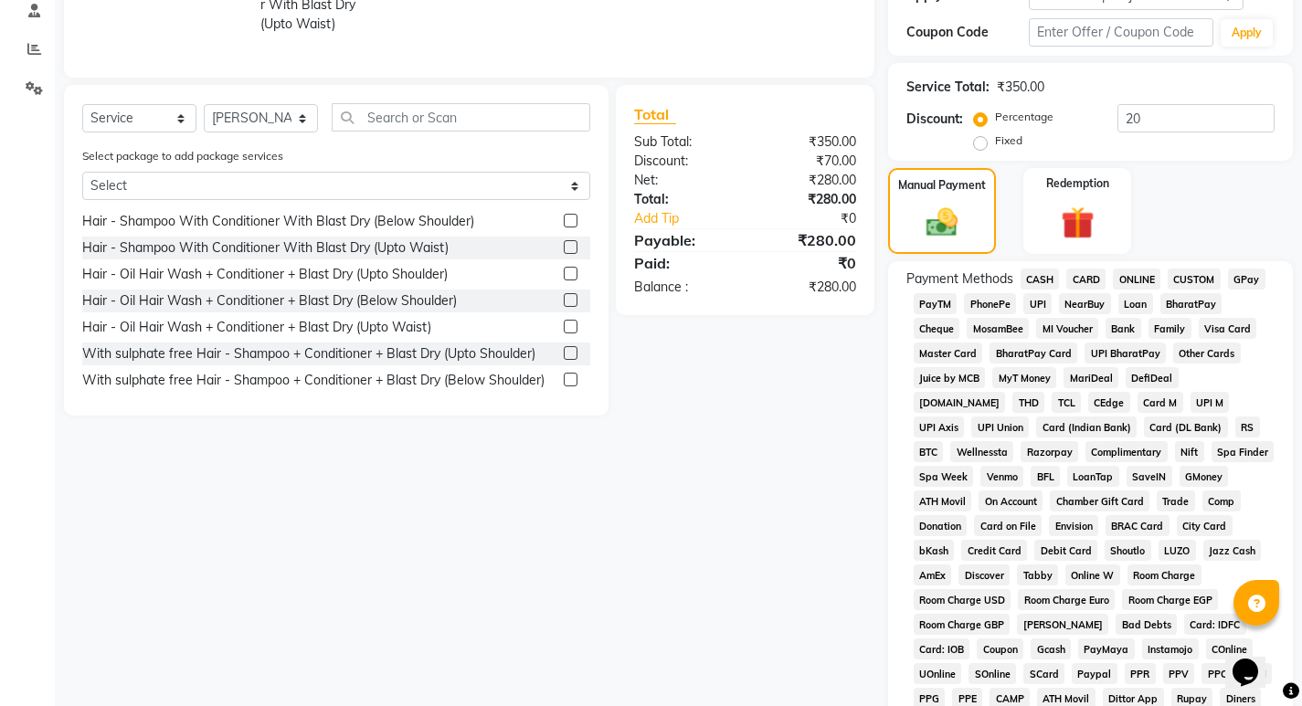
scroll to position [365, 0]
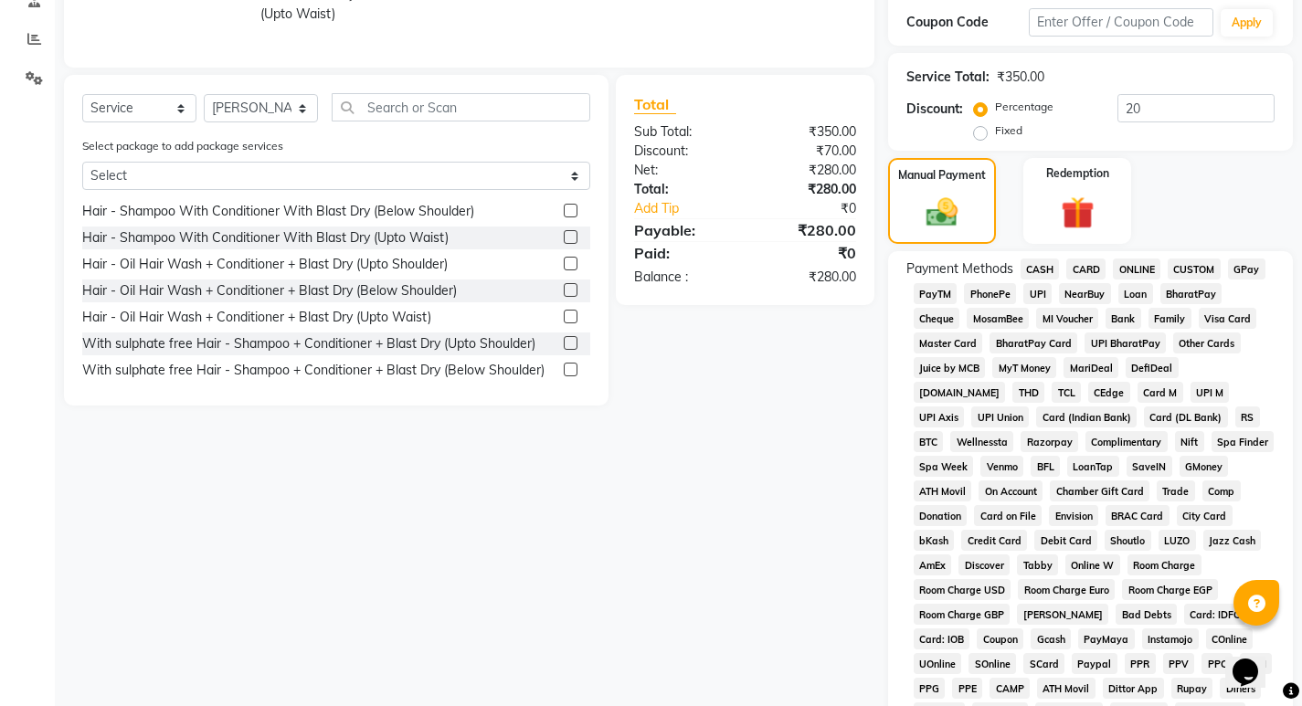
click at [1244, 266] on span "GPay" at bounding box center [1246, 269] width 37 height 21
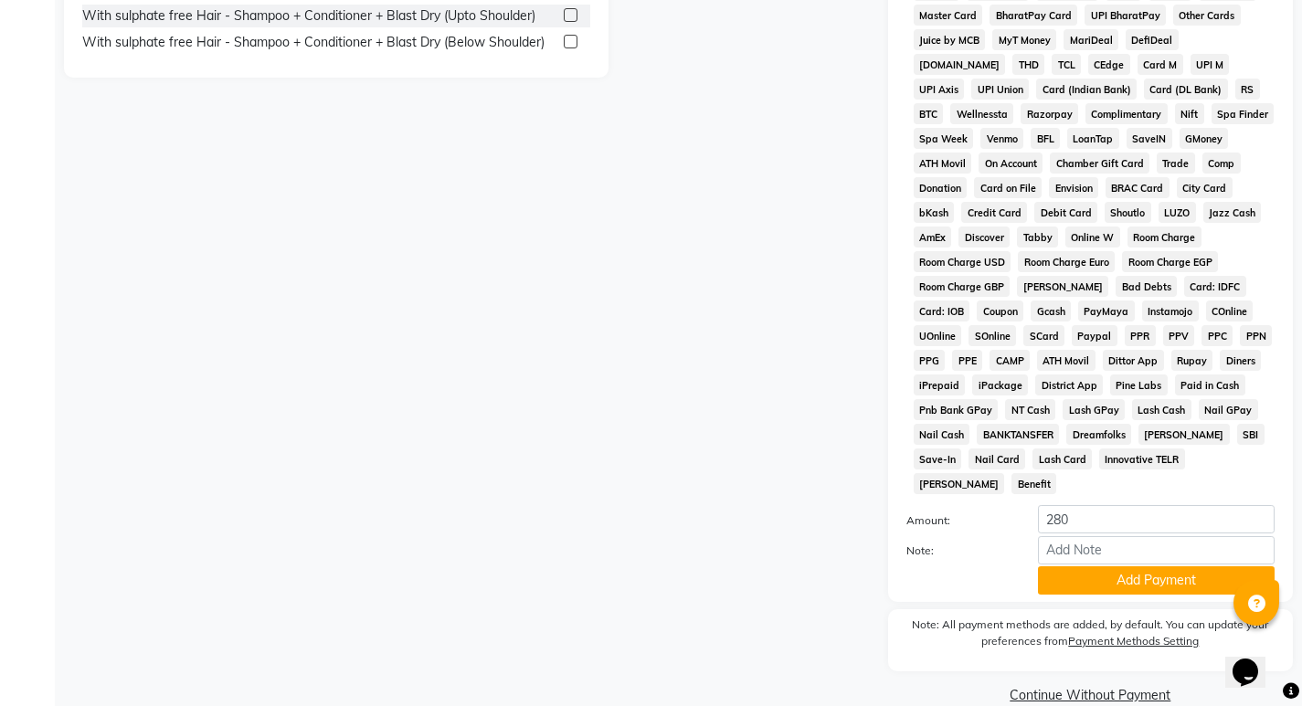
scroll to position [699, 0]
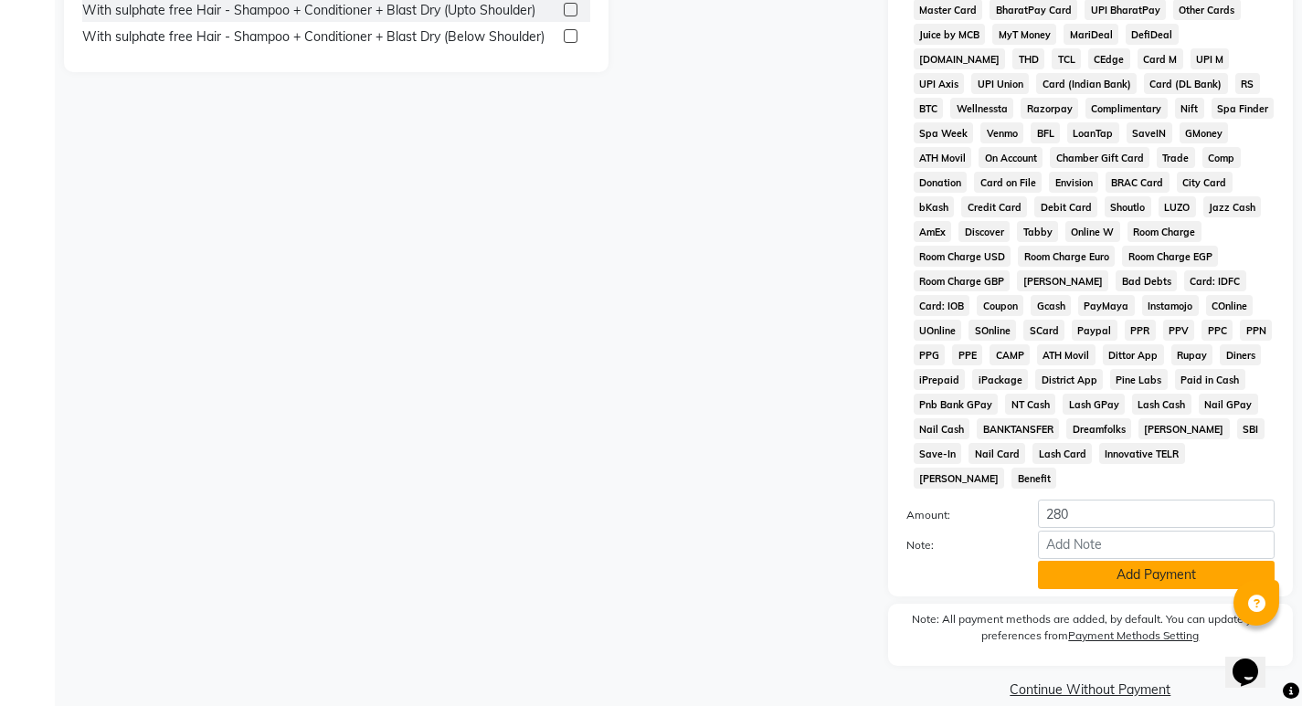
click at [1158, 561] on button "Add Payment" at bounding box center [1156, 575] width 237 height 28
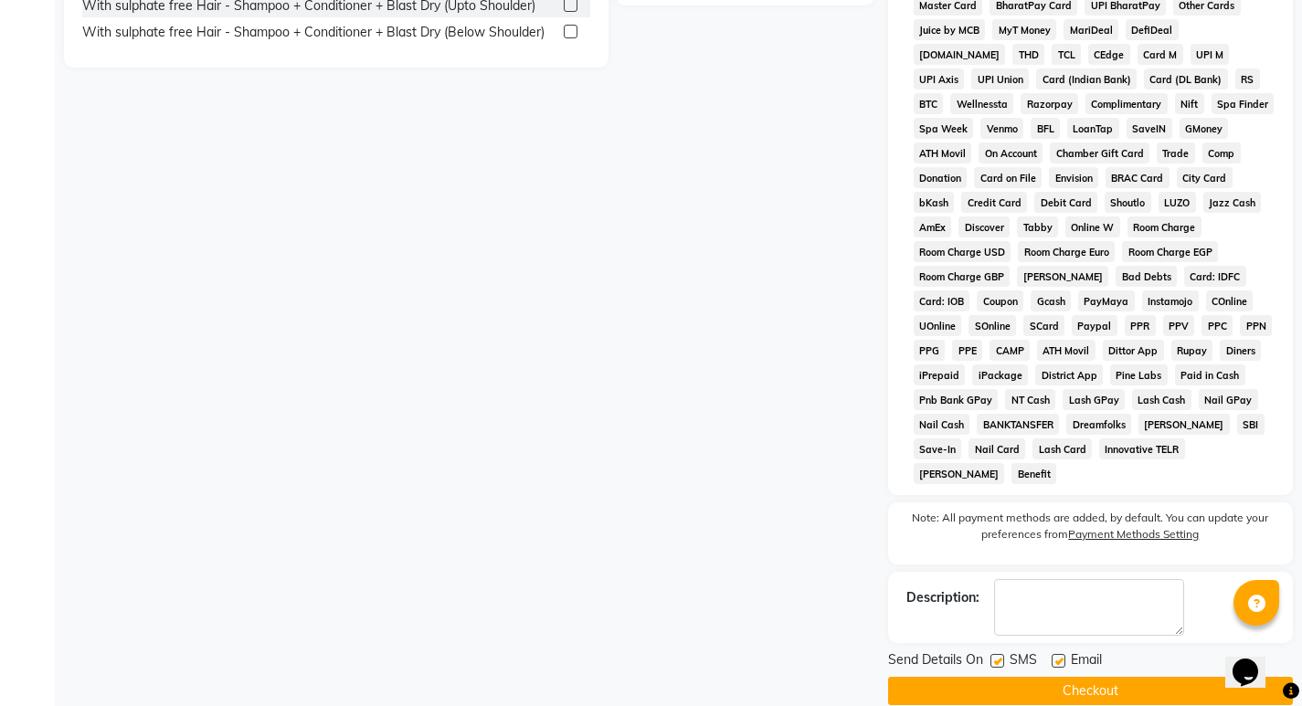
scroll to position [705, 0]
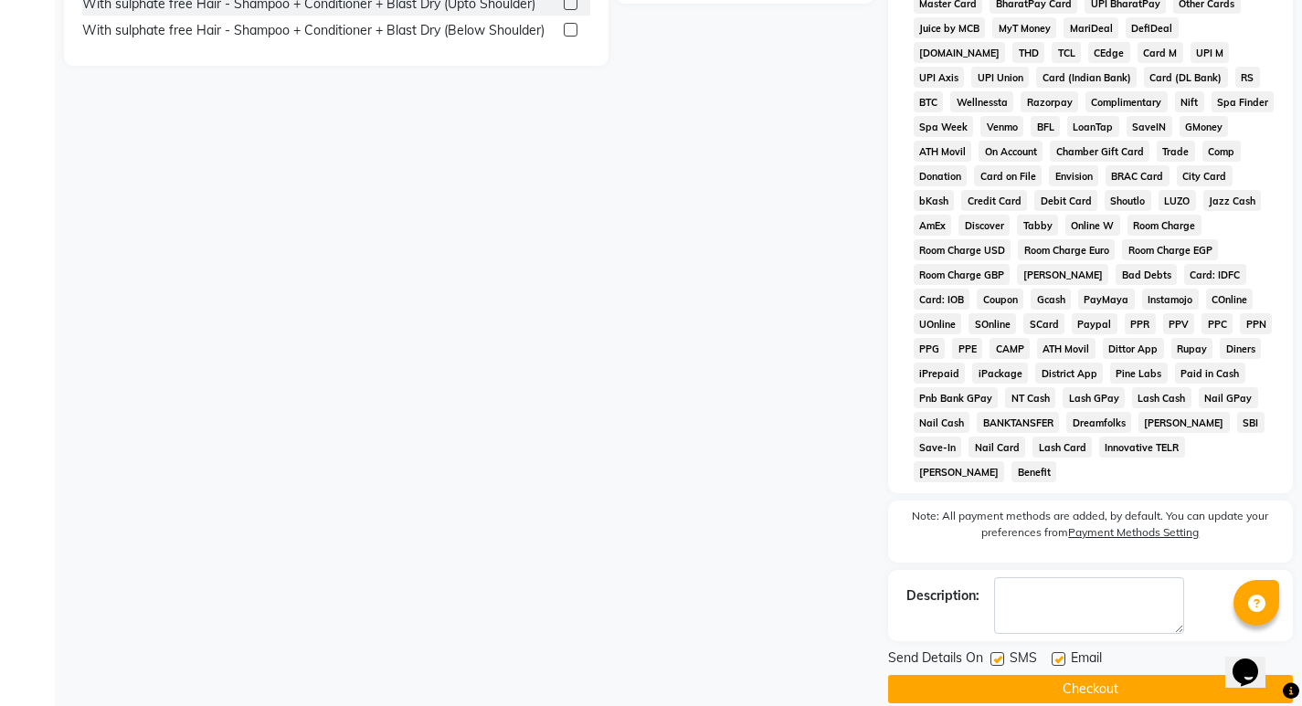
click at [1096, 675] on button "Checkout" at bounding box center [1090, 689] width 405 height 28
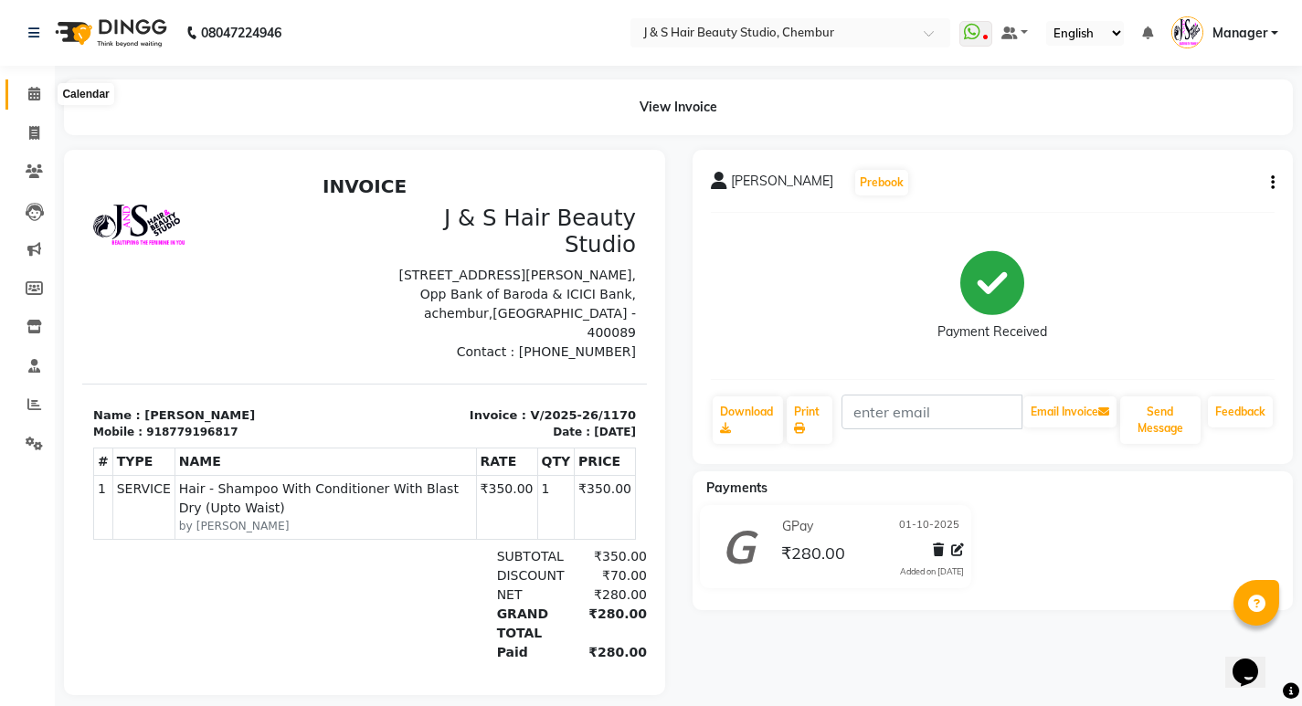
click at [36, 94] on icon at bounding box center [34, 94] width 12 height 14
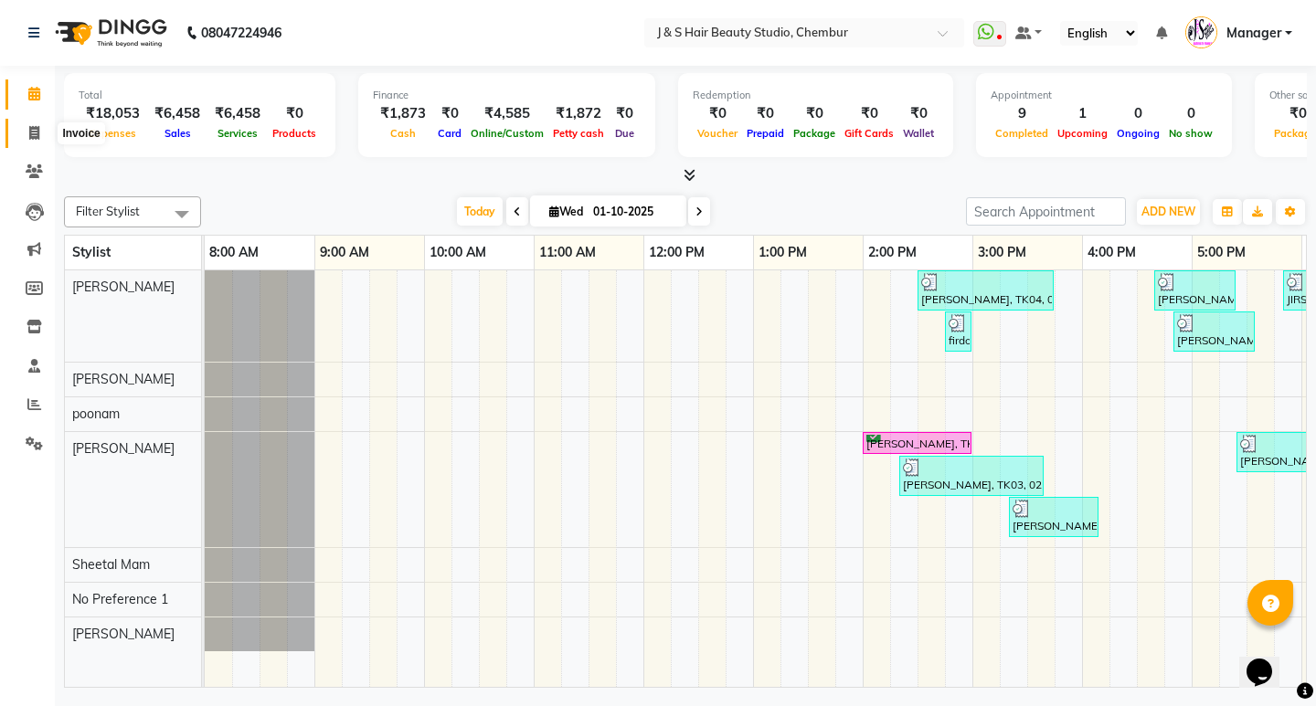
click at [23, 134] on span at bounding box center [34, 133] width 32 height 21
select select "143"
select select "service"
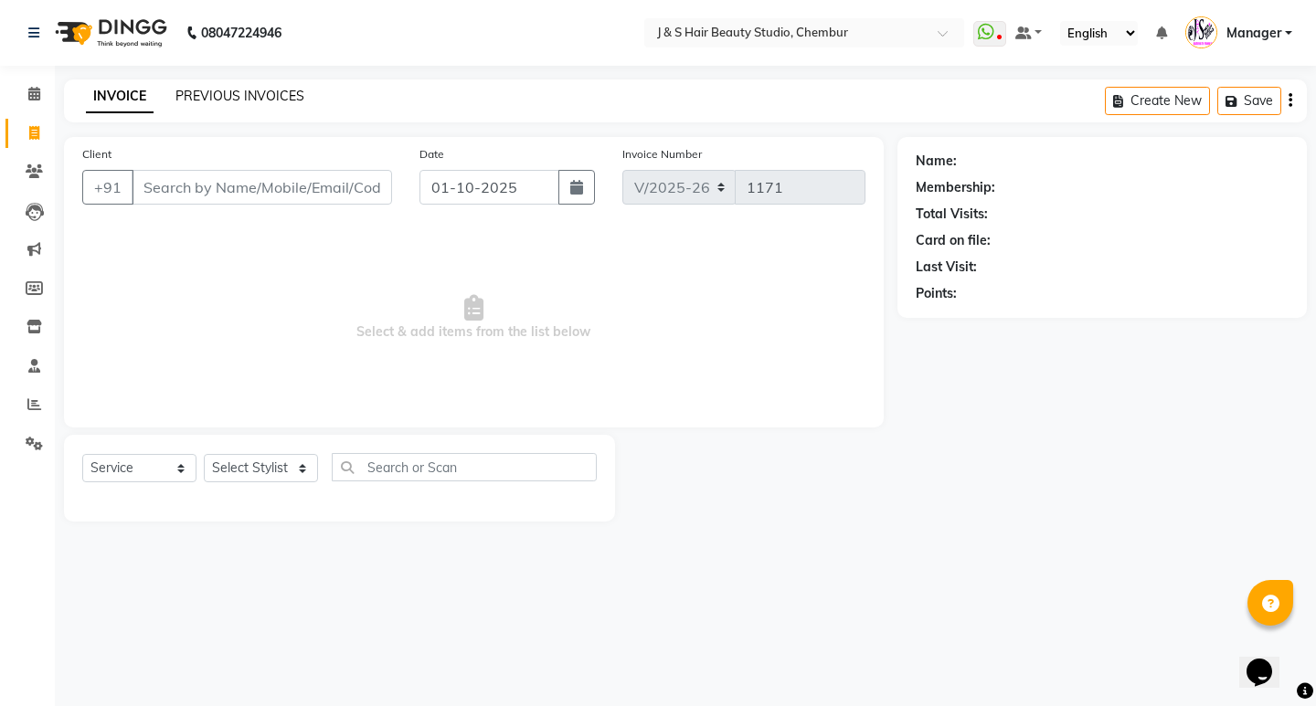
click at [259, 98] on link "PREVIOUS INVOICES" at bounding box center [239, 96] width 129 height 16
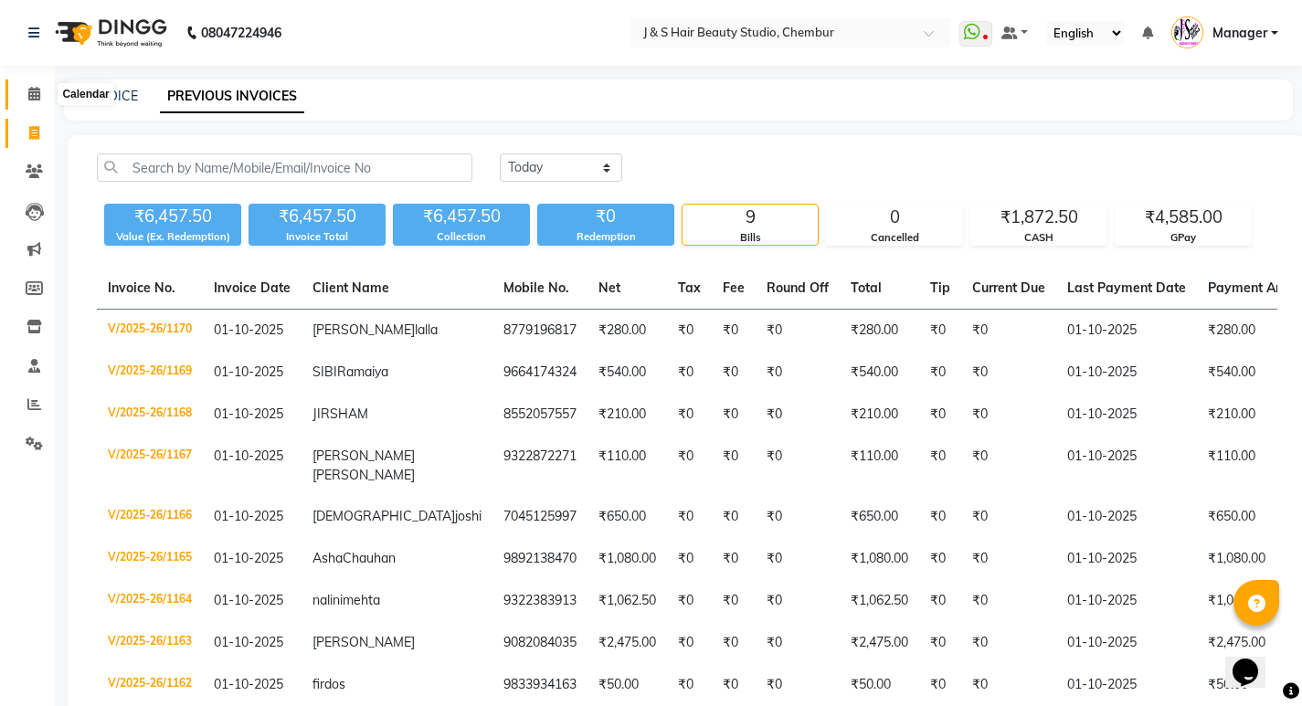
click at [40, 97] on icon at bounding box center [34, 94] width 12 height 14
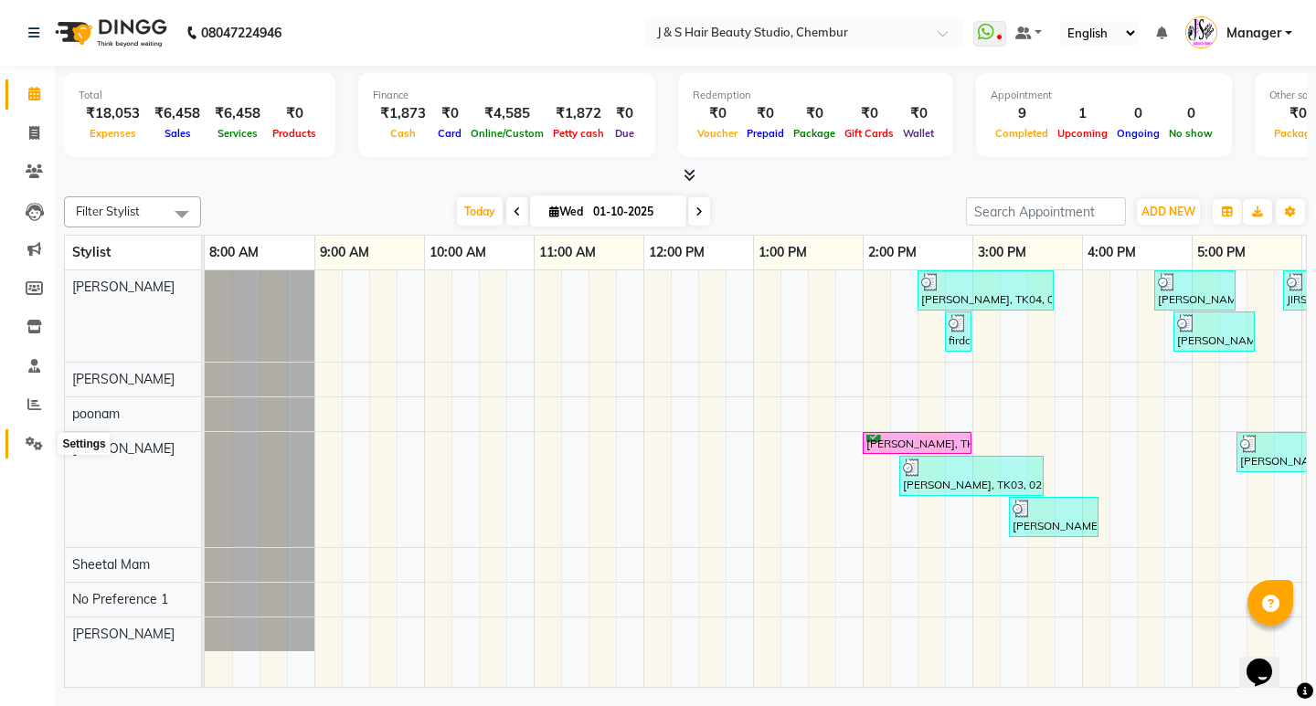
click at [31, 446] on icon at bounding box center [34, 444] width 17 height 14
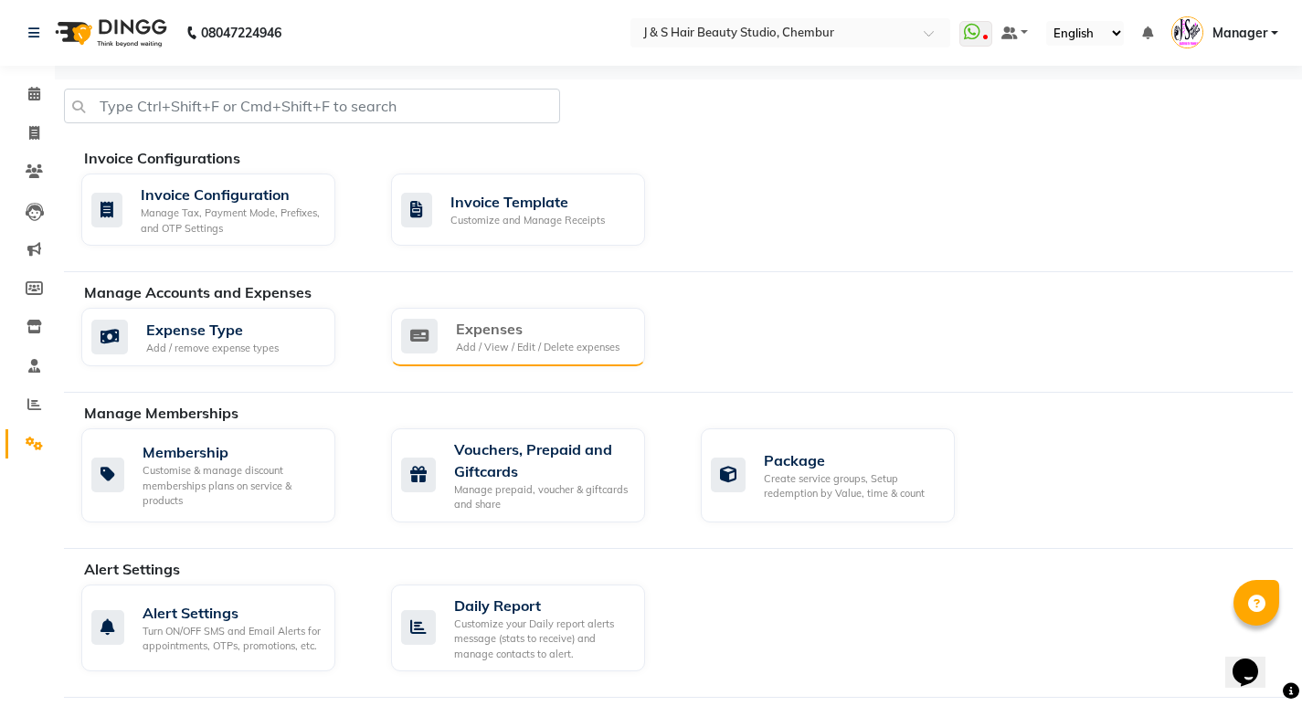
click at [531, 334] on div "Expenses" at bounding box center [538, 329] width 164 height 22
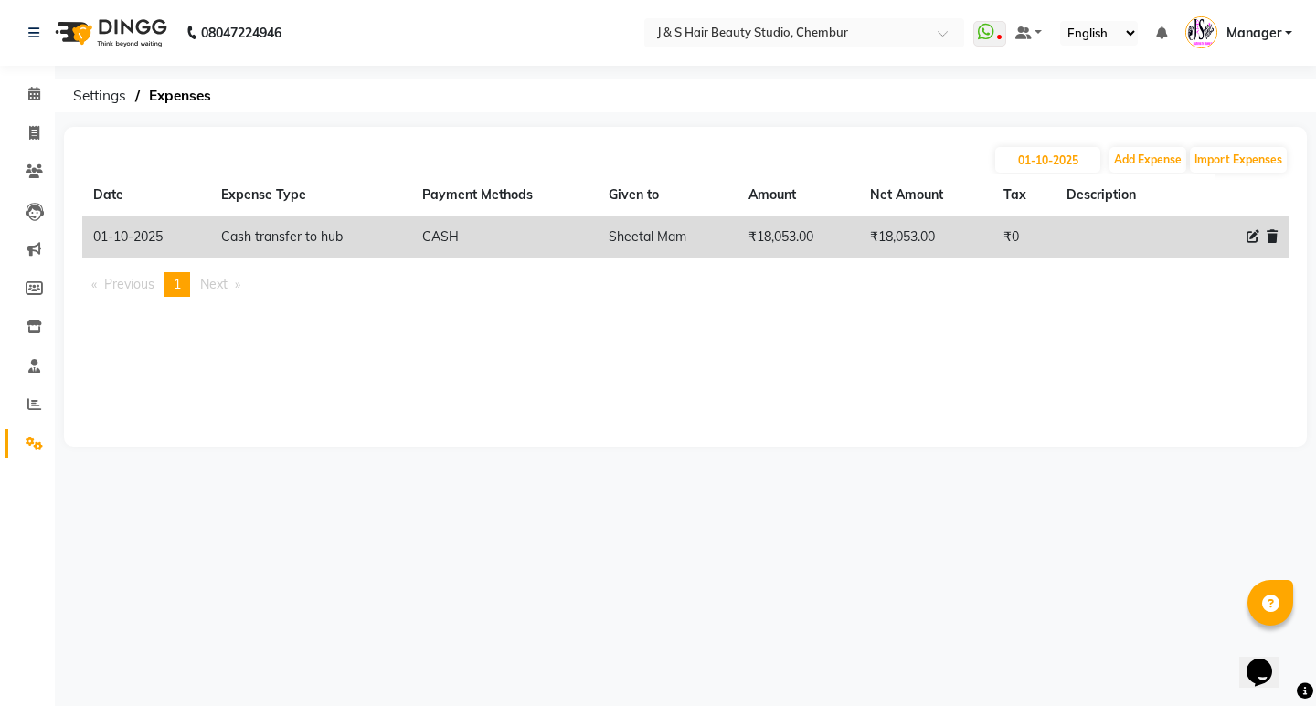
click at [774, 248] on td "₹18,053.00" at bounding box center [798, 238] width 122 height 42
click at [835, 240] on td "₹18,053.00" at bounding box center [798, 238] width 122 height 42
click at [836, 240] on td "₹18,053.00" at bounding box center [798, 238] width 122 height 42
click at [223, 229] on td "Cash transfer to hub" at bounding box center [310, 238] width 201 height 42
click at [1024, 226] on td "₹0" at bounding box center [1023, 238] width 63 height 42
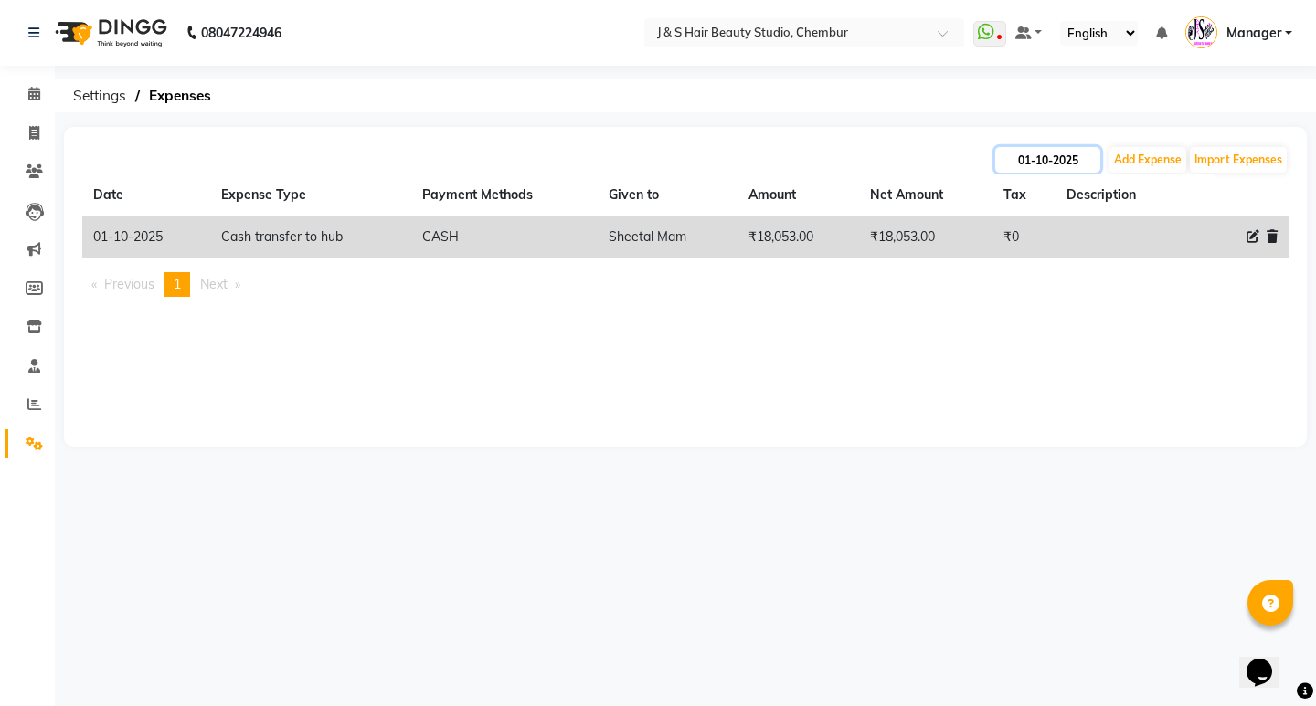
click at [1020, 154] on input "01-10-2025" at bounding box center [1047, 160] width 105 height 26
select select "10"
select select "2025"
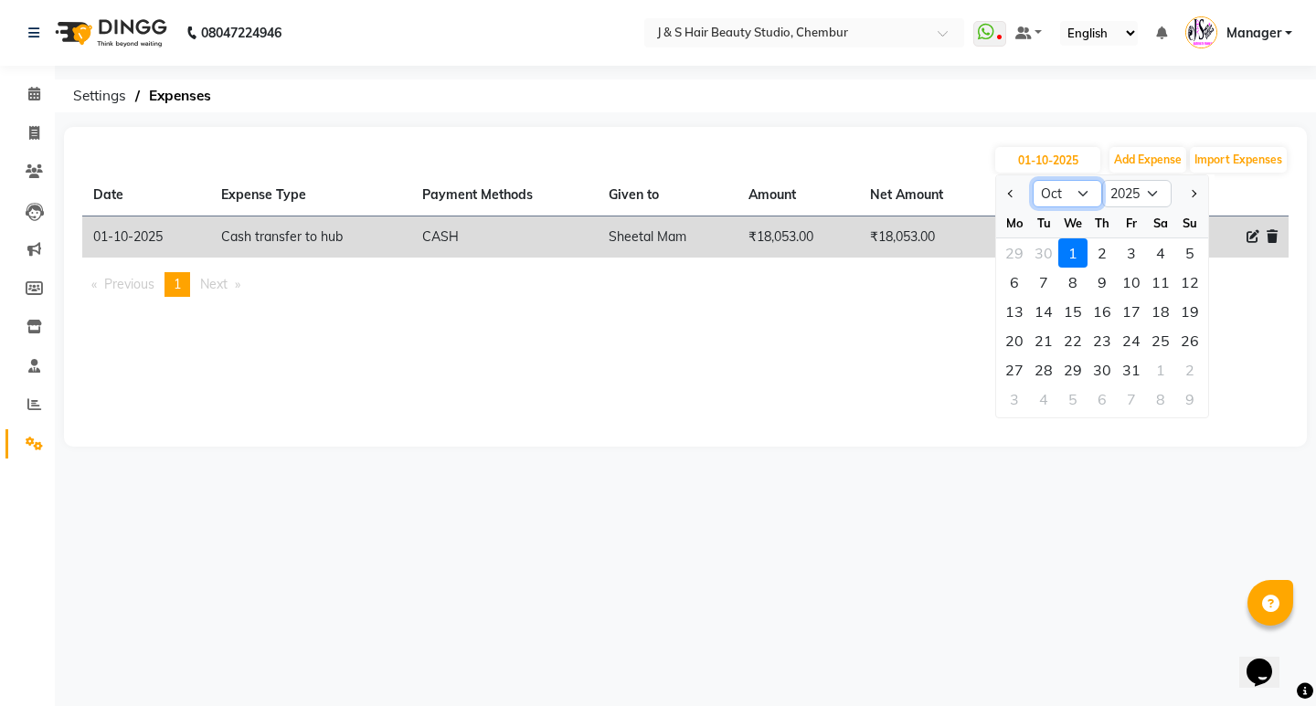
click at [1057, 200] on select "Jan Feb Mar Apr May Jun Jul Aug Sep Oct Nov Dec" at bounding box center [1066, 193] width 69 height 27
select select "9"
click at [1032, 180] on select "Jan Feb Mar Apr May Jun Jul Aug Sep Oct Nov Dec" at bounding box center [1066, 193] width 69 height 27
click at [1046, 370] on div "30" at bounding box center [1043, 369] width 29 height 29
type input "30-09-2025"
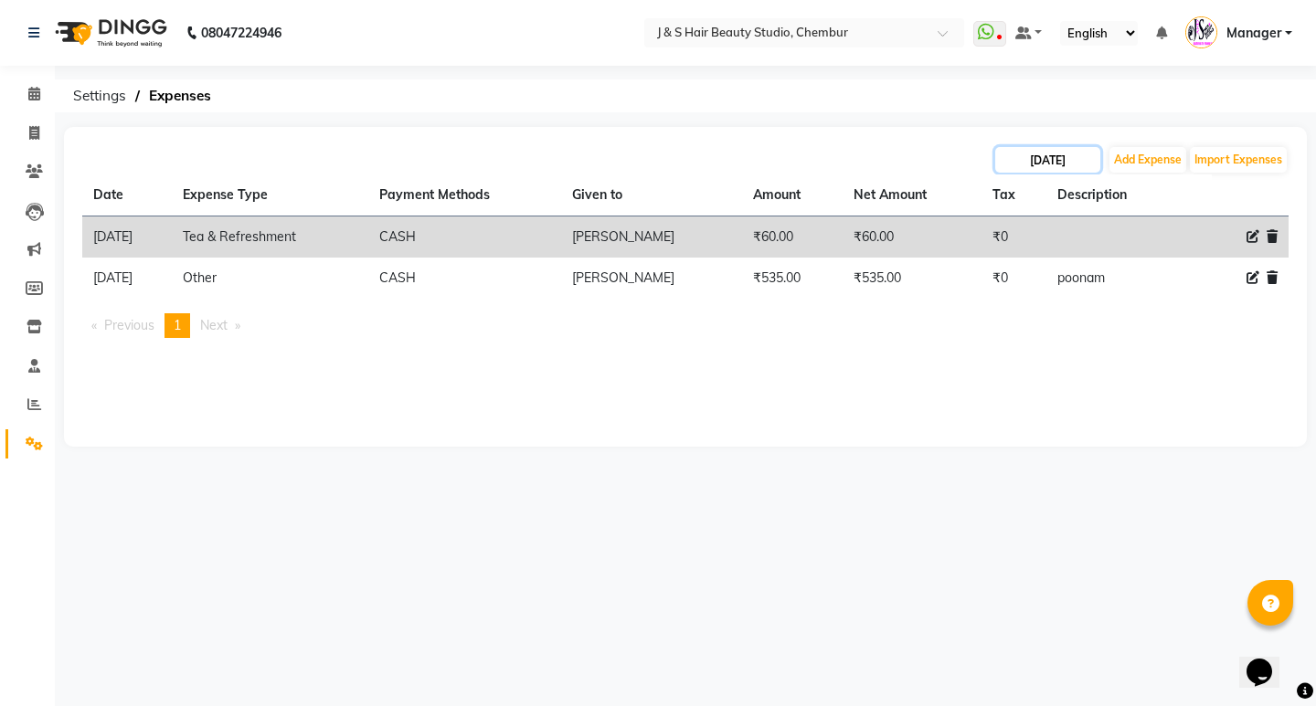
click at [1058, 169] on input "30-09-2025" at bounding box center [1047, 160] width 105 height 26
select select "9"
select select "2025"
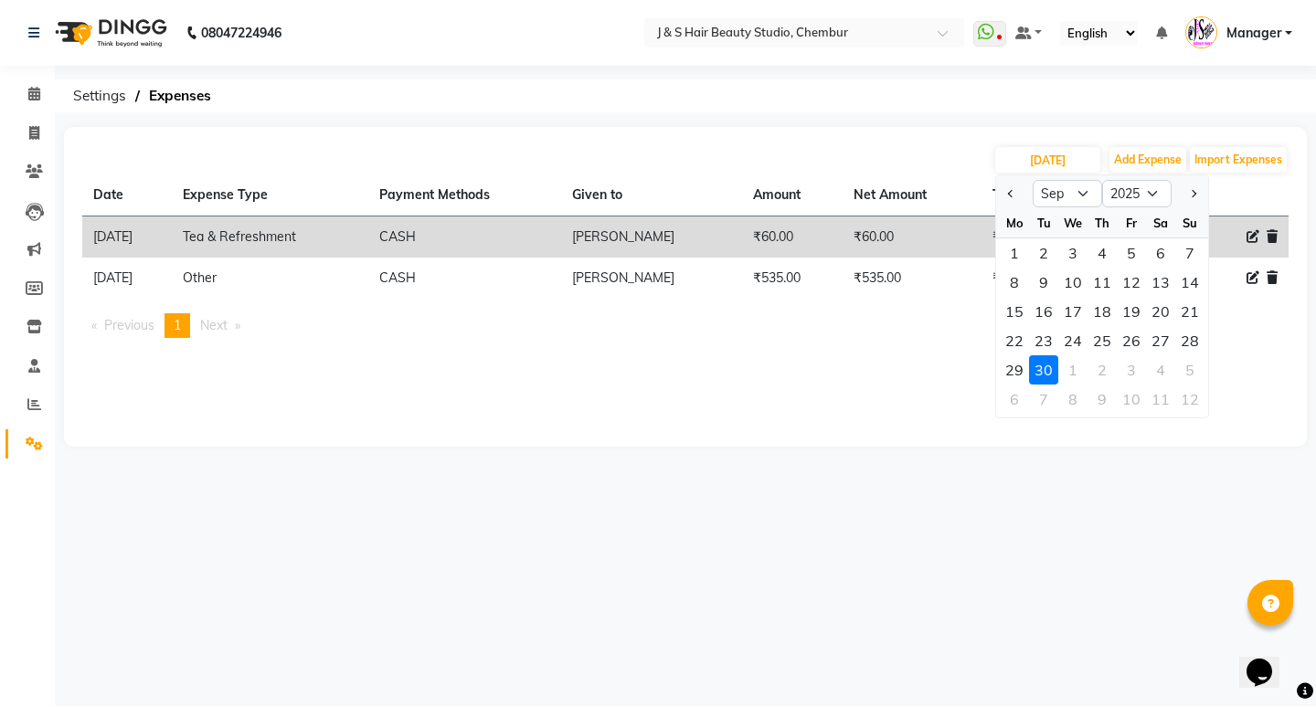
drag, startPoint x: 935, startPoint y: 373, endPoint x: 924, endPoint y: 371, distance: 11.1
click at [934, 373] on div "30-09-2025 Jan Feb Mar Apr May Jun Jul Aug Sep Oct Nov Dec 2015 2016 2017 2018 …" at bounding box center [685, 287] width 1242 height 320
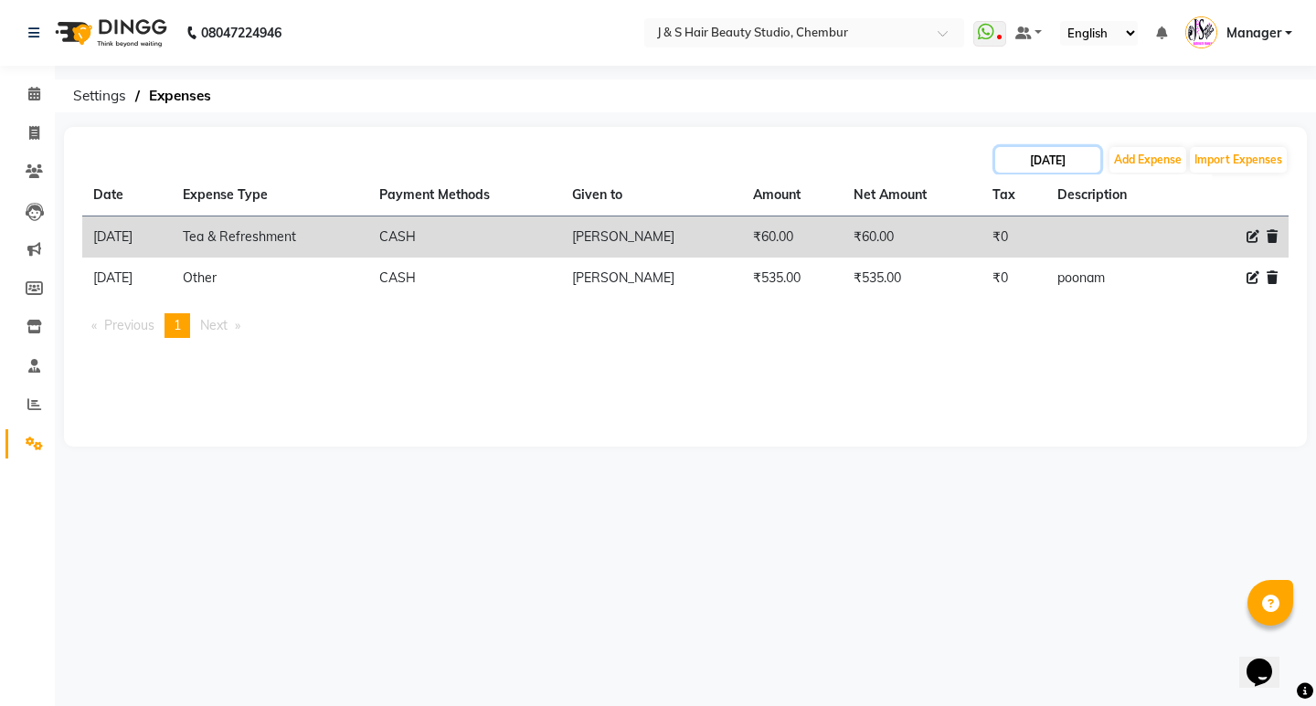
click at [1075, 164] on input "30-09-2025" at bounding box center [1047, 160] width 105 height 26
select select "9"
select select "2025"
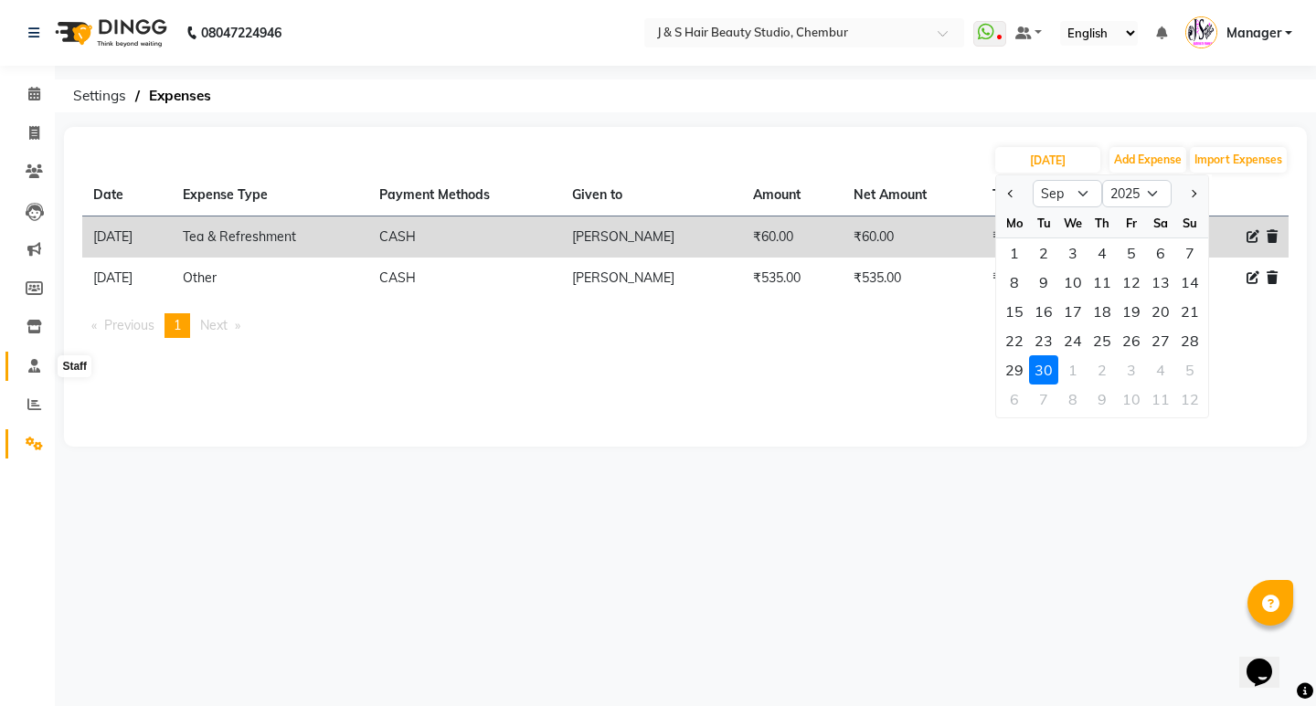
click at [31, 368] on icon at bounding box center [34, 366] width 12 height 14
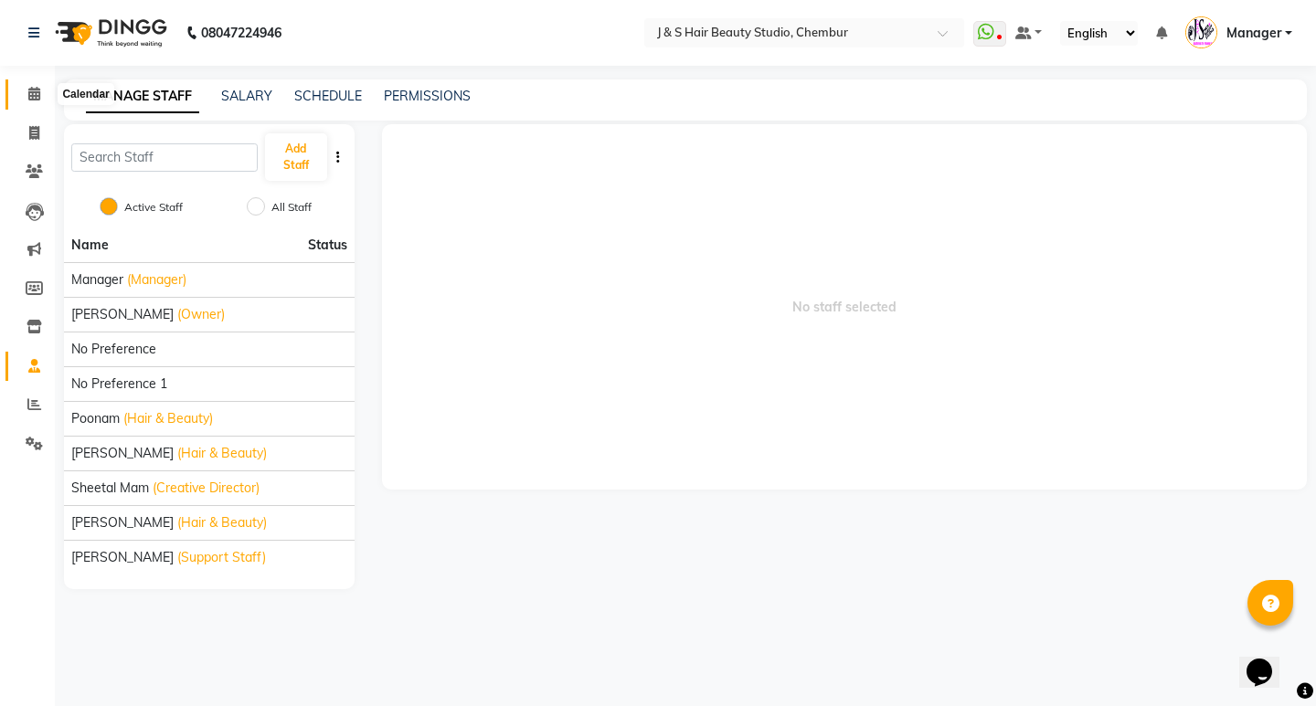
click at [39, 93] on icon at bounding box center [34, 94] width 12 height 14
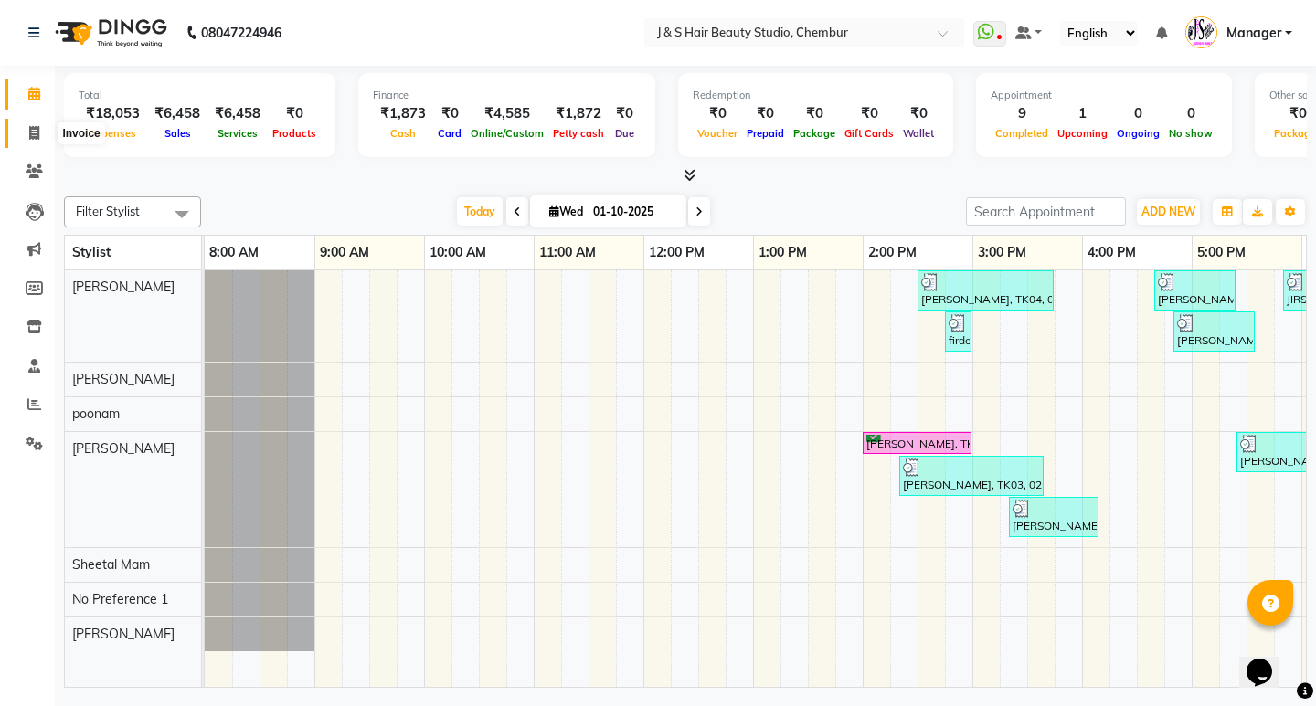
click at [34, 130] on icon at bounding box center [34, 133] width 10 height 14
select select "143"
select select "service"
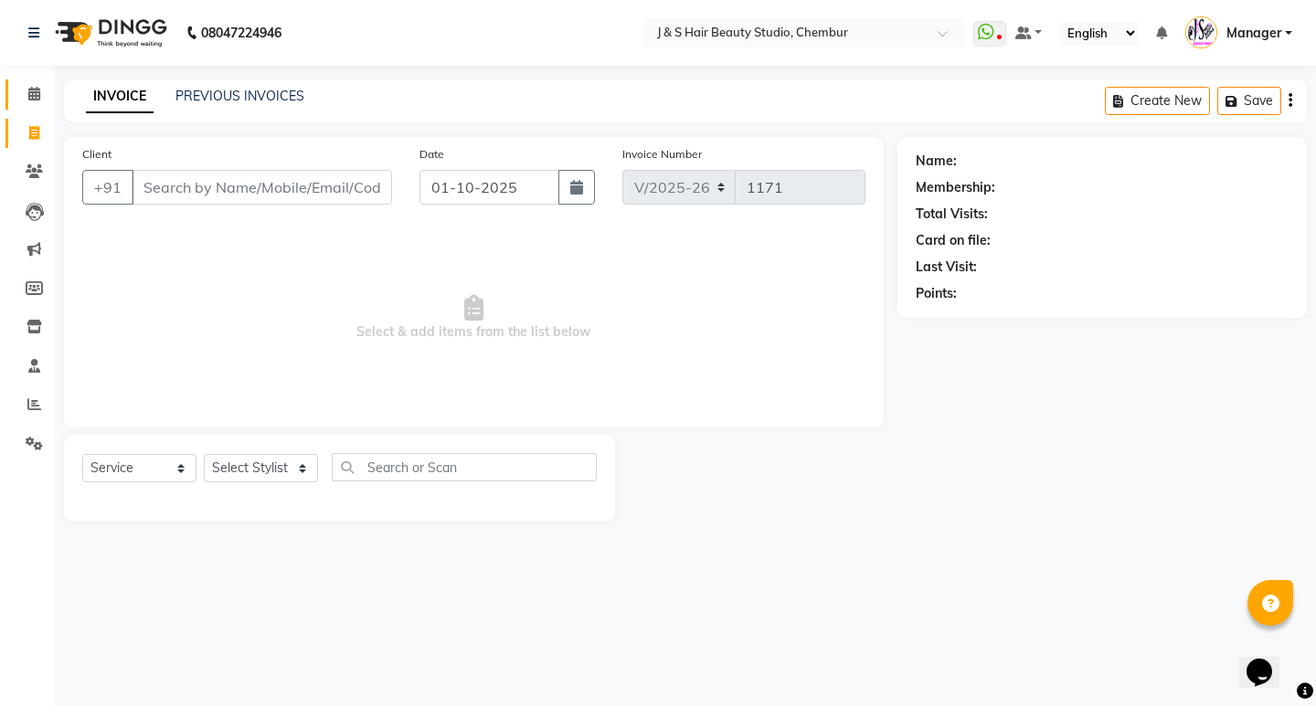
click at [42, 91] on span at bounding box center [34, 94] width 32 height 21
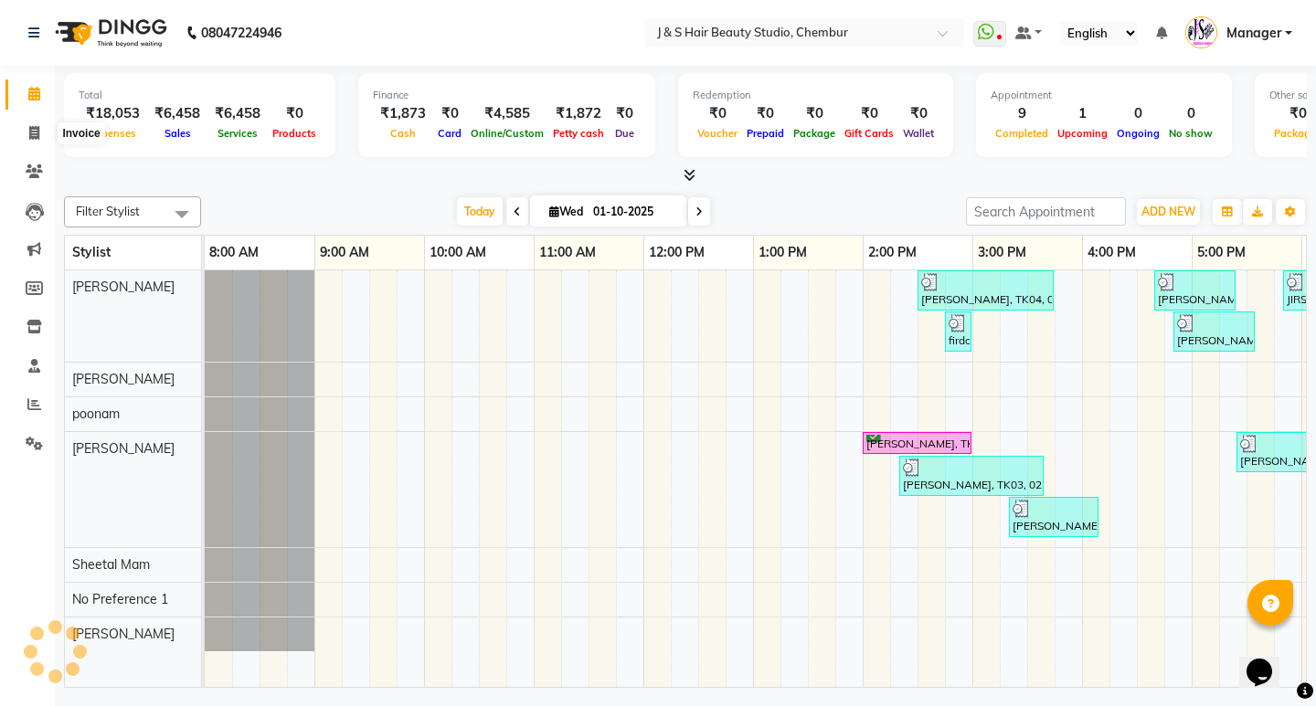
scroll to position [0, 324]
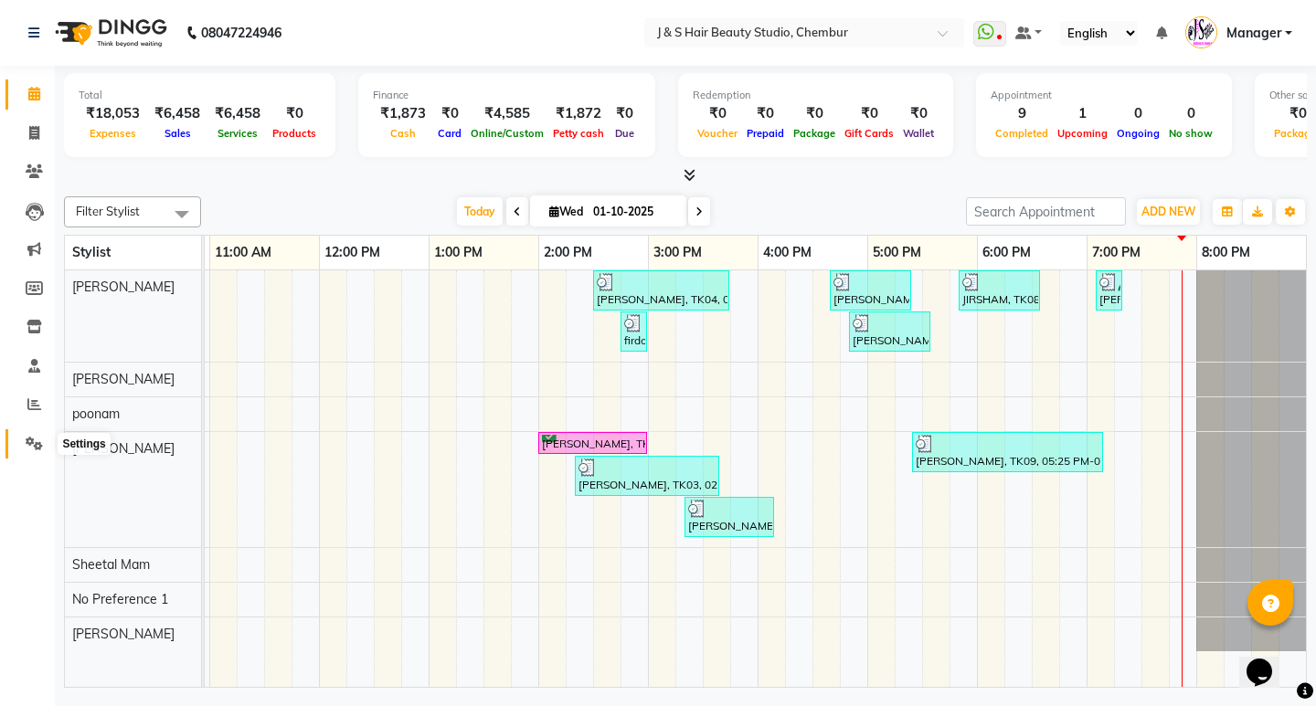
click at [34, 441] on icon at bounding box center [34, 444] width 17 height 14
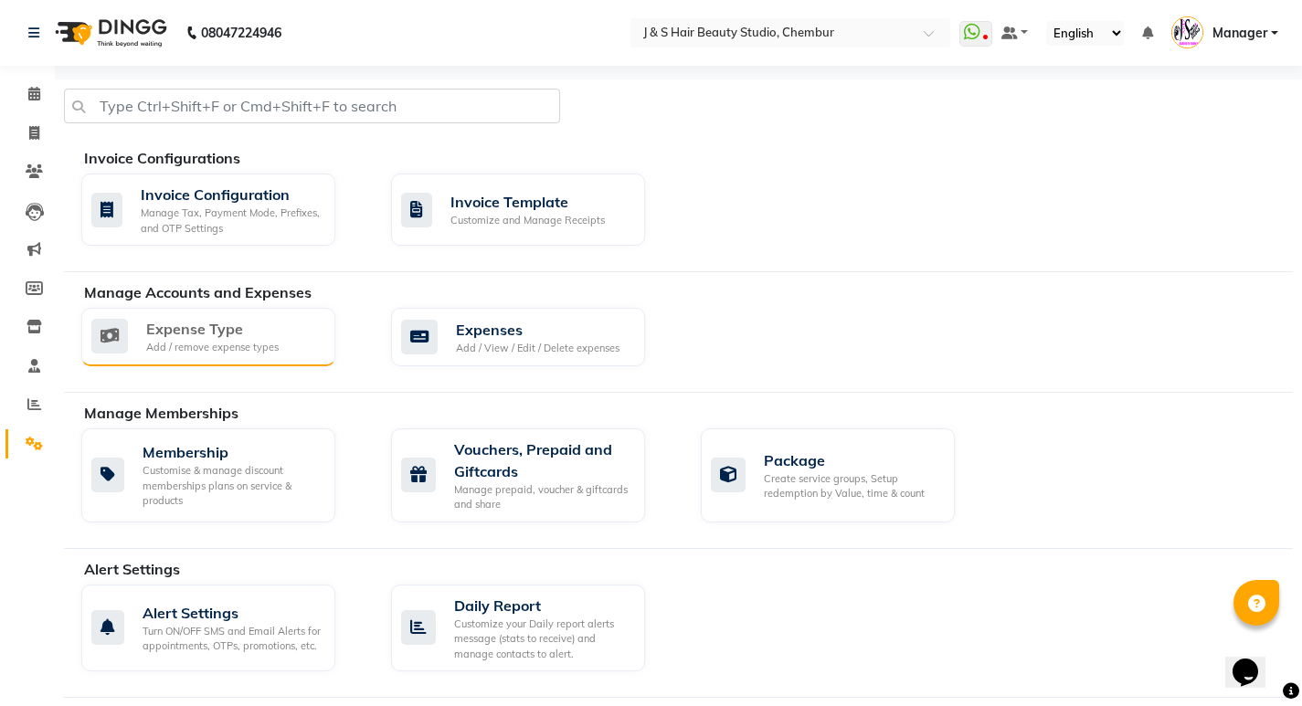
click at [252, 343] on div "Add / remove expense types" at bounding box center [212, 348] width 132 height 16
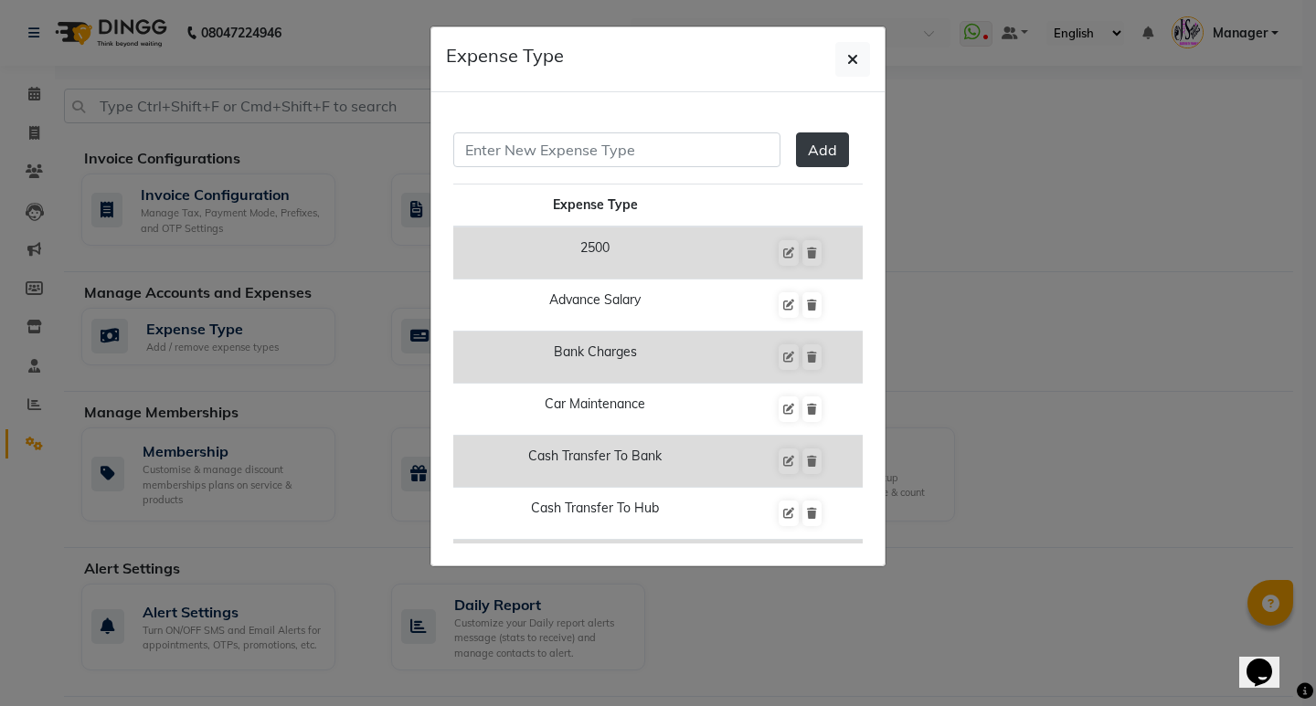
click at [1126, 407] on ngb-modal-window "Expense Type Add Expense Type 2500 Advance Salary Bank Charges Car Maintenance …" at bounding box center [658, 353] width 1316 height 706
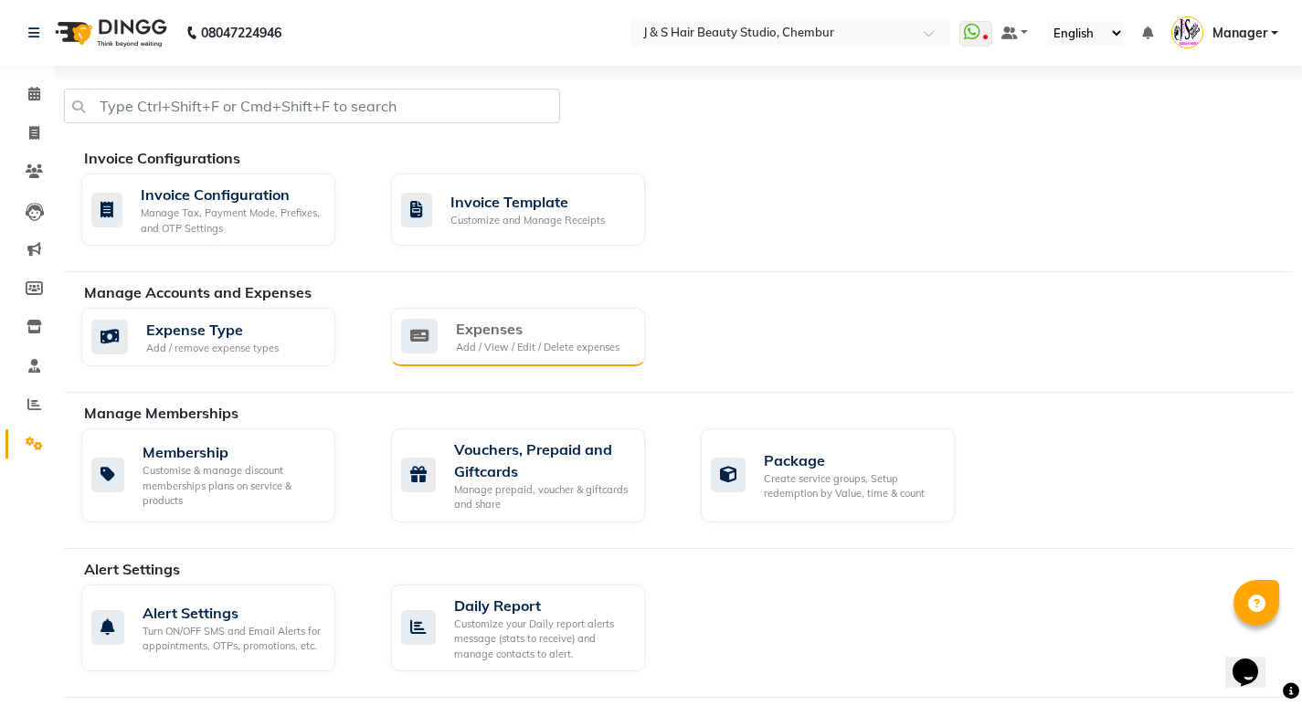
click at [571, 334] on div "Expenses" at bounding box center [538, 329] width 164 height 22
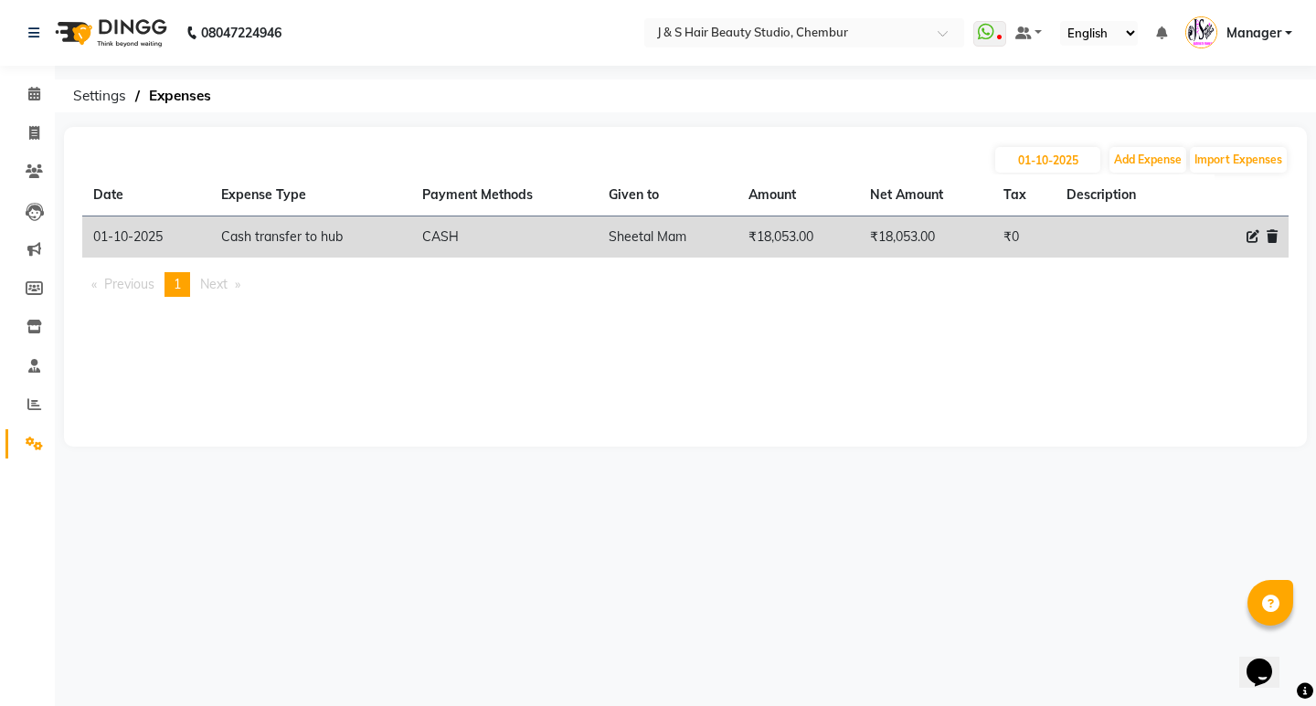
click at [1269, 238] on icon at bounding box center [1271, 236] width 11 height 13
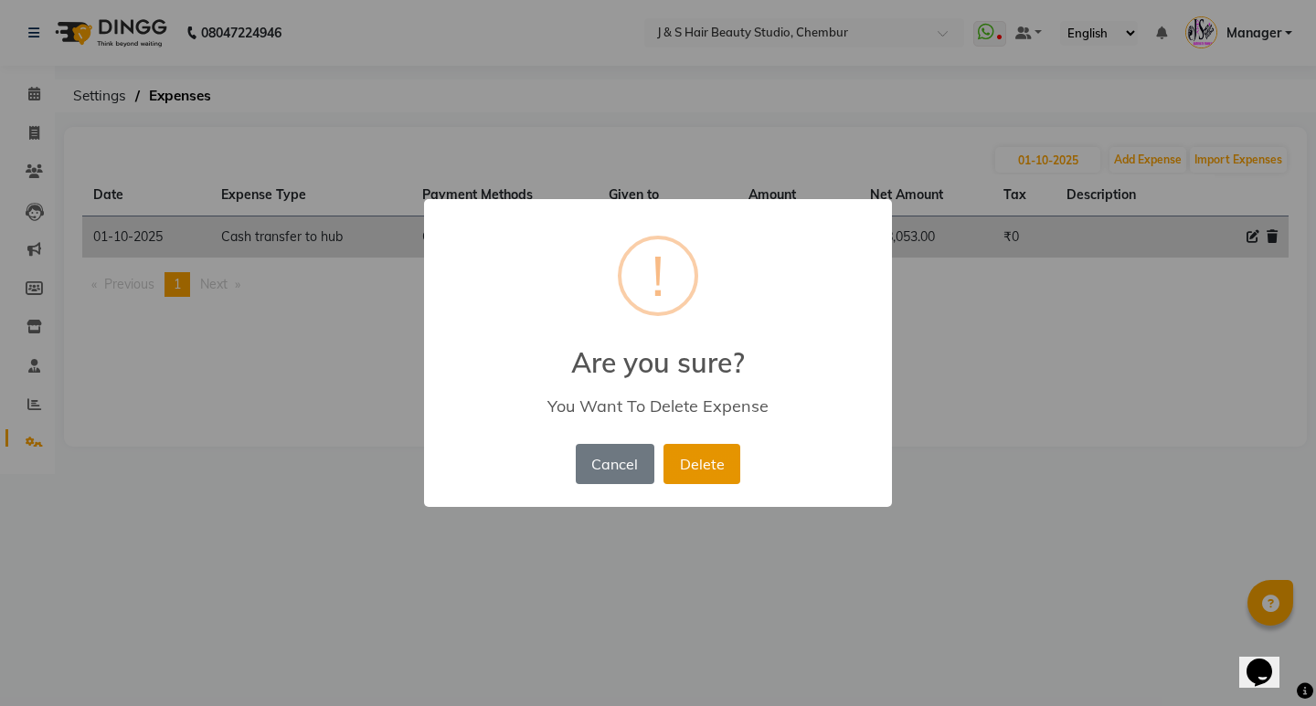
click at [703, 471] on button "Delete" at bounding box center [701, 464] width 77 height 40
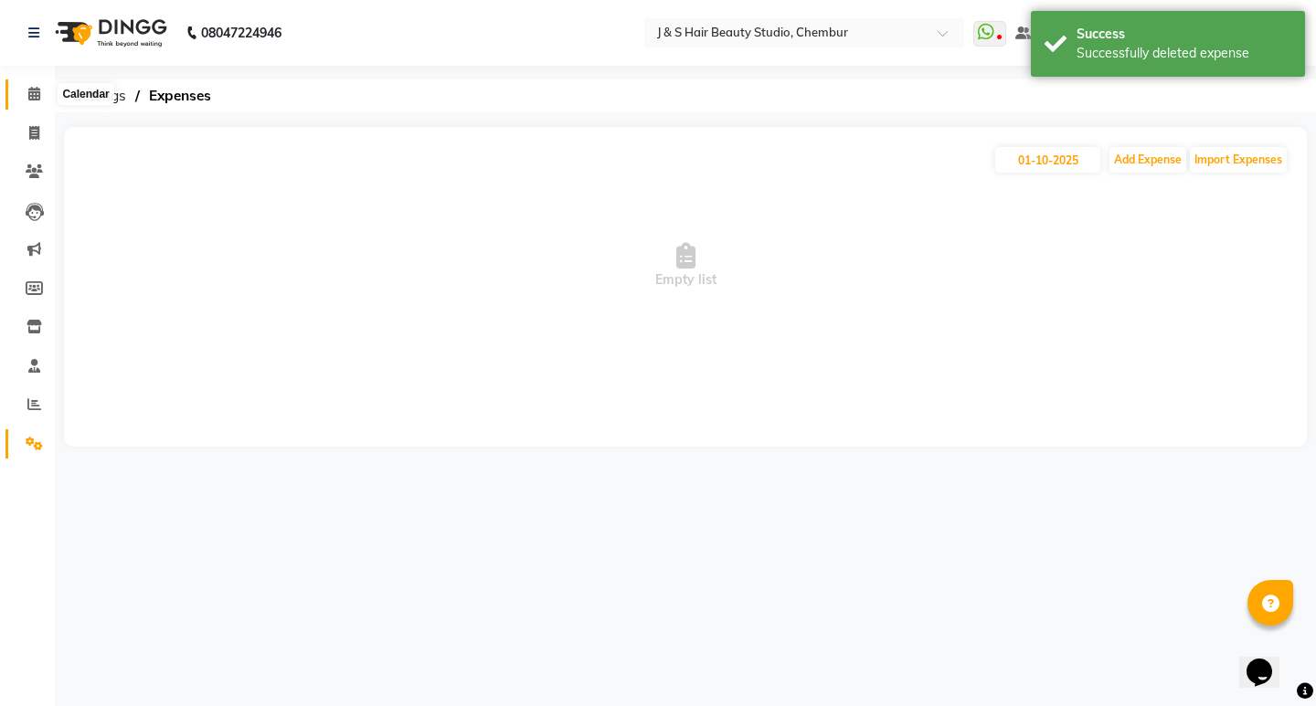
click at [30, 92] on icon at bounding box center [34, 94] width 12 height 14
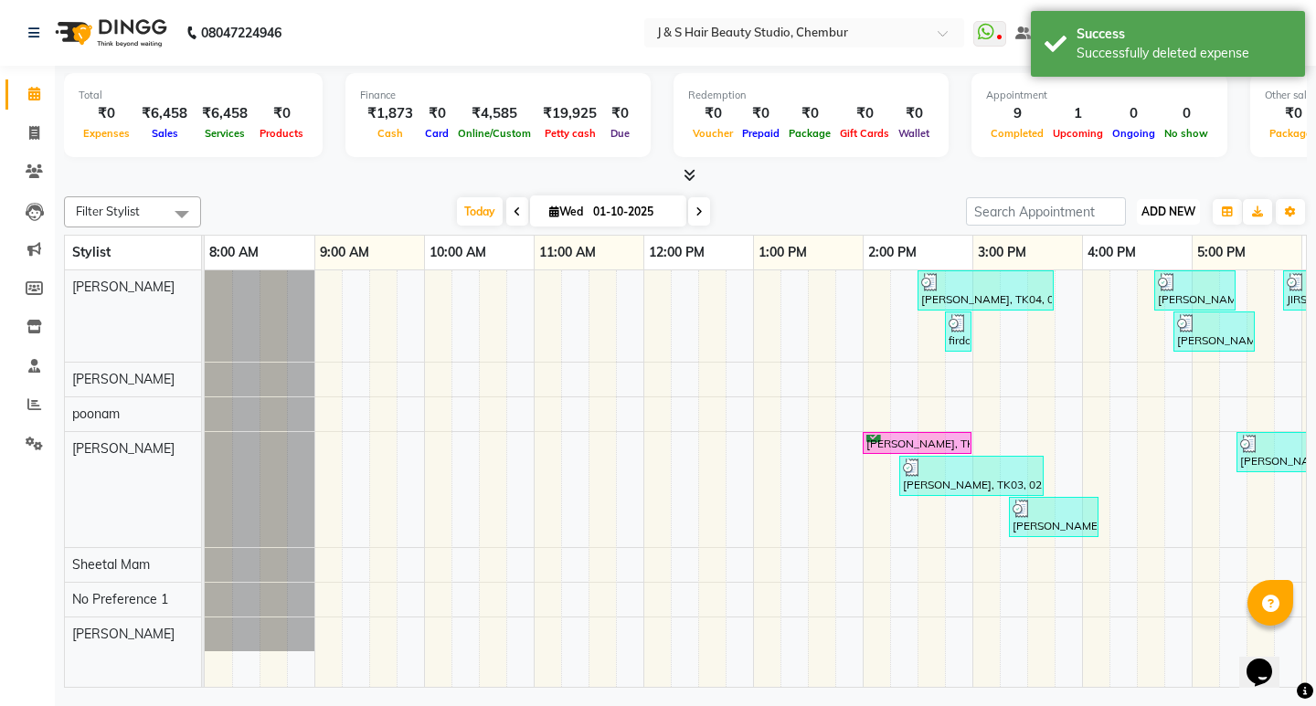
click at [1177, 210] on span "ADD NEW" at bounding box center [1168, 212] width 54 height 14
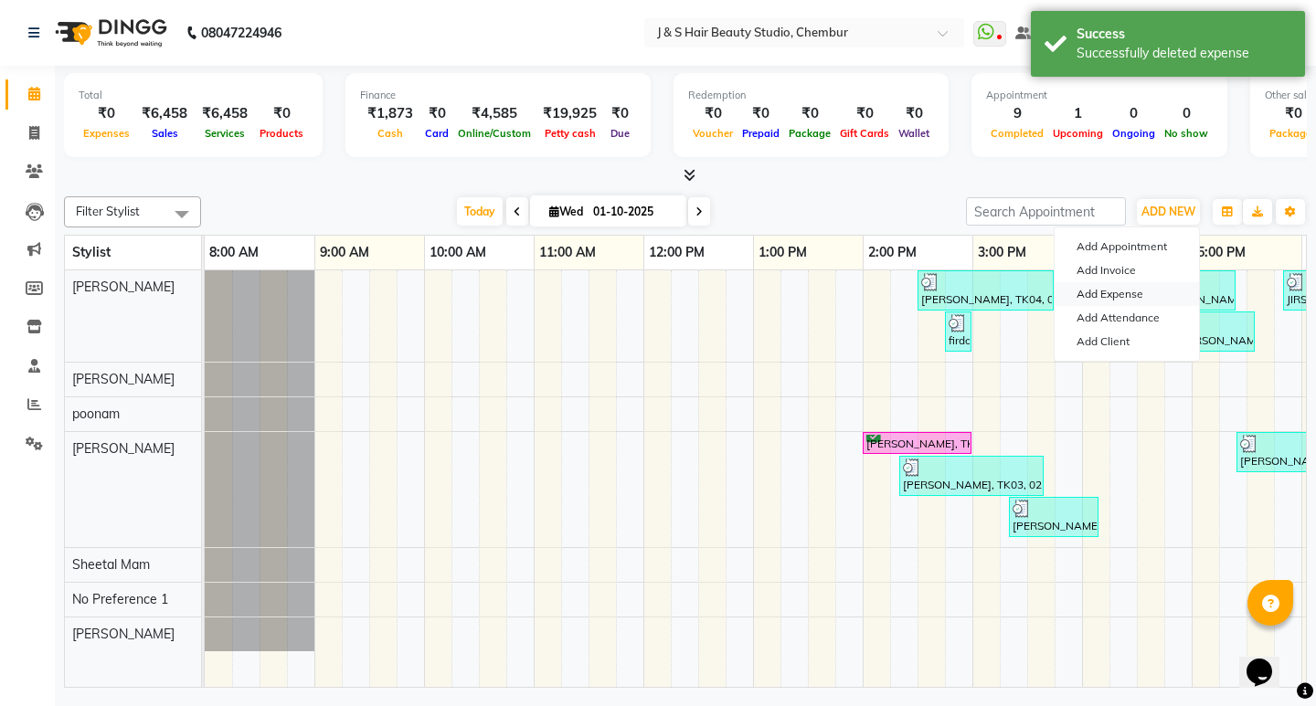
click at [1114, 290] on link "Add Expense" at bounding box center [1126, 294] width 144 height 24
select select "1"
select select "2559"
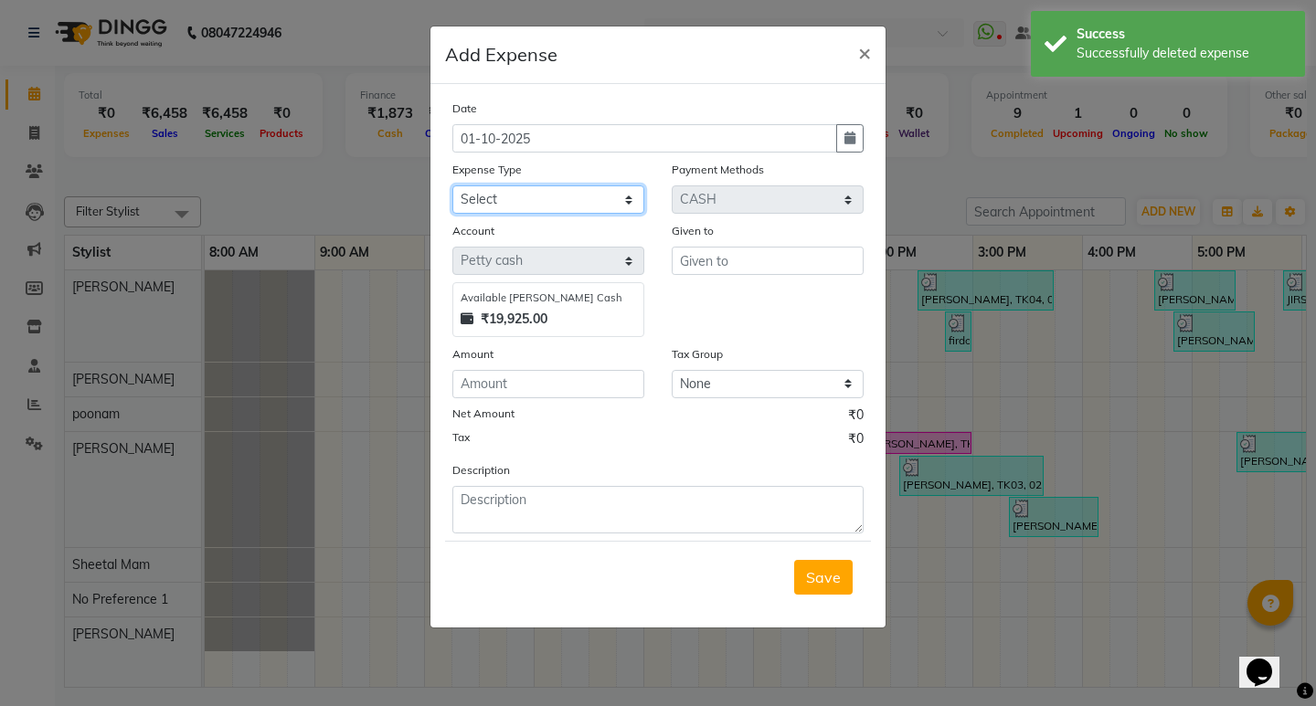
click at [569, 197] on select "Select 2500 Advance Salary Bank charges Car maintenance Cash transfer to bank C…" at bounding box center [548, 199] width 192 height 28
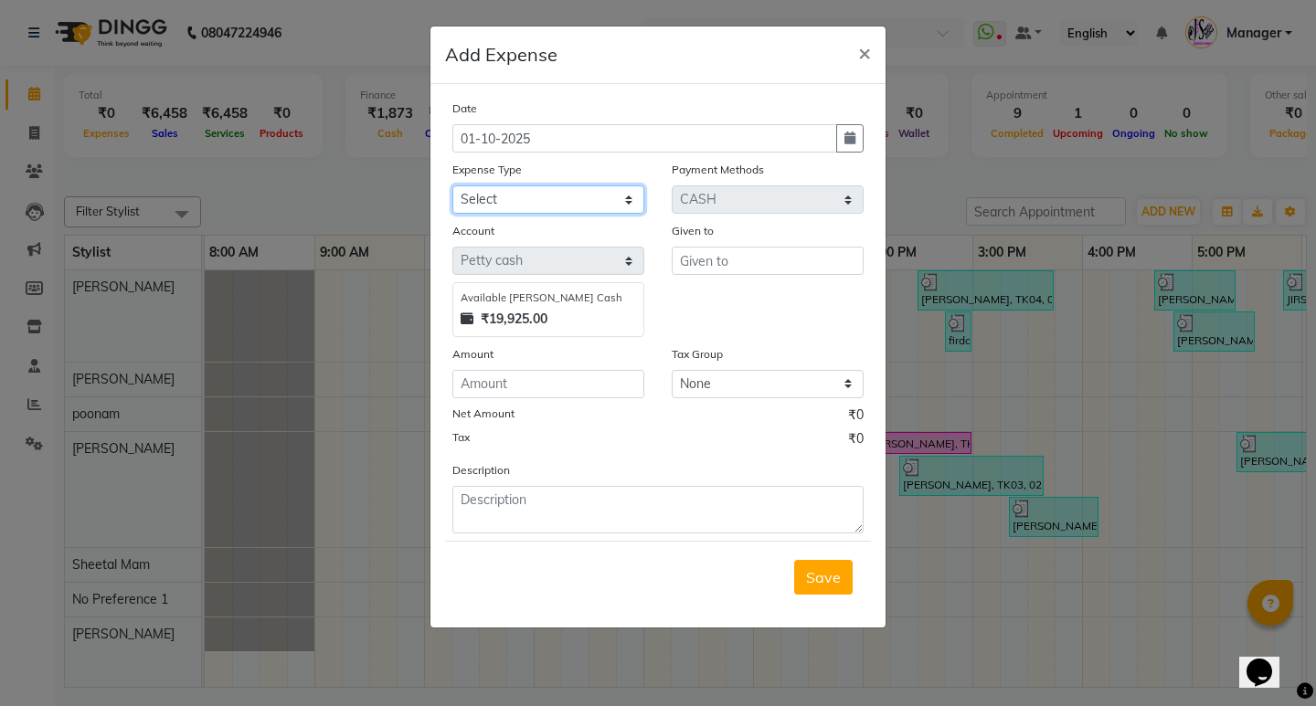
select select "21289"
click at [452, 185] on select "Select 2500 Advance Salary Bank charges Car maintenance Cash transfer to bank C…" at bounding box center [548, 199] width 192 height 28
click at [581, 312] on div "₹19,925.00" at bounding box center [547, 319] width 175 height 19
click at [856, 147] on button "button" at bounding box center [849, 138] width 27 height 28
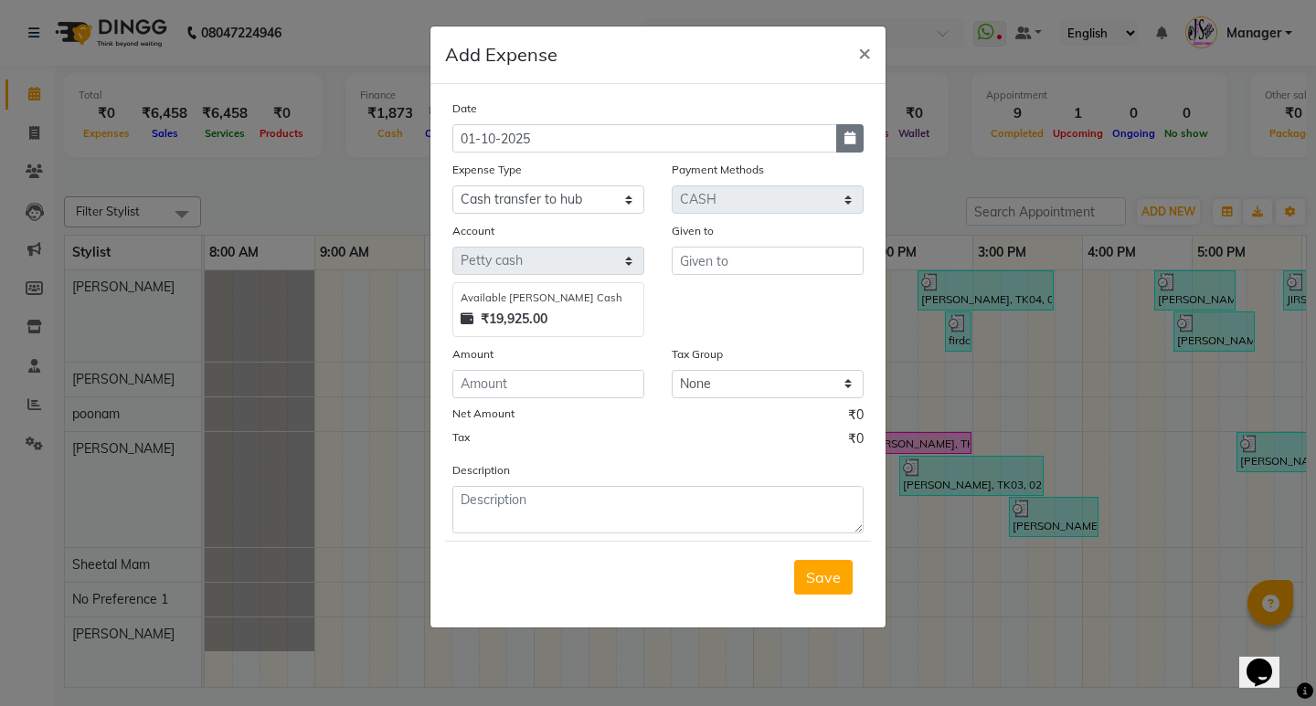
select select "10"
select select "2025"
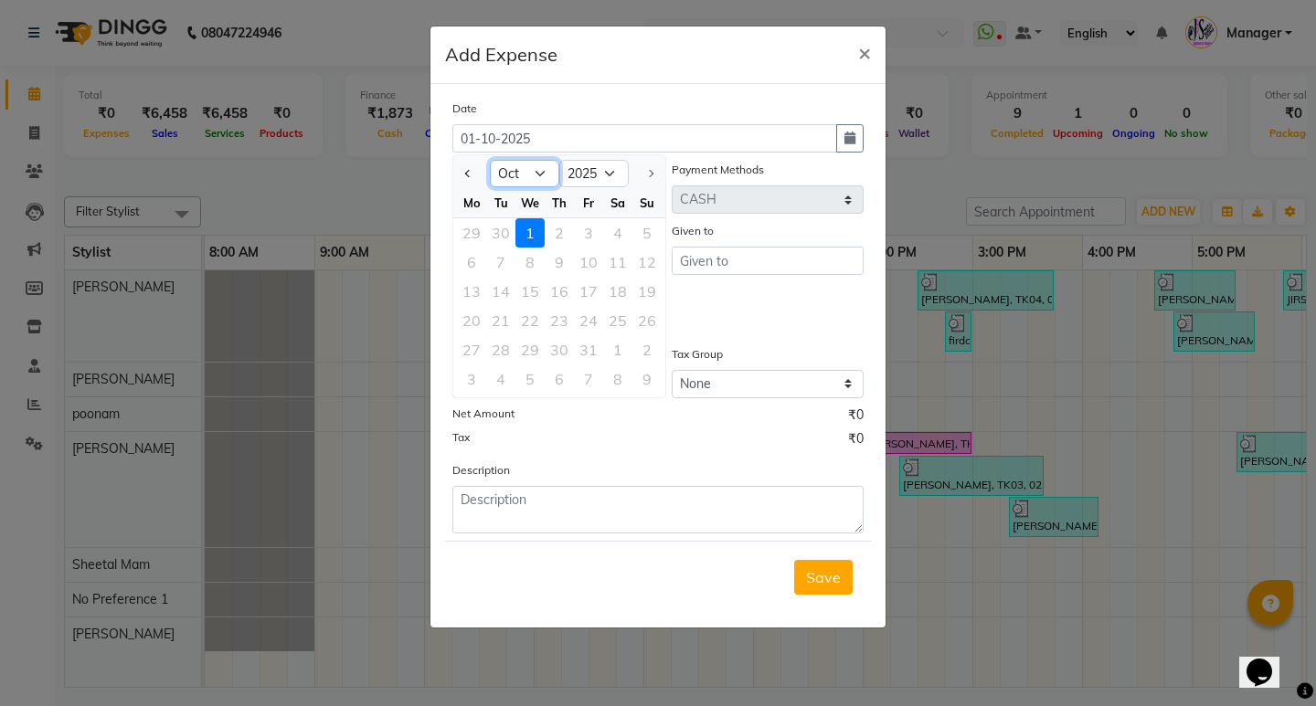
click at [518, 177] on select "Jan Feb Mar Apr May Jun Jul Aug Sep Oct" at bounding box center [524, 173] width 69 height 27
select select "9"
click at [490, 160] on select "Jan Feb Mar Apr May Jun Jul Aug Sep Oct" at bounding box center [524, 173] width 69 height 27
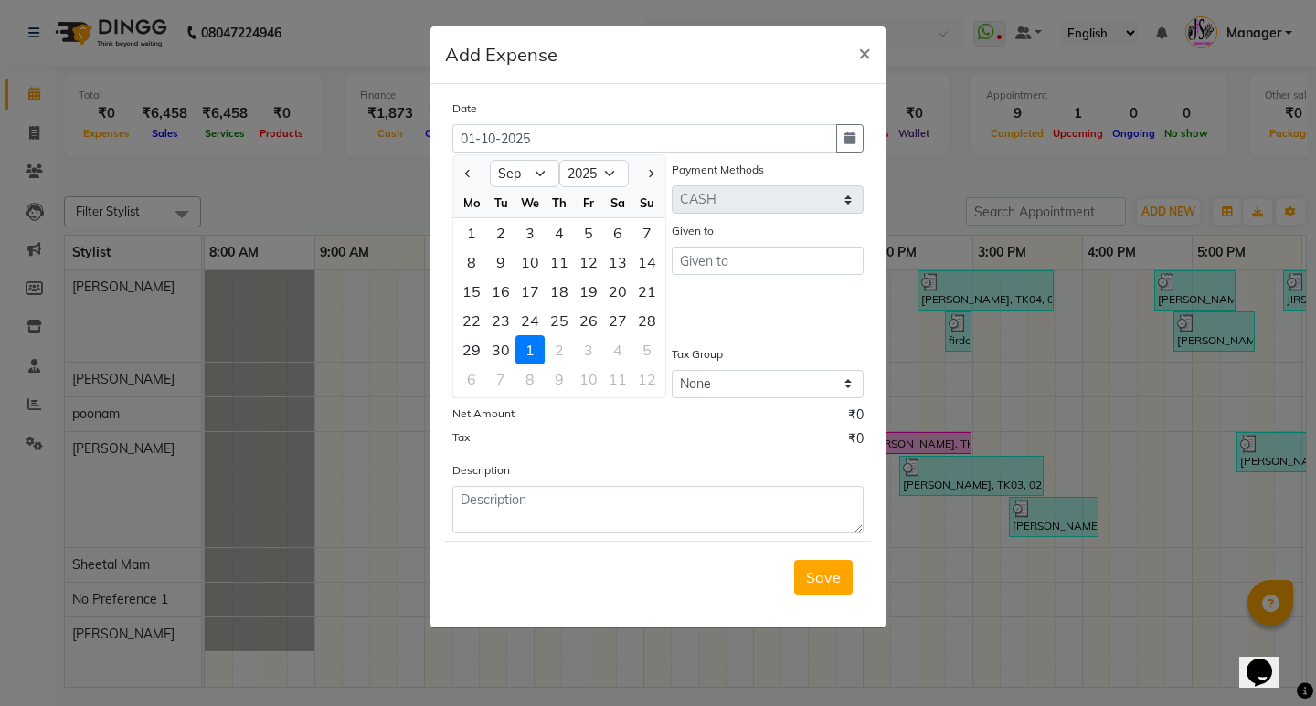
click at [502, 350] on div "30" at bounding box center [500, 349] width 29 height 29
type input "30-09-2025"
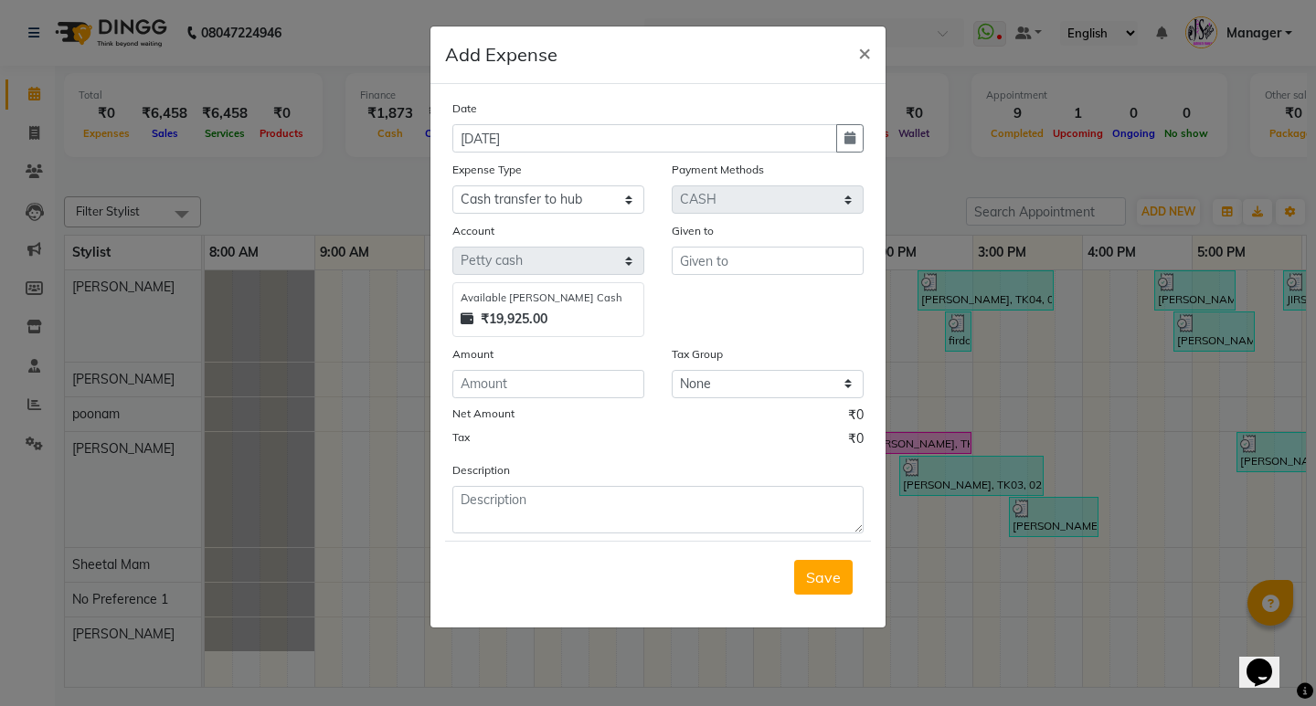
click at [580, 318] on div "₹19,925.00" at bounding box center [547, 319] width 175 height 19
click at [587, 319] on div "₹19,925.00" at bounding box center [547, 319] width 175 height 19
click at [862, 60] on span "×" at bounding box center [864, 51] width 13 height 27
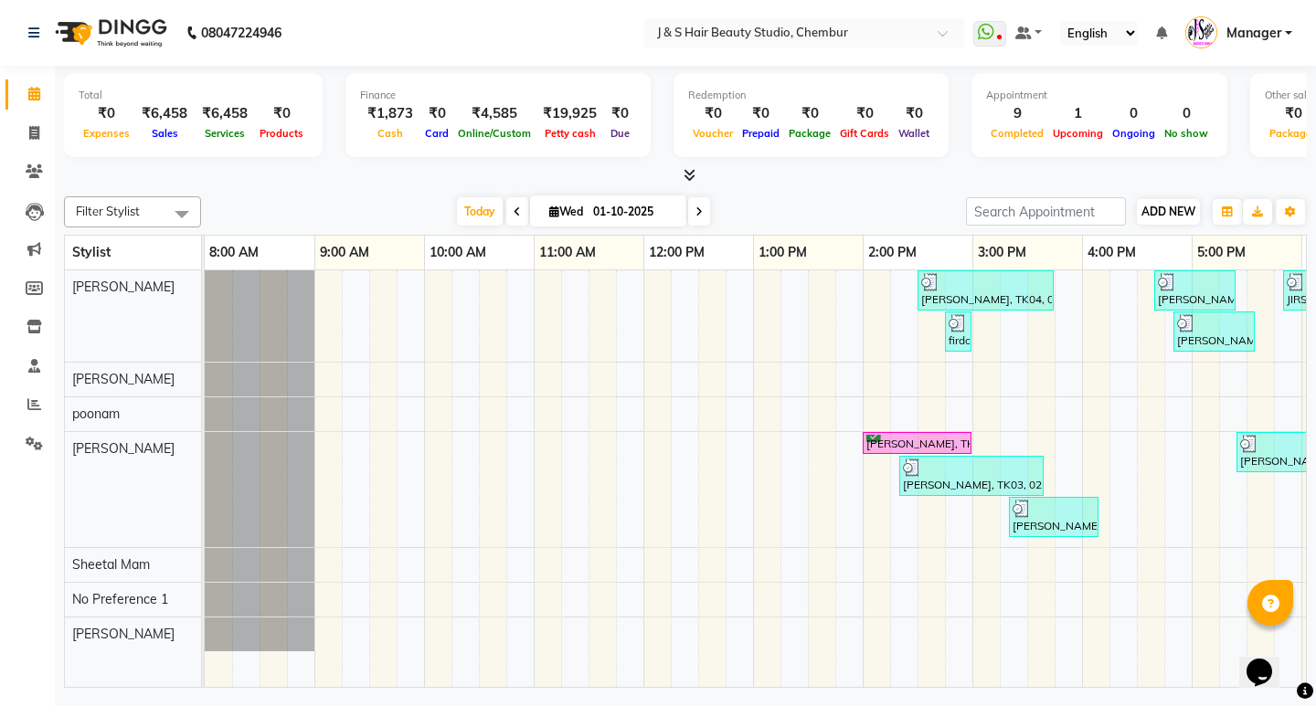
click at [1172, 201] on div "Filter Stylist Select All Sushma Neeta Mam poonam Rupali Sheetal Mam No Prefere…" at bounding box center [685, 438] width 1242 height 499
click at [1173, 202] on button "ADD NEW Toggle Dropdown" at bounding box center [1167, 212] width 63 height 26
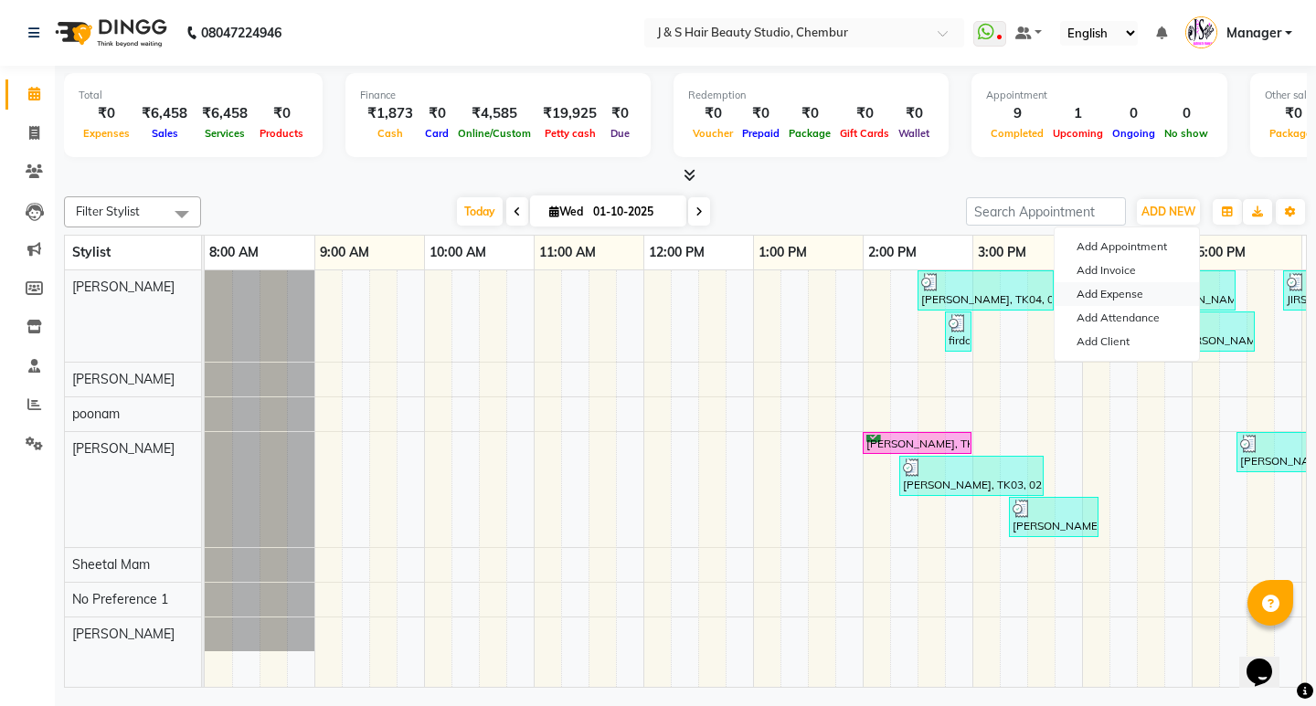
click at [1116, 293] on link "Add Expense" at bounding box center [1126, 294] width 144 height 24
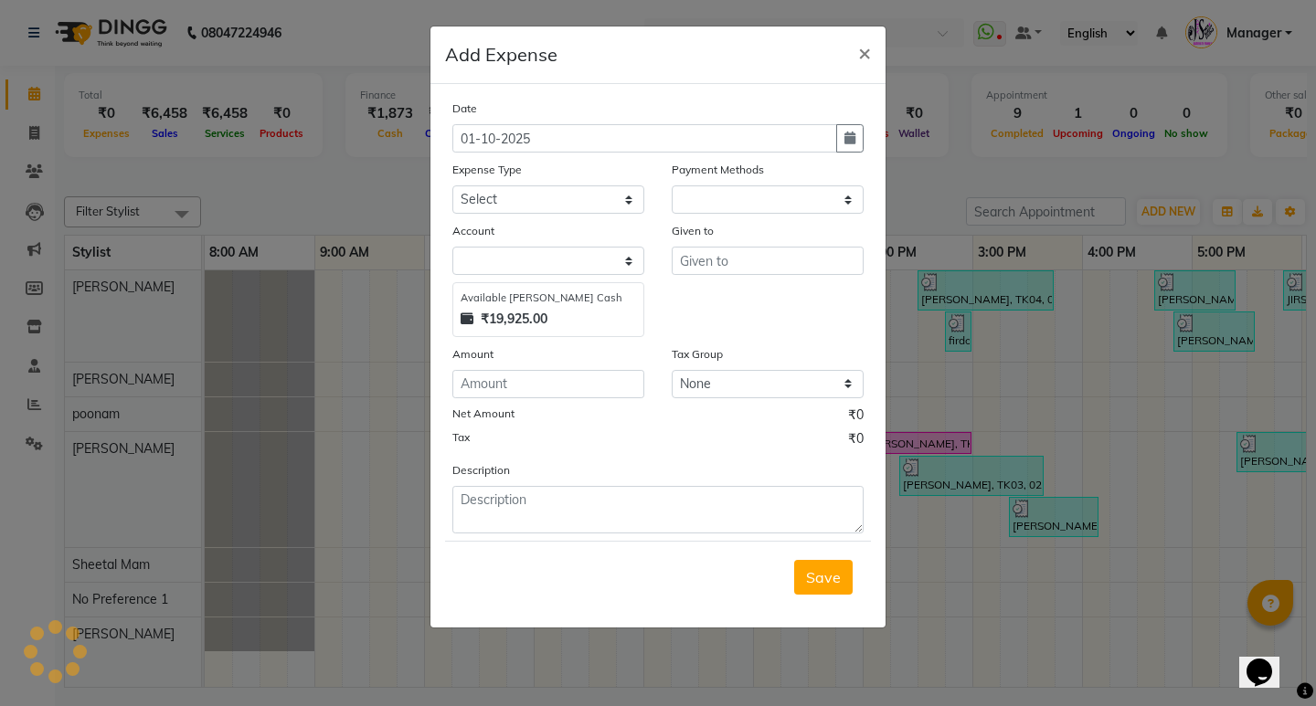
select select "1"
select select "2559"
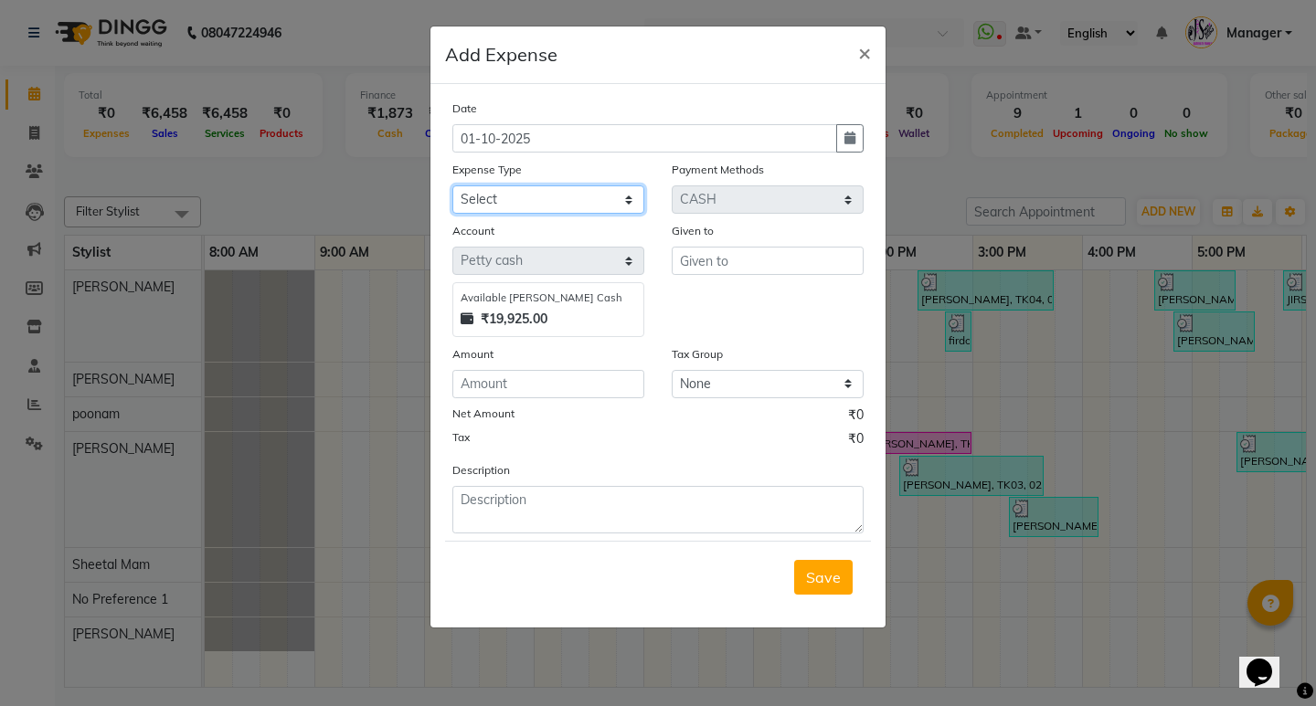
click at [568, 196] on select "Select 2500 Advance Salary Bank charges Car maintenance Cash transfer to bank C…" at bounding box center [548, 199] width 192 height 28
select select "21289"
click at [452, 185] on select "Select 2500 Advance Salary Bank charges Car maintenance Cash transfer to bank C…" at bounding box center [548, 199] width 192 height 28
click at [844, 142] on icon "button" at bounding box center [849, 138] width 11 height 13
select select "10"
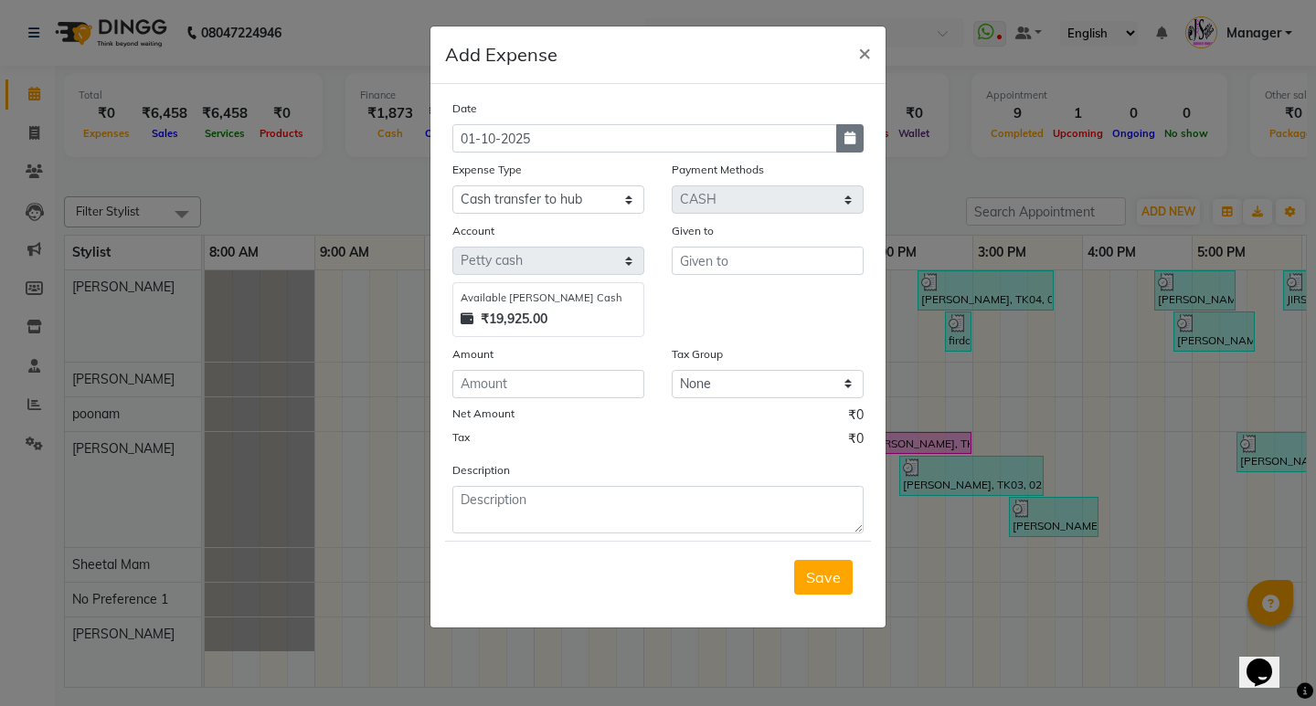
select select "2025"
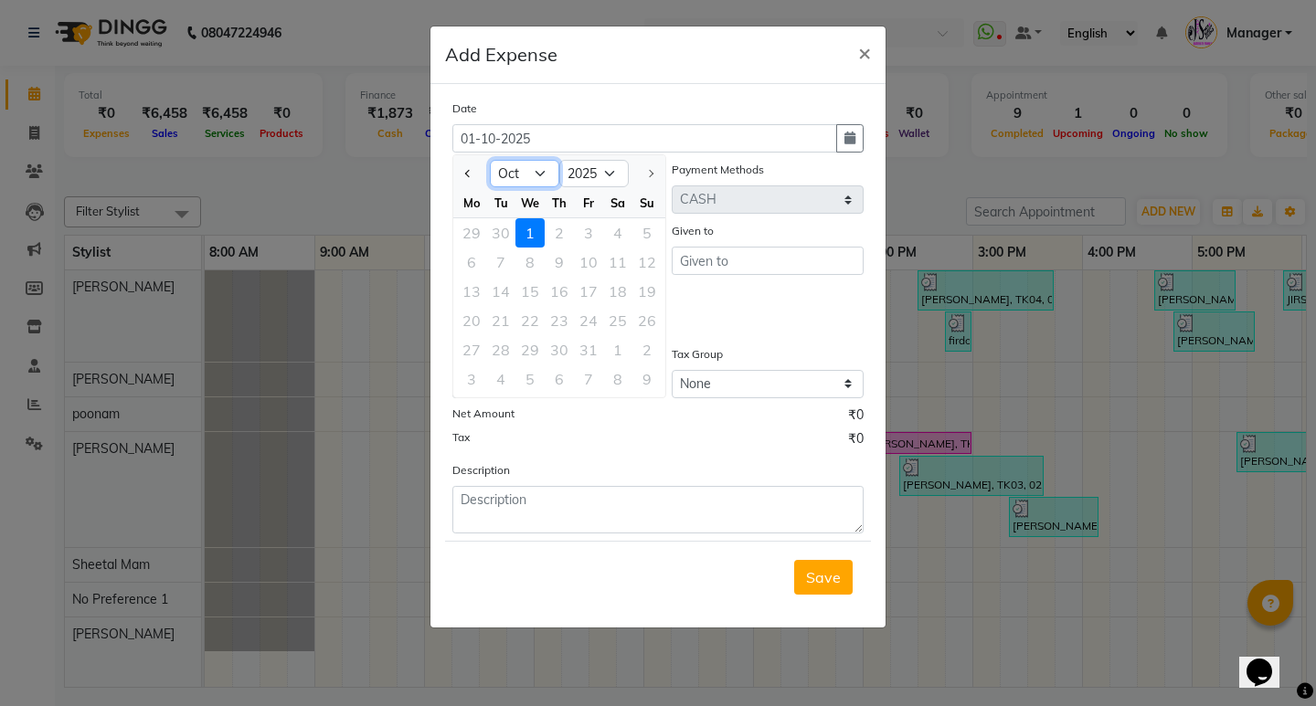
click at [518, 175] on select "Jan Feb Mar Apr May Jun Jul Aug Sep Oct" at bounding box center [524, 173] width 69 height 27
select select "9"
click at [490, 160] on select "Jan Feb Mar Apr May Jun Jul Aug Sep Oct" at bounding box center [524, 173] width 69 height 27
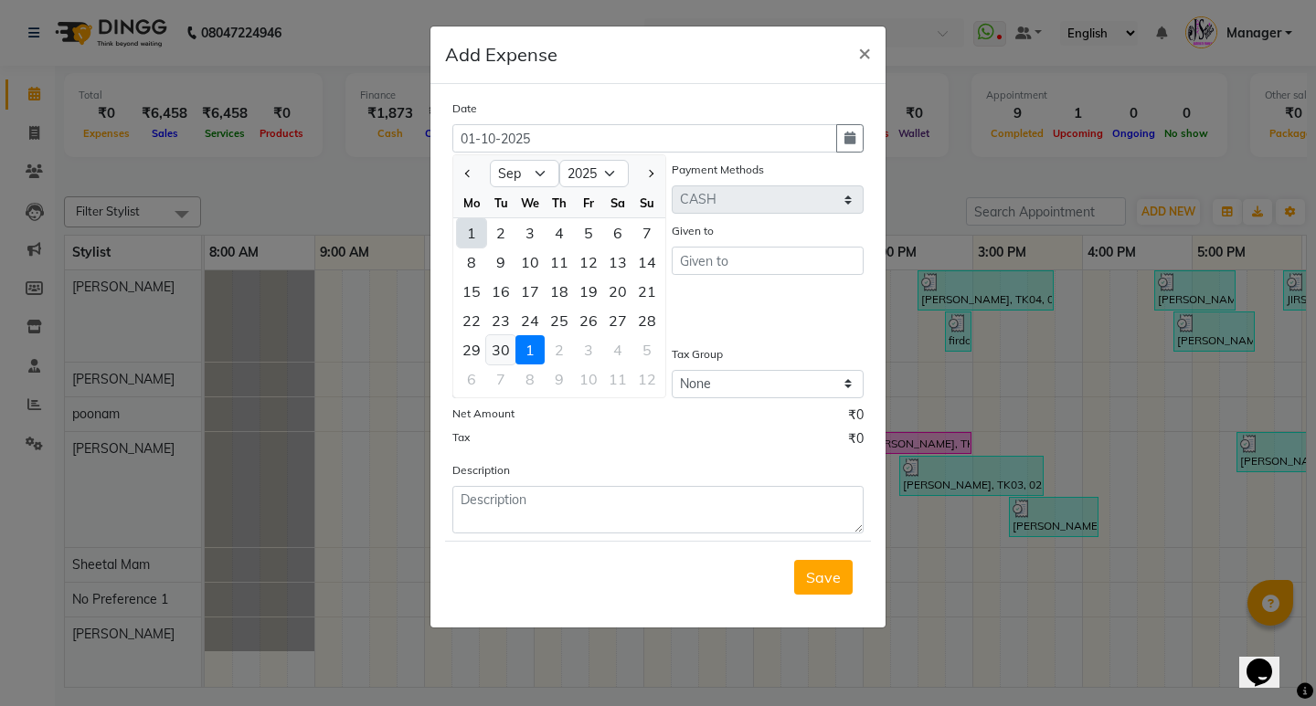
click at [506, 349] on div "30" at bounding box center [500, 349] width 29 height 29
type input "30-09-2025"
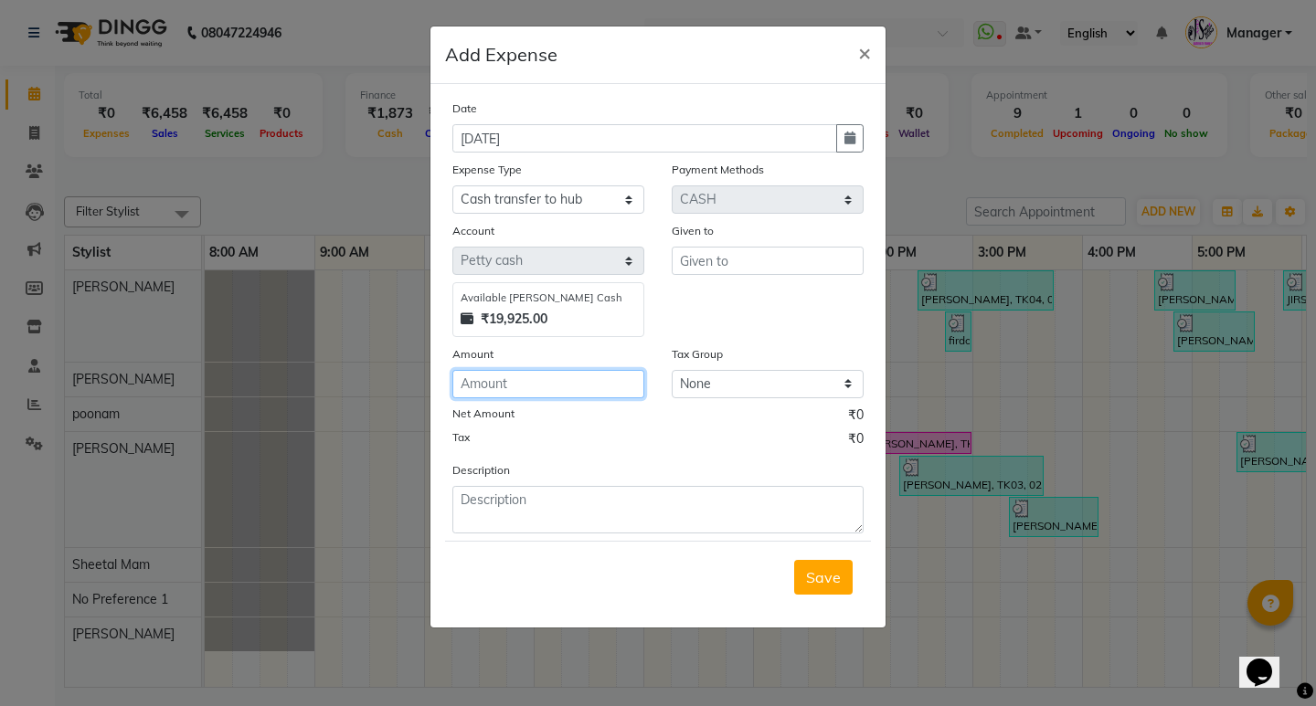
click at [513, 372] on input "number" at bounding box center [548, 384] width 192 height 28
type input "18053"
click at [734, 246] on div "Given to" at bounding box center [767, 234] width 192 height 26
click at [734, 247] on div "Given to" at bounding box center [767, 279] width 219 height 116
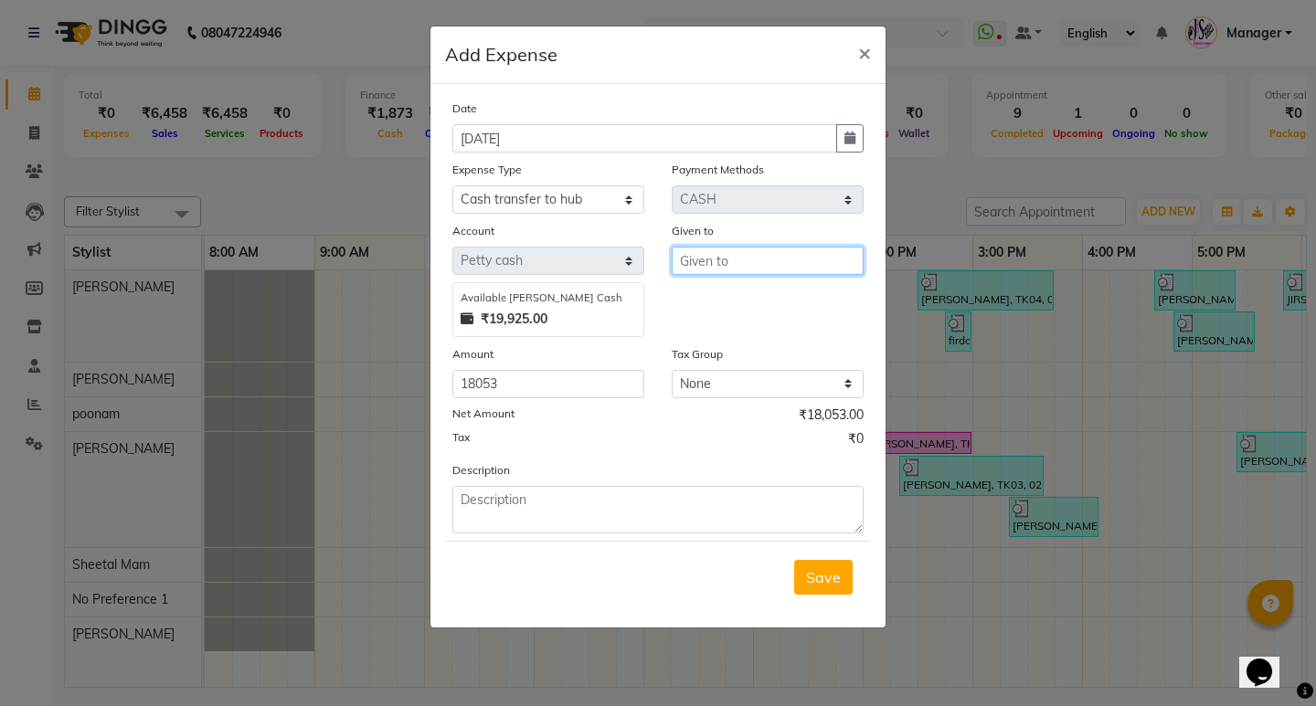
click at [730, 266] on input "text" at bounding box center [767, 261] width 192 height 28
click at [727, 299] on span "Shee" at bounding box center [711, 300] width 35 height 18
type input "Sheetal Mam"
click at [824, 566] on button "Save" at bounding box center [823, 577] width 58 height 35
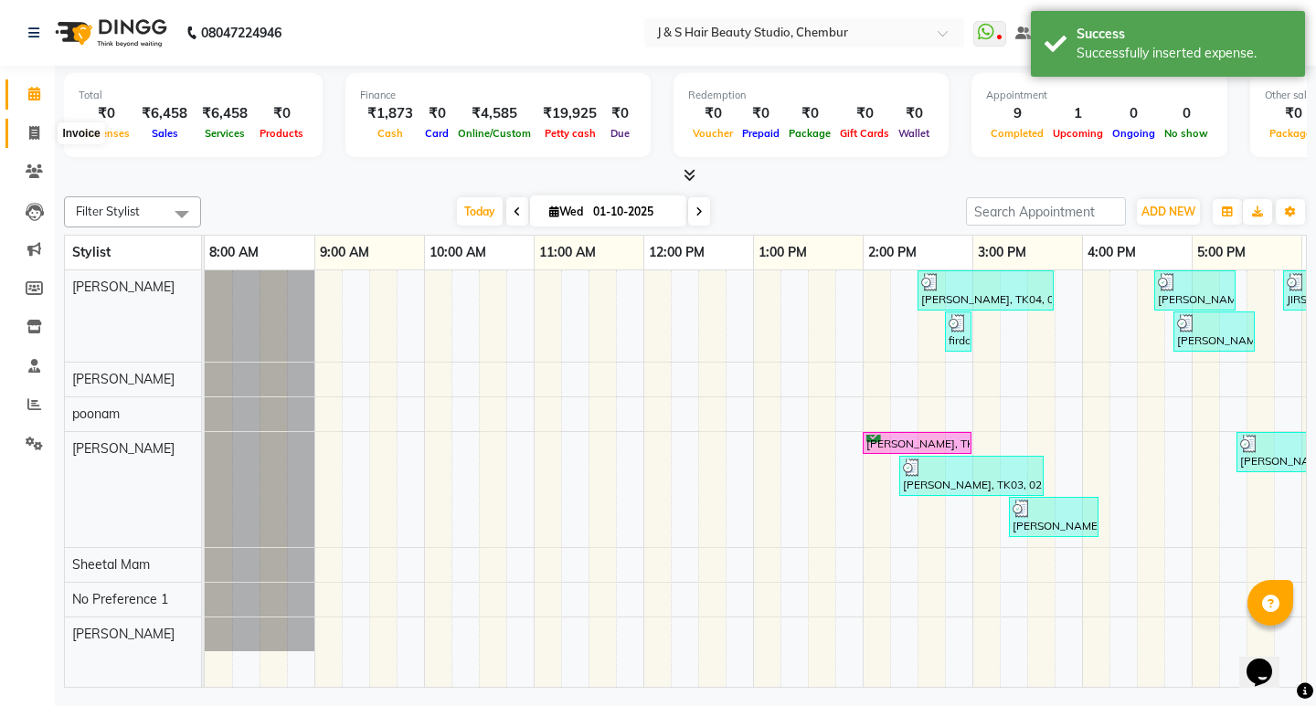
click at [40, 142] on span at bounding box center [34, 133] width 32 height 21
select select "143"
select select "service"
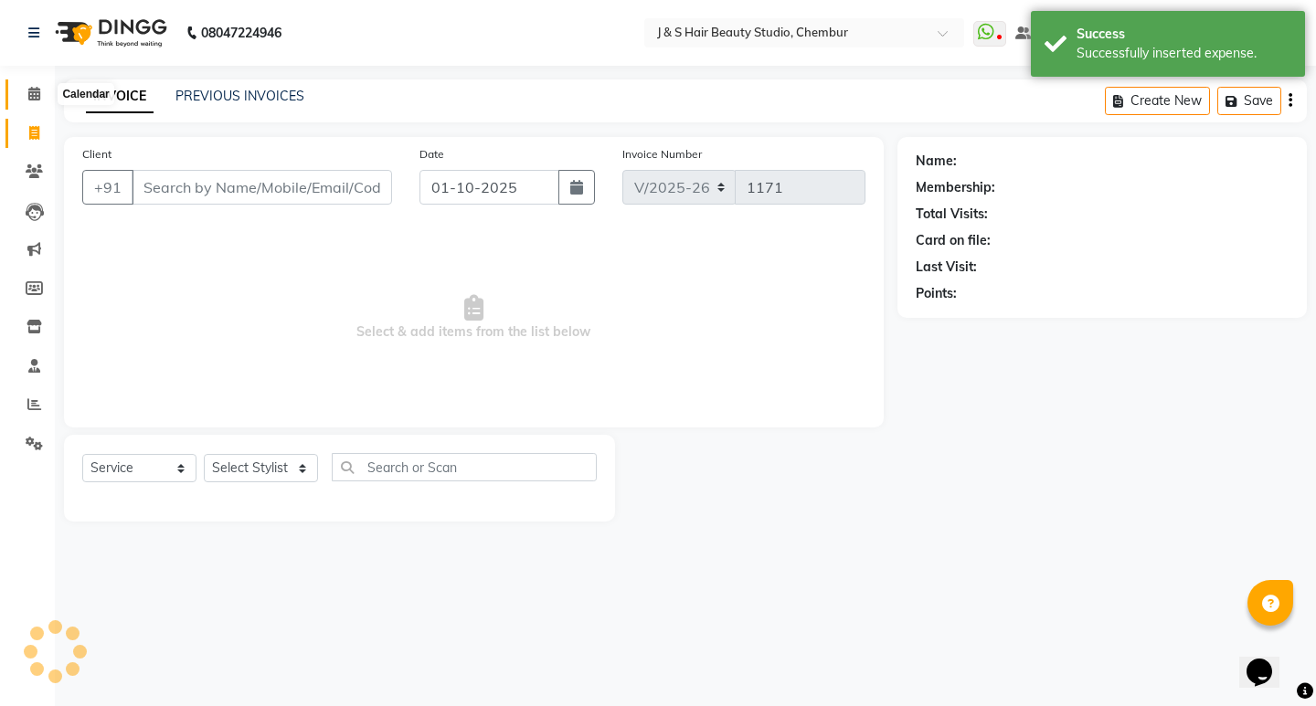
click at [28, 98] on icon at bounding box center [34, 94] width 12 height 14
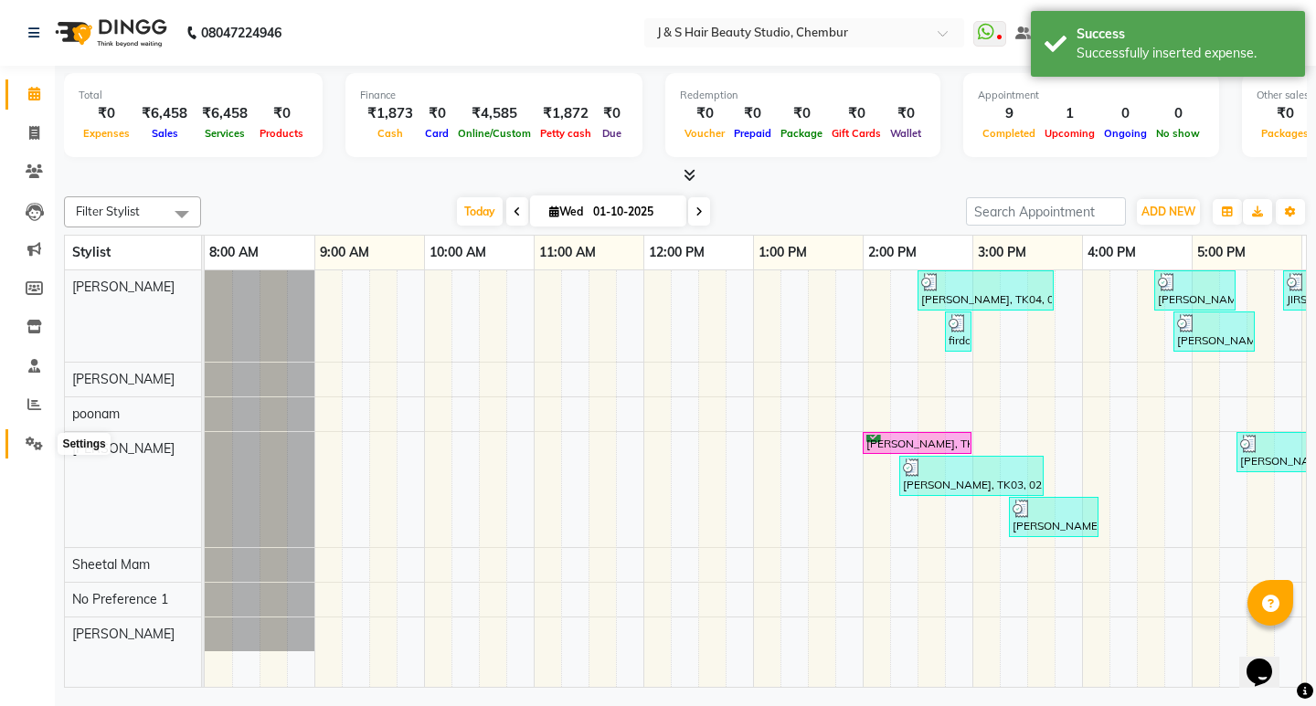
click at [30, 445] on icon at bounding box center [34, 444] width 17 height 14
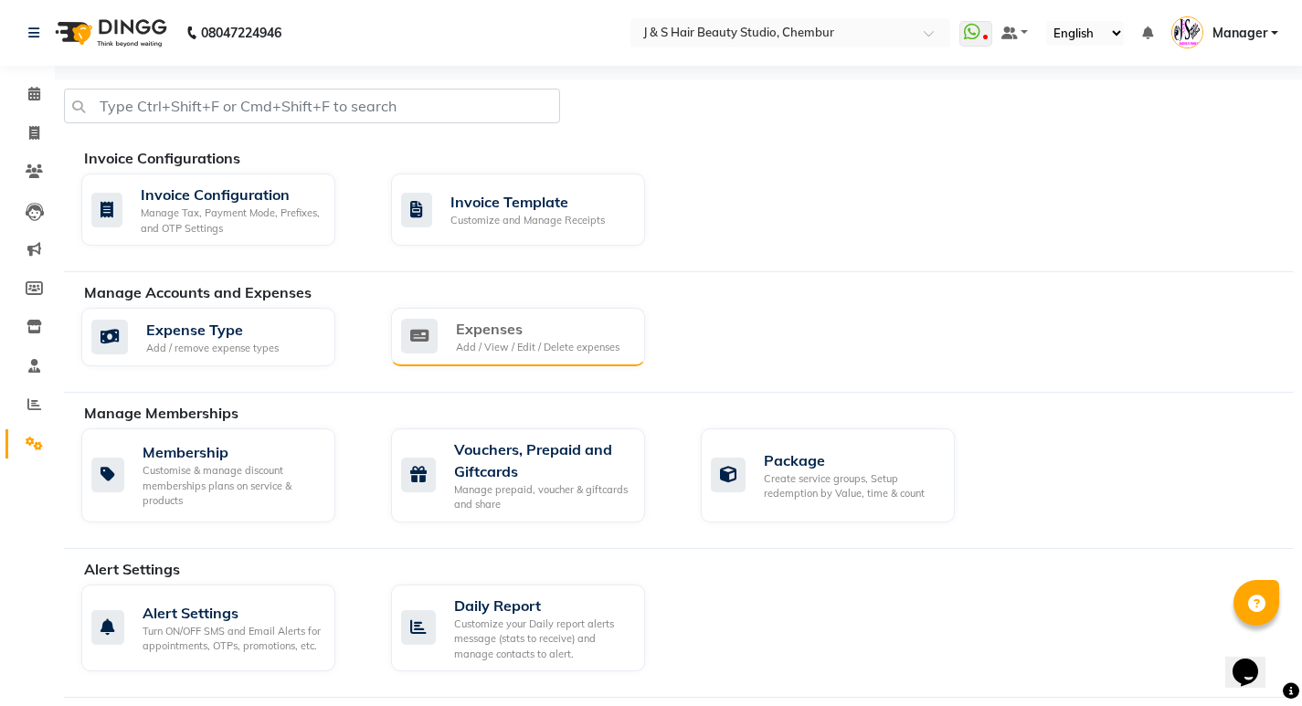
click at [496, 317] on div "Expenses Add / View / Edit / Delete expenses" at bounding box center [518, 337] width 254 height 58
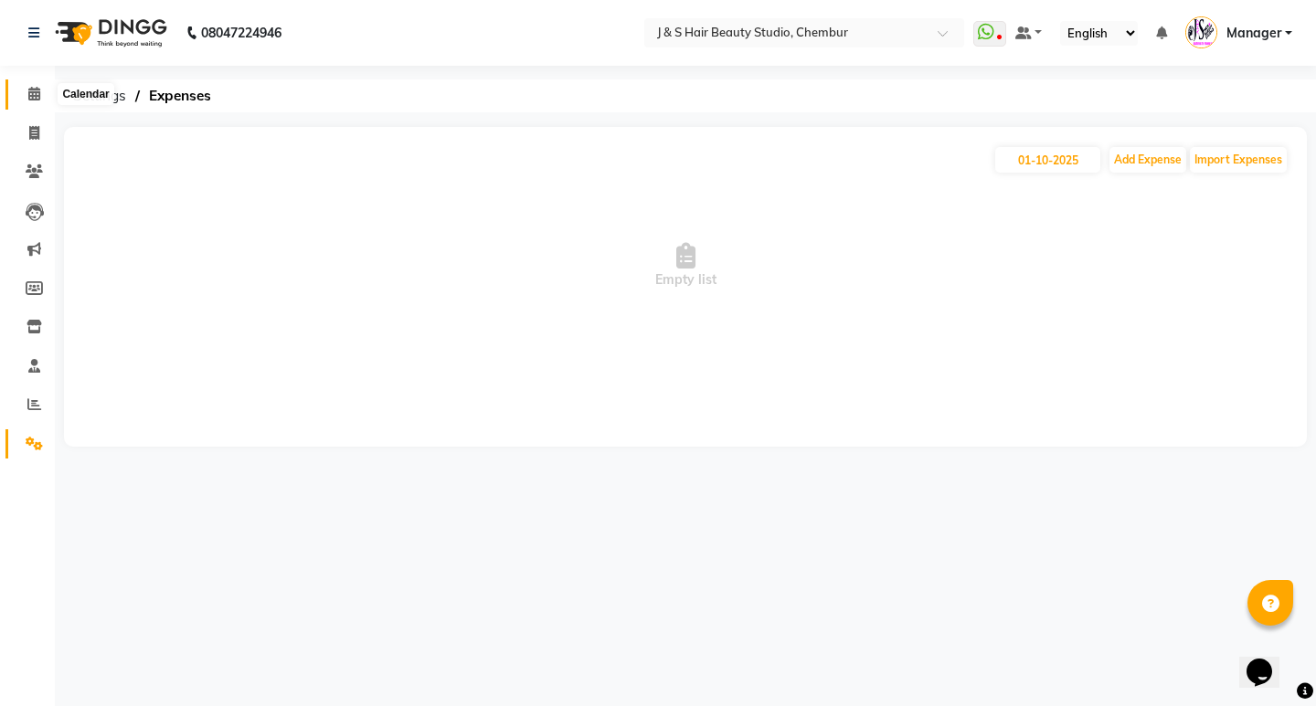
click at [35, 92] on icon at bounding box center [34, 94] width 12 height 14
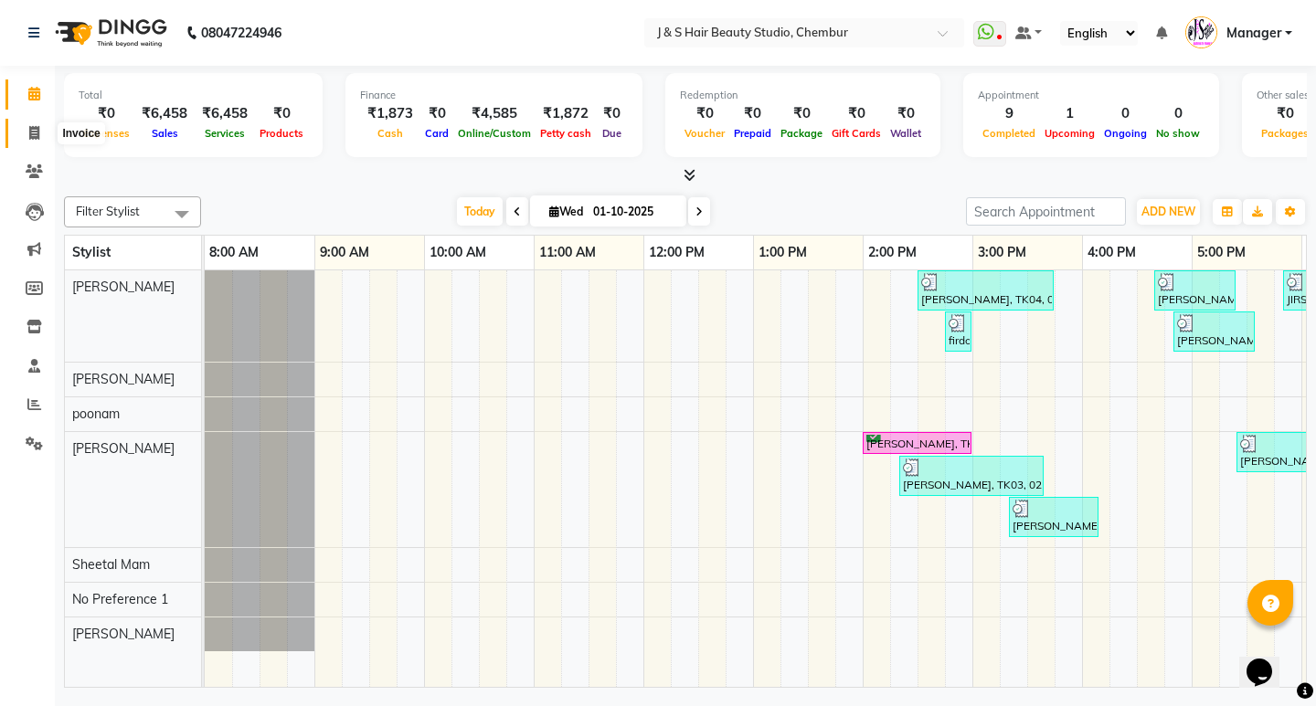
click at [34, 130] on icon at bounding box center [34, 133] width 10 height 14
select select "143"
select select "service"
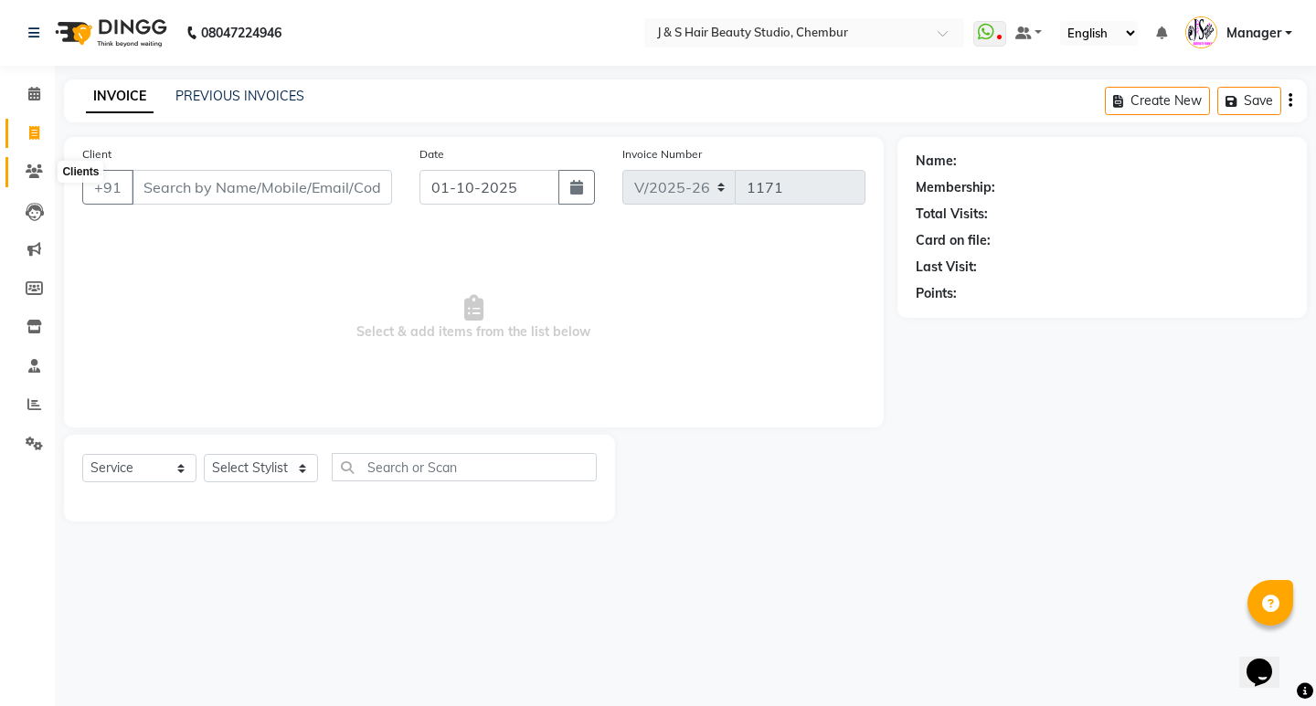
click at [34, 174] on icon at bounding box center [34, 171] width 17 height 14
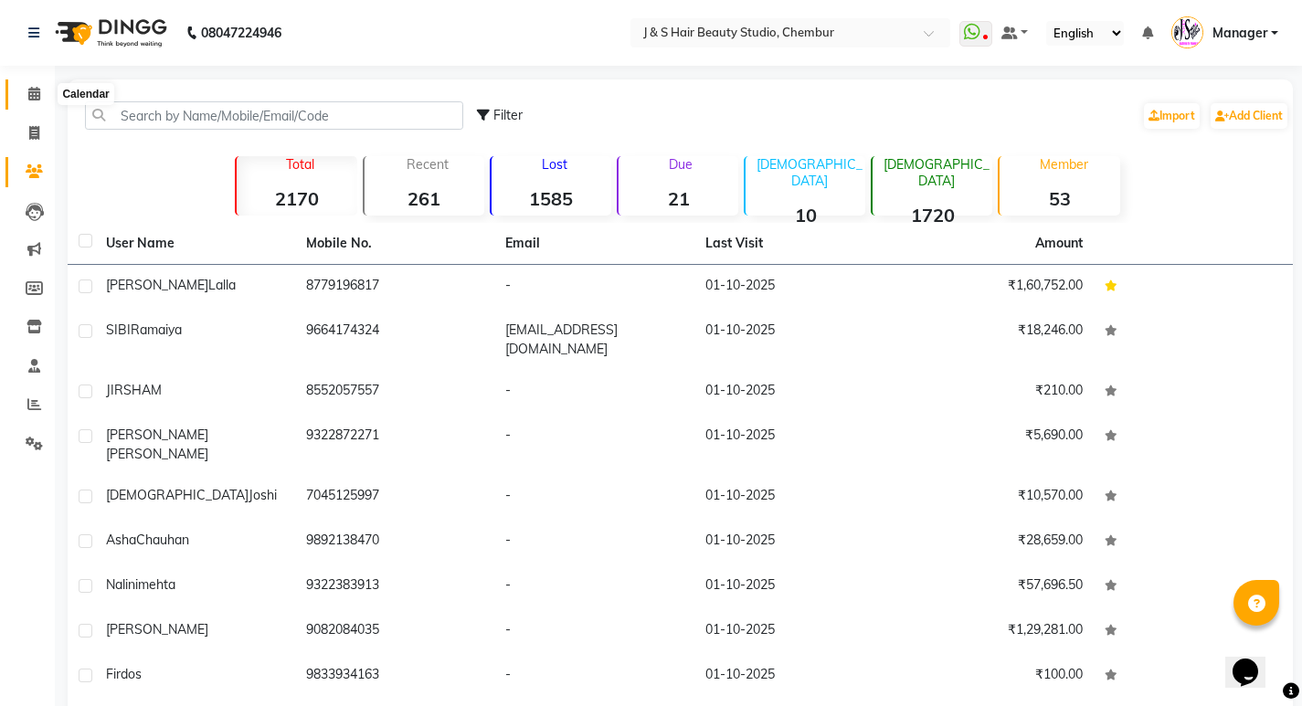
click at [36, 100] on span at bounding box center [34, 94] width 32 height 21
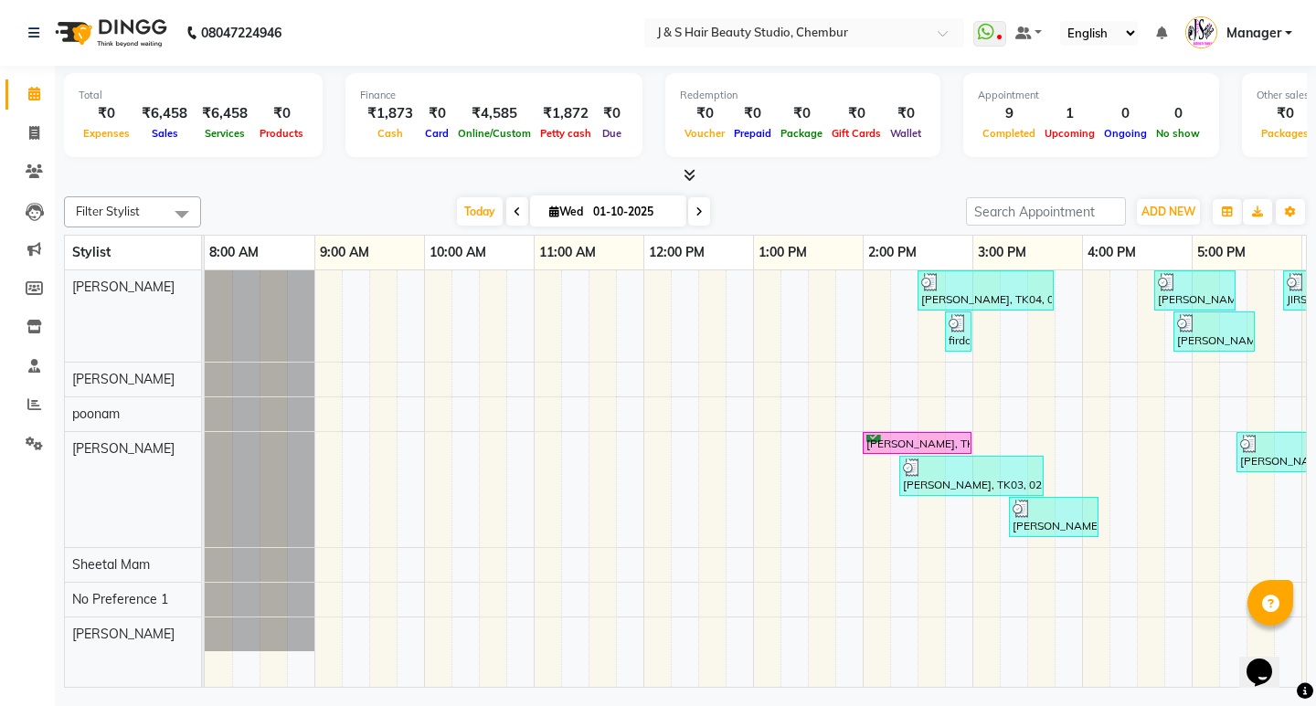
click at [1147, 196] on div "Filter Stylist Select All Sushma Neeta Mam poonam Rupali Sheetal Mam No Prefere…" at bounding box center [685, 438] width 1242 height 499
click at [1154, 203] on button "ADD NEW Toggle Dropdown" at bounding box center [1167, 212] width 63 height 26
click at [1147, 291] on link "Add Expense" at bounding box center [1126, 294] width 144 height 24
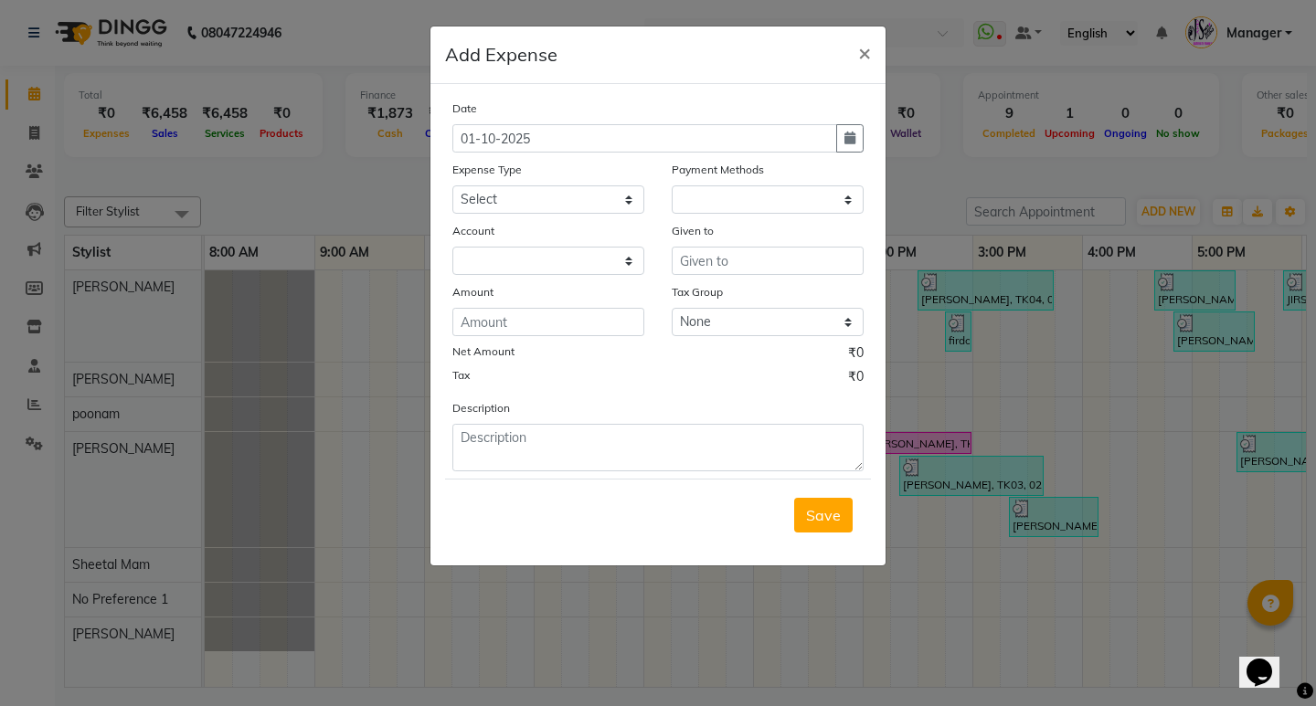
select select "1"
select select "2559"
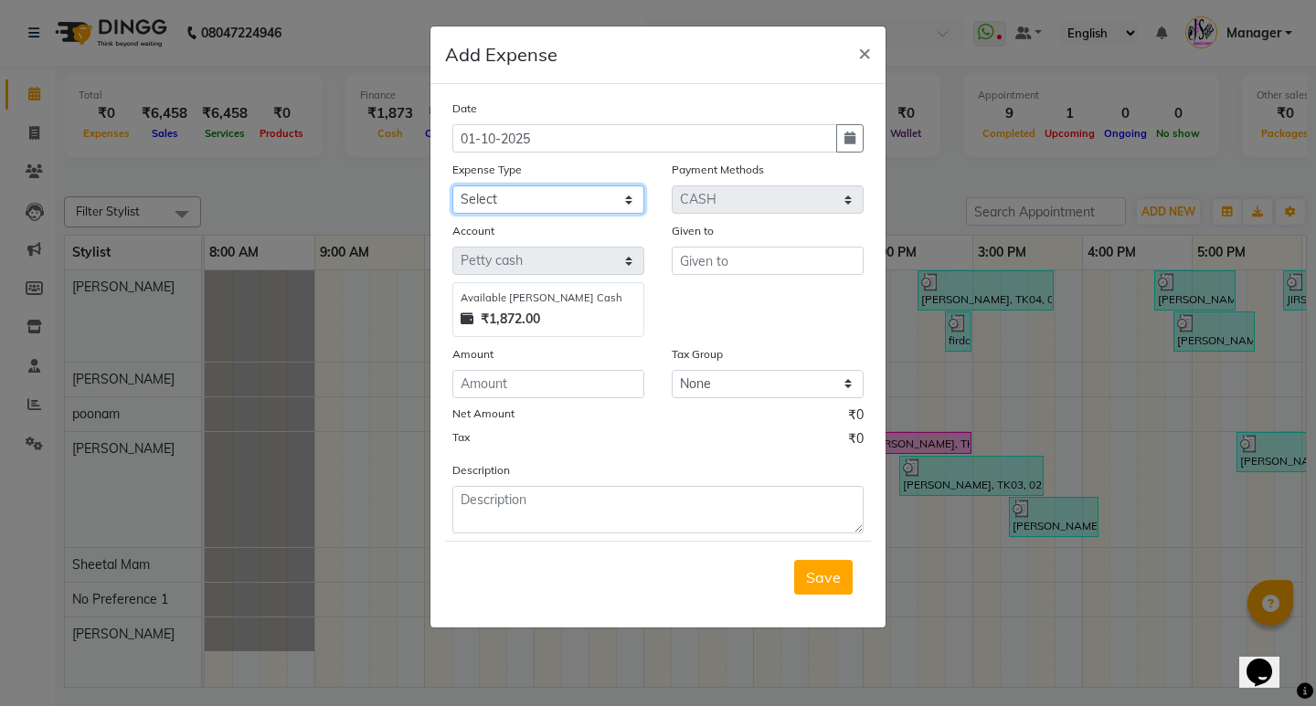
click at [591, 189] on select "Select 2500 Advance Salary Bank charges Car maintenance Cash transfer to bank C…" at bounding box center [548, 199] width 192 height 28
select select "21293"
click at [452, 185] on select "Select 2500 Advance Salary Bank charges Car maintenance Cash transfer to bank C…" at bounding box center [548, 199] width 192 height 28
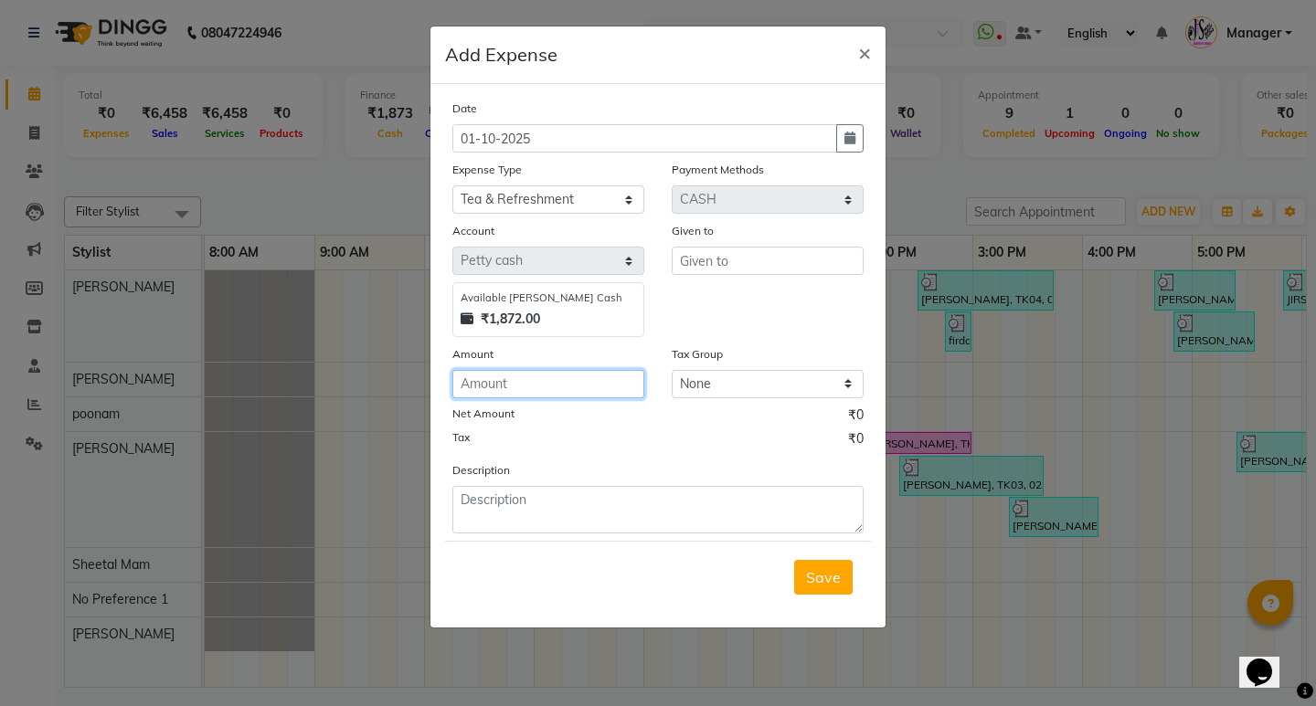
click at [553, 393] on input "number" at bounding box center [548, 384] width 192 height 28
type input "70"
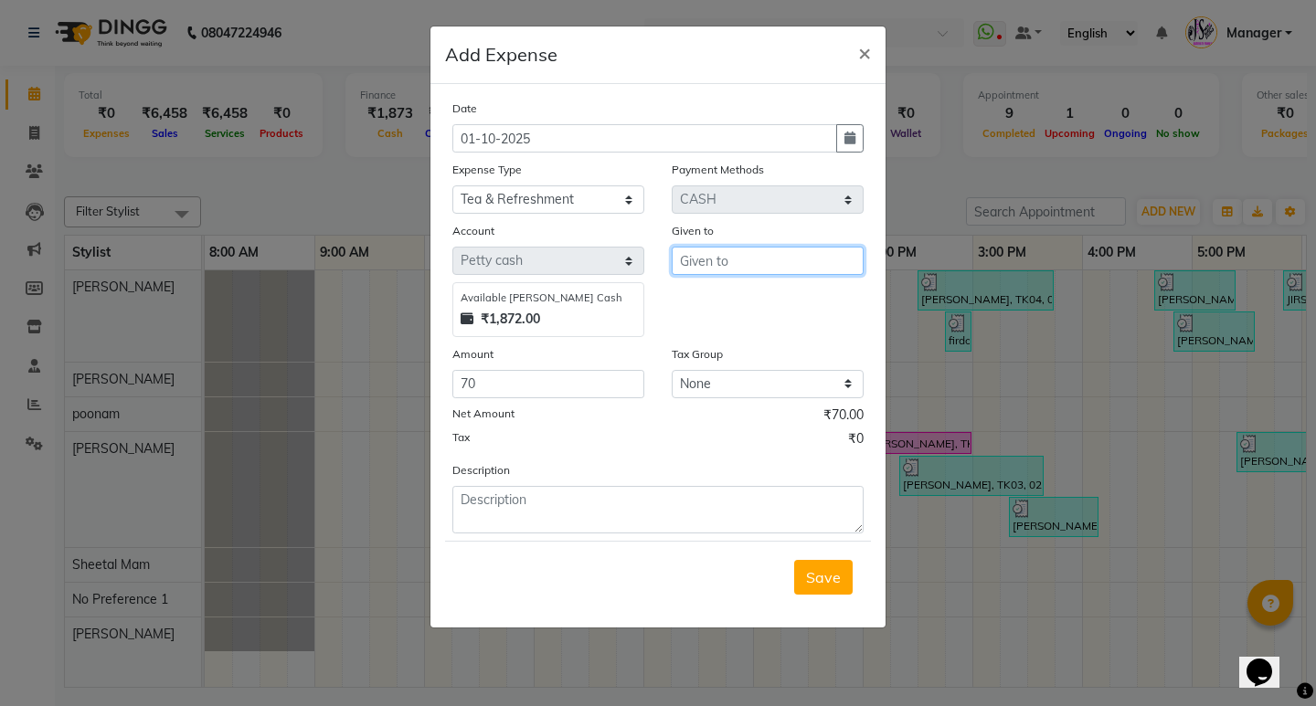
click at [753, 260] on input "text" at bounding box center [767, 261] width 192 height 28
click at [749, 302] on button "Ru pali" at bounding box center [744, 299] width 144 height 29
type input "Rupali"
click at [817, 575] on span "Save" at bounding box center [823, 577] width 35 height 18
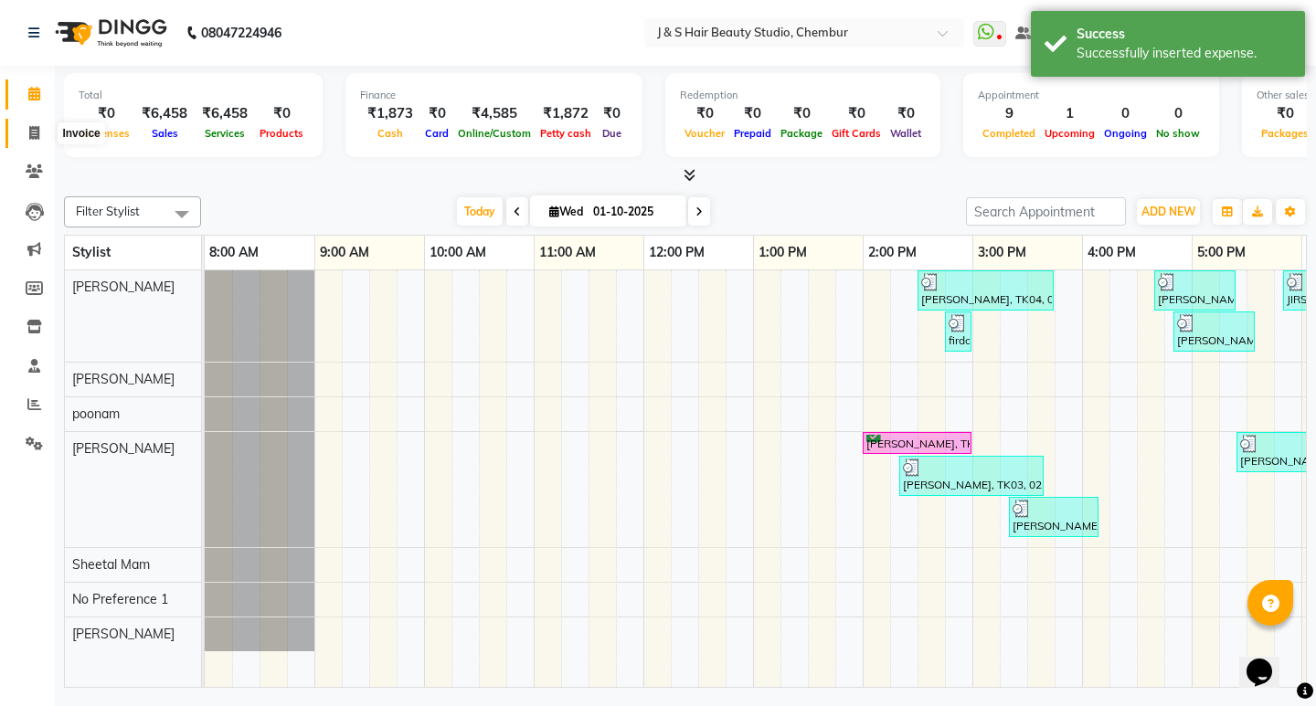
click at [39, 131] on icon at bounding box center [34, 133] width 10 height 14
select select "143"
select select "service"
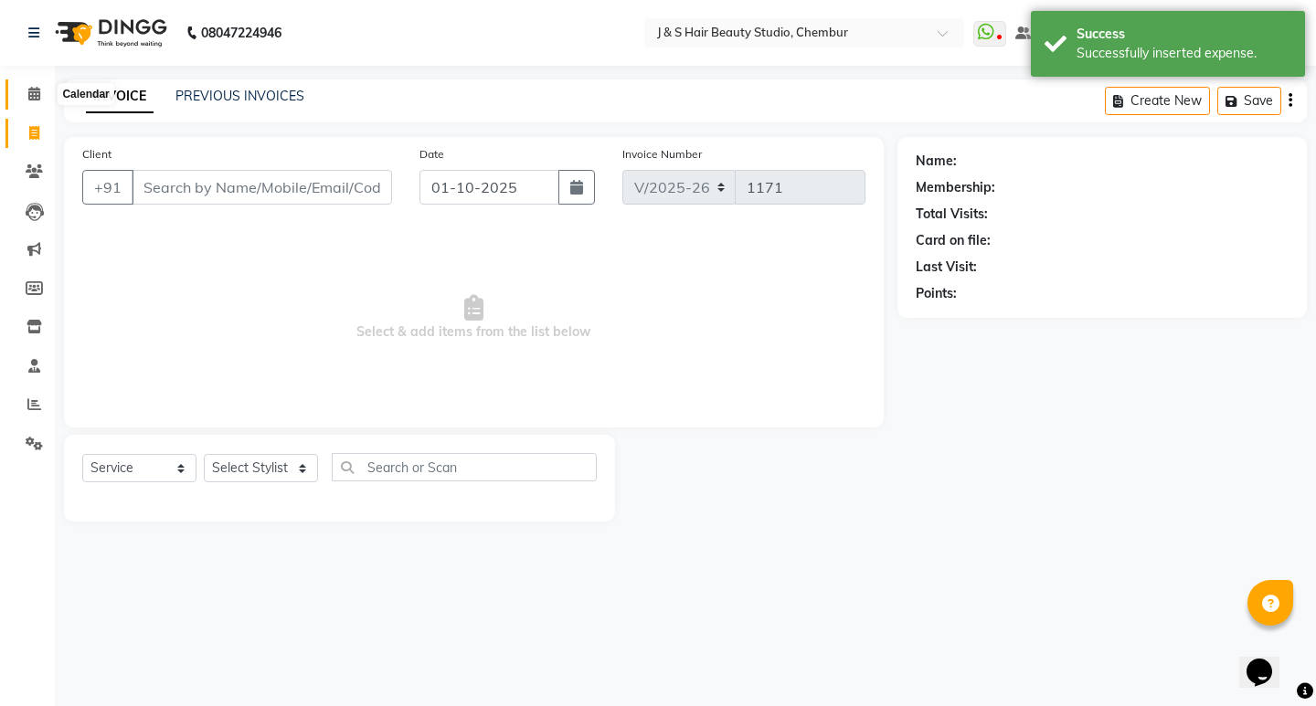
click at [28, 94] on icon at bounding box center [34, 94] width 12 height 14
